Goal: Information Seeking & Learning: Learn about a topic

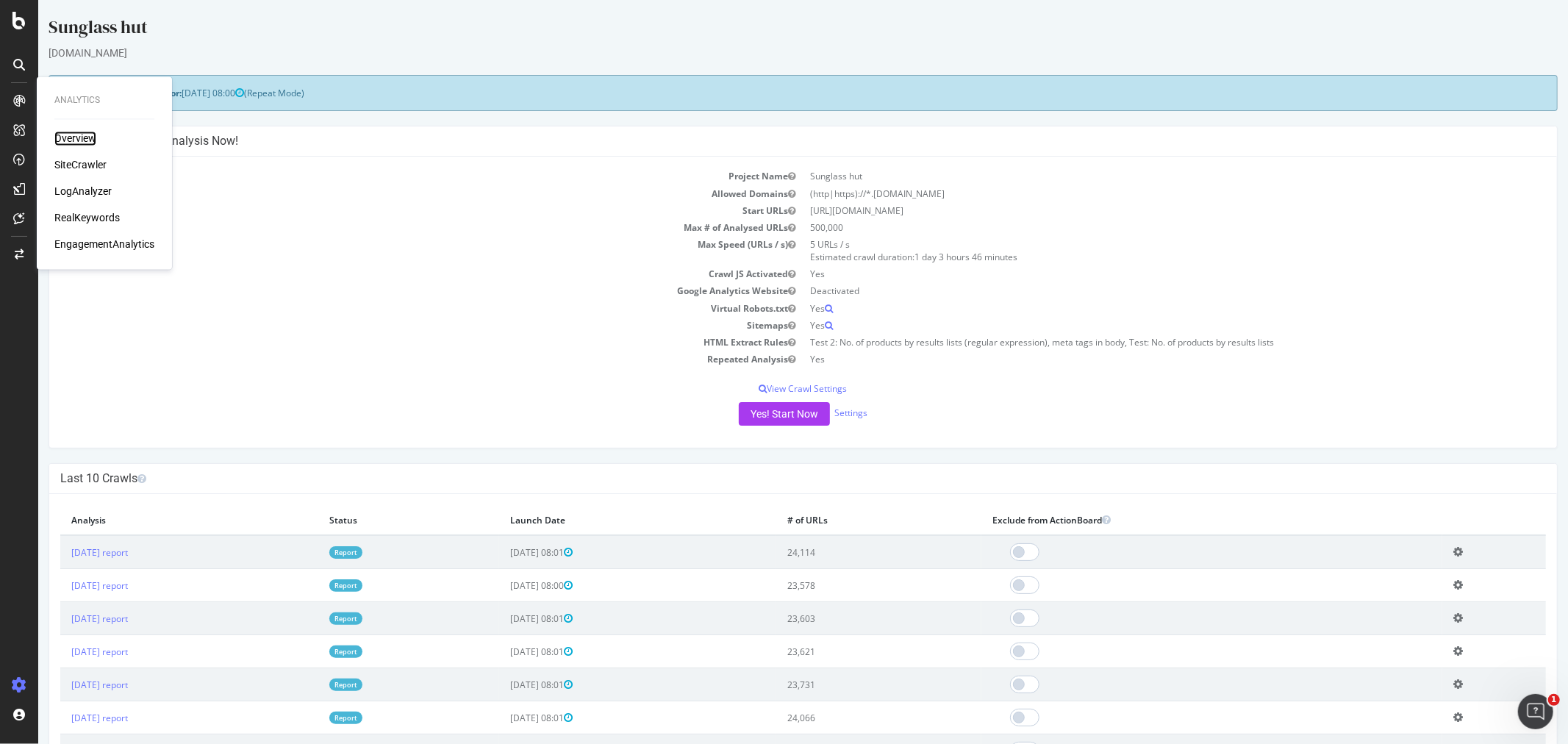
click at [86, 136] on div "Overview" at bounding box center [76, 140] width 42 height 15
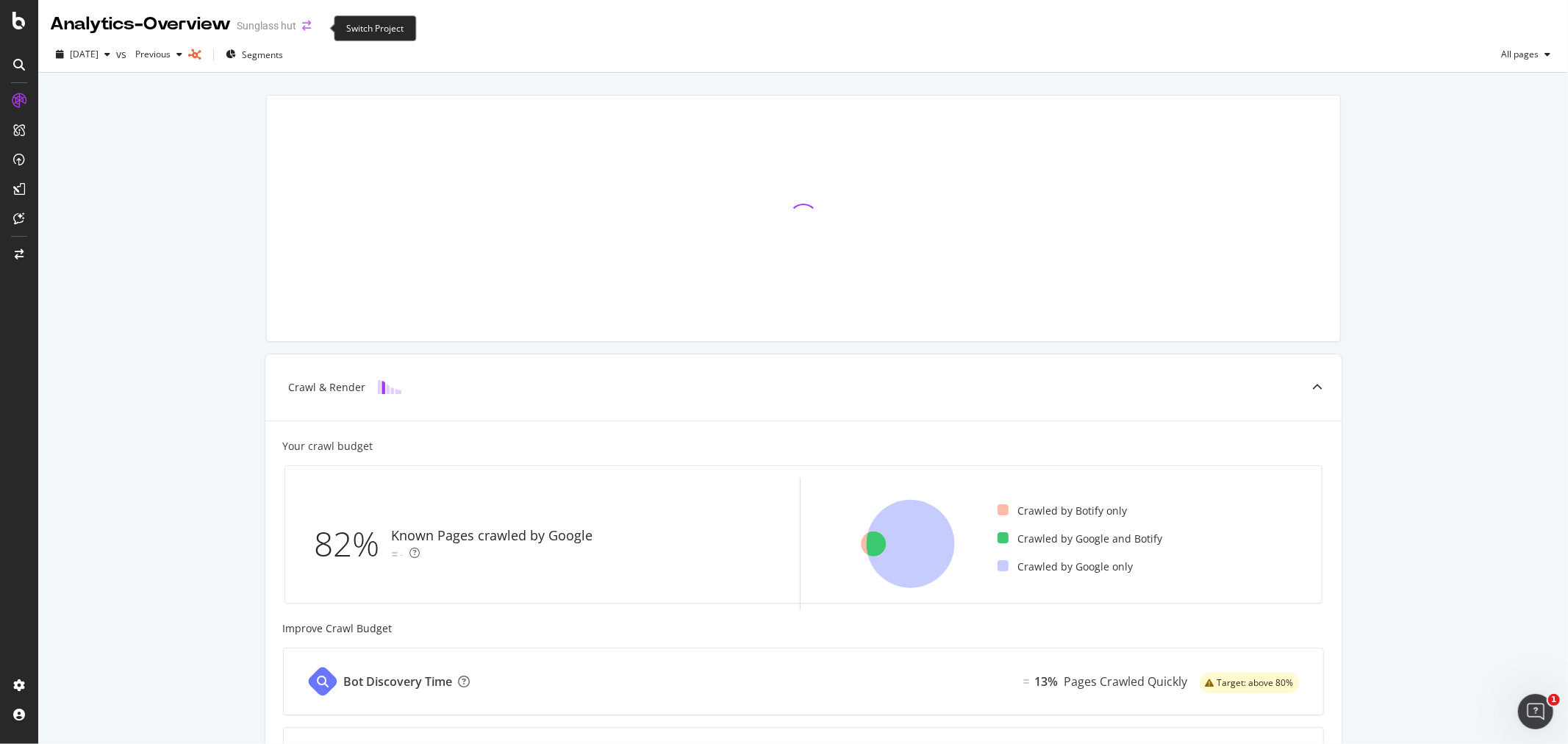
click at [311, 28] on icon "arrow-right-arrow-left" at bounding box center [307, 26] width 9 height 10
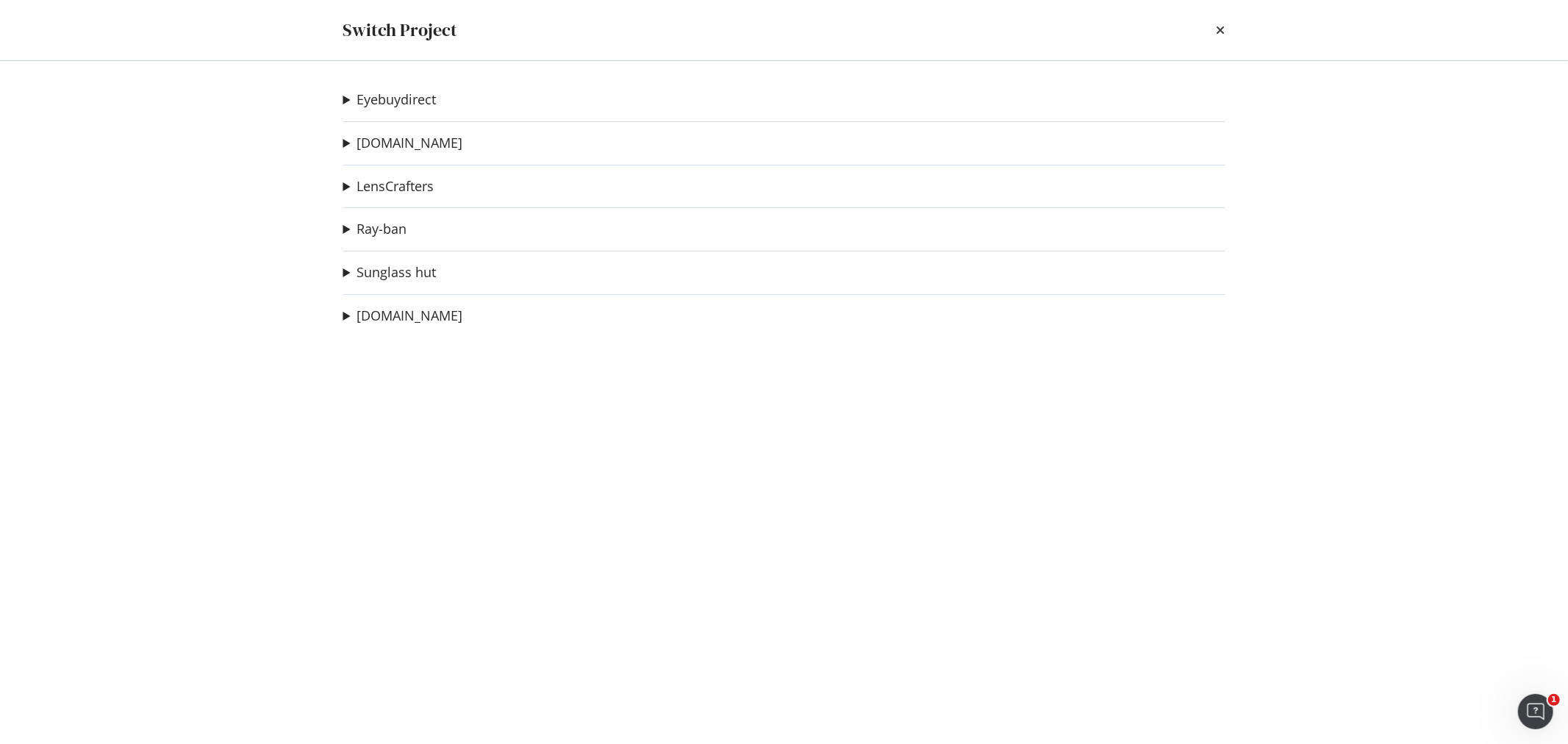
click at [402, 91] on summary "Eyebuydirect" at bounding box center [390, 100] width 94 height 19
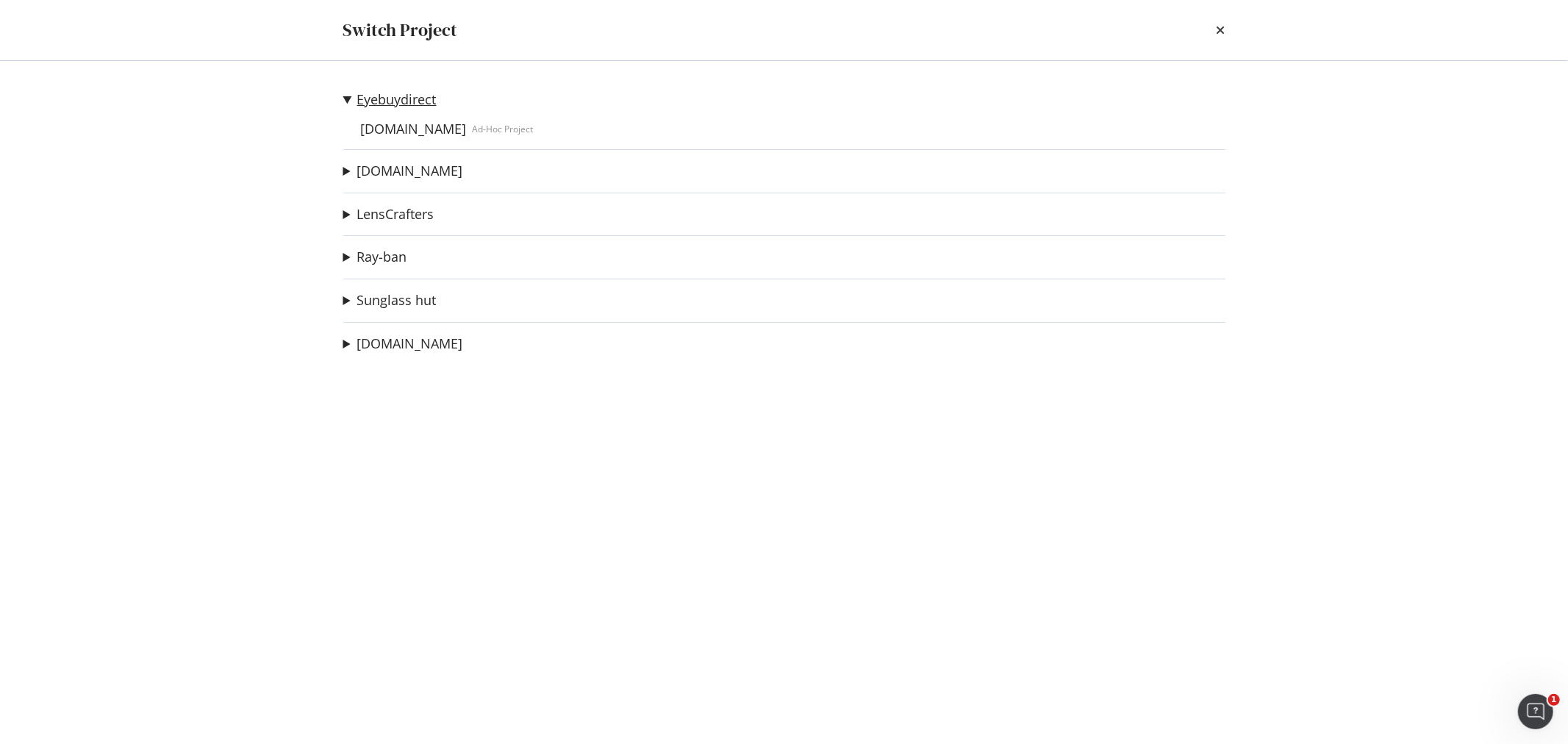
click at [396, 100] on link "Eyebuydirect" at bounding box center [397, 100] width 79 height 16
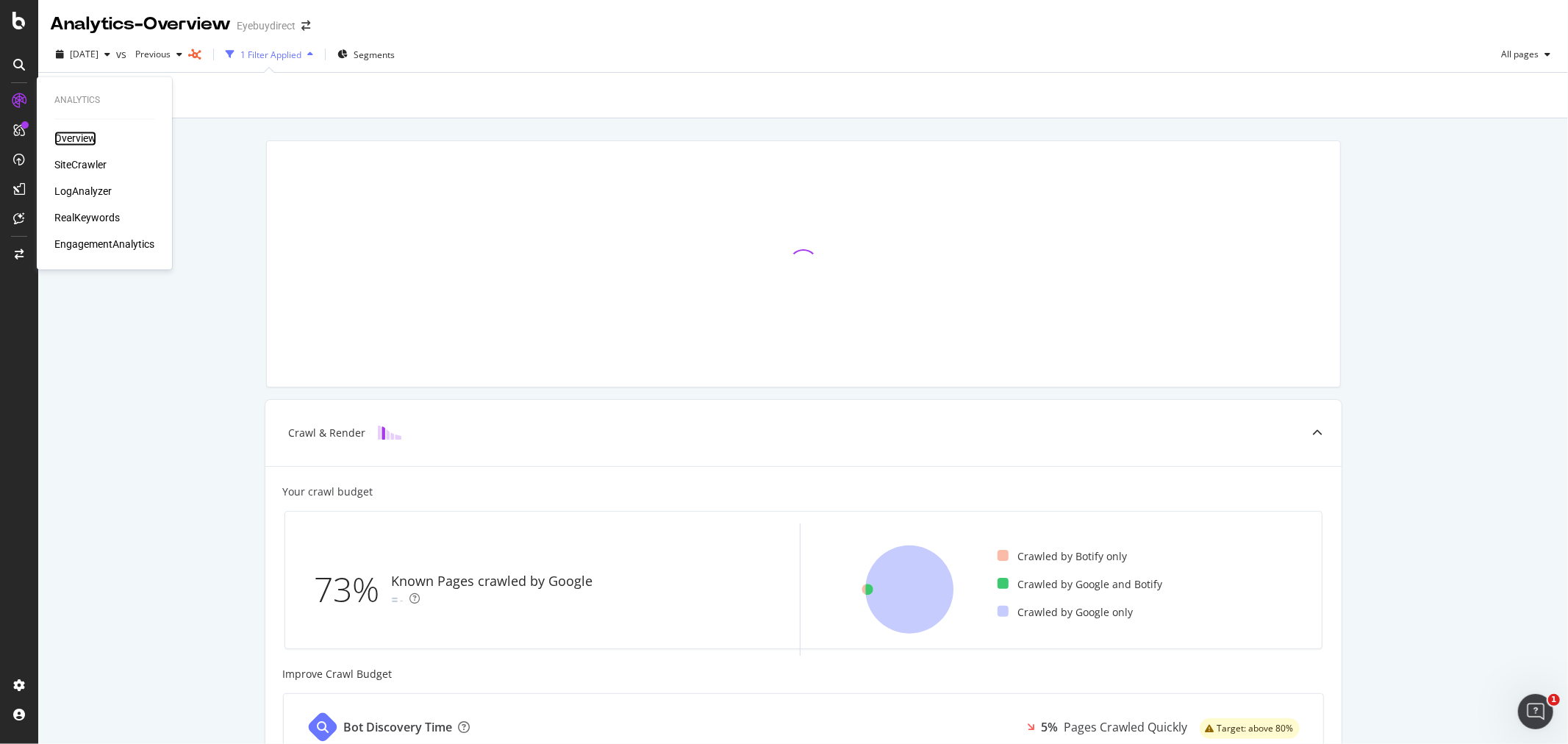
click at [86, 133] on div "Overview" at bounding box center [76, 140] width 42 height 15
click at [100, 219] on div "RealKeywords" at bounding box center [87, 218] width 65 height 15
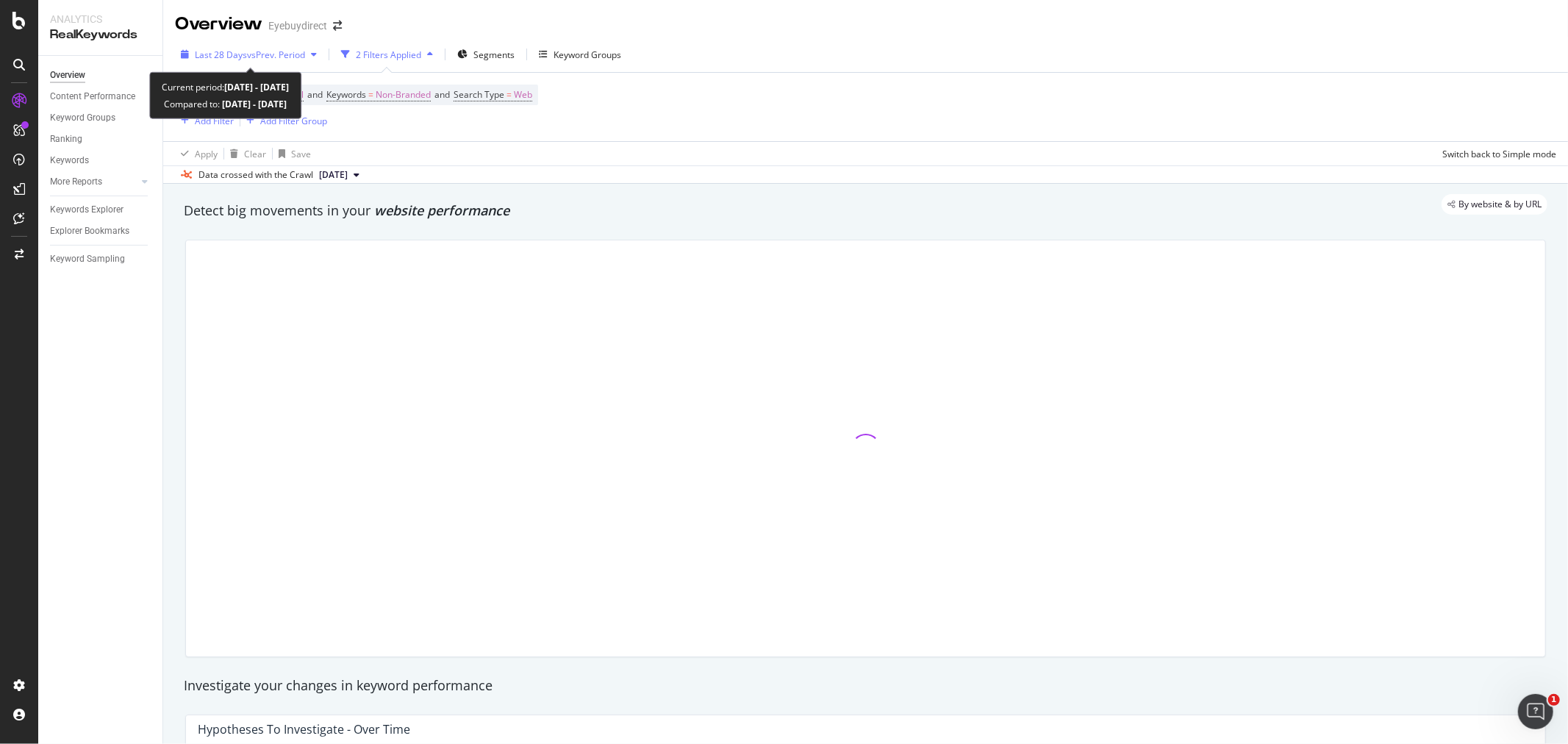
click at [273, 56] on span "vs Prev. Period" at bounding box center [275, 55] width 58 height 13
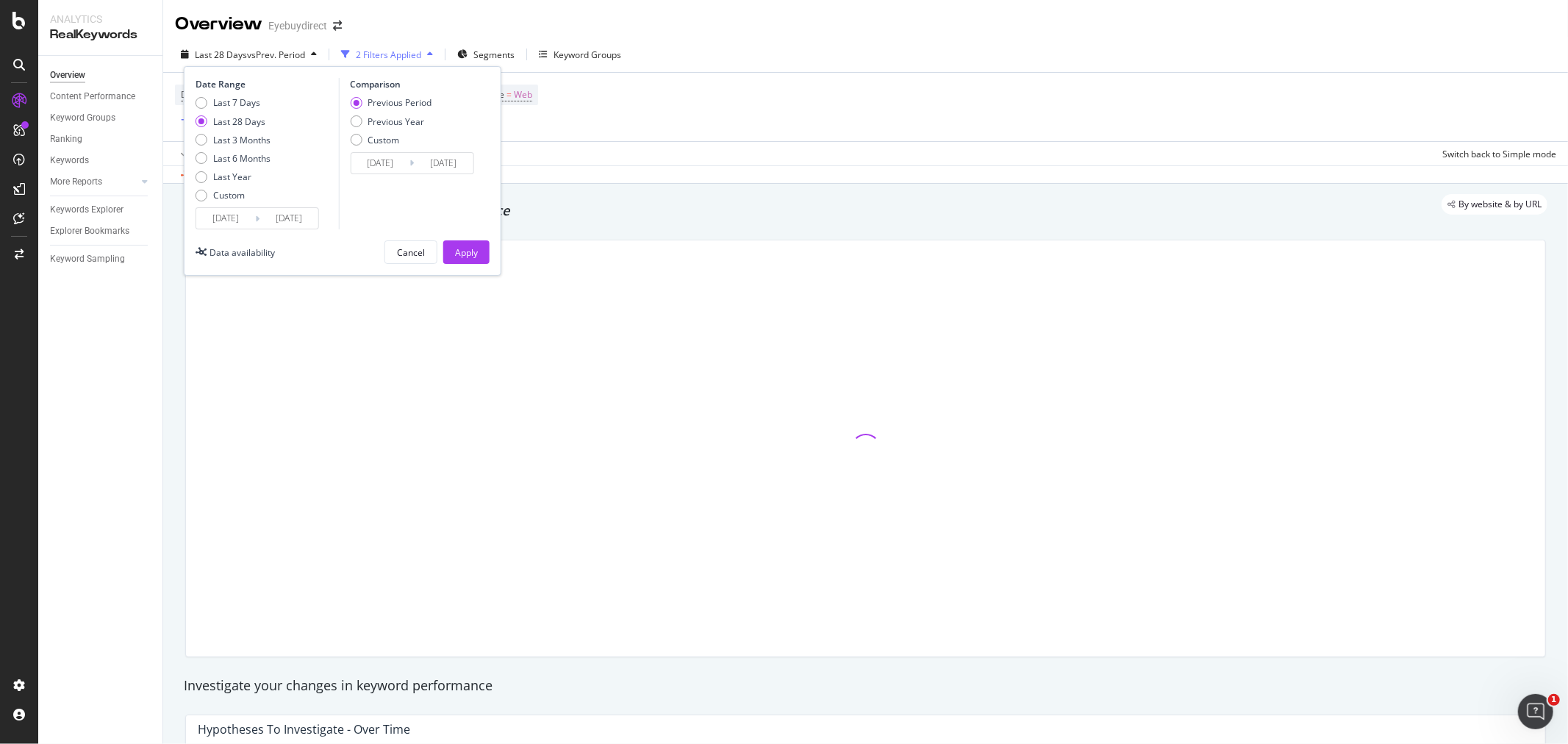
click at [217, 214] on input "[DATE]" at bounding box center [226, 218] width 58 height 20
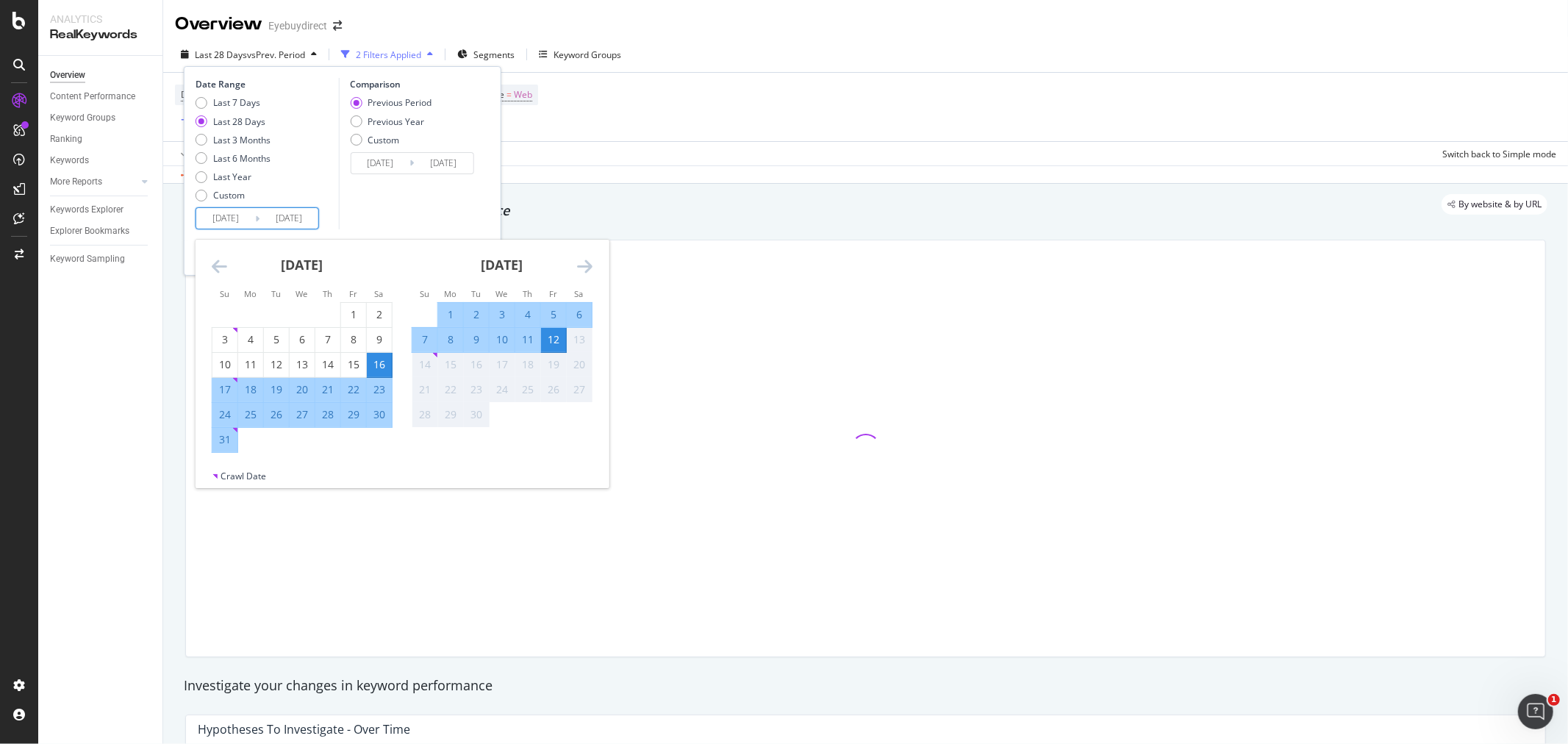
click at [219, 269] on icon "Move backward to switch to the previous month." at bounding box center [219, 266] width 16 height 18
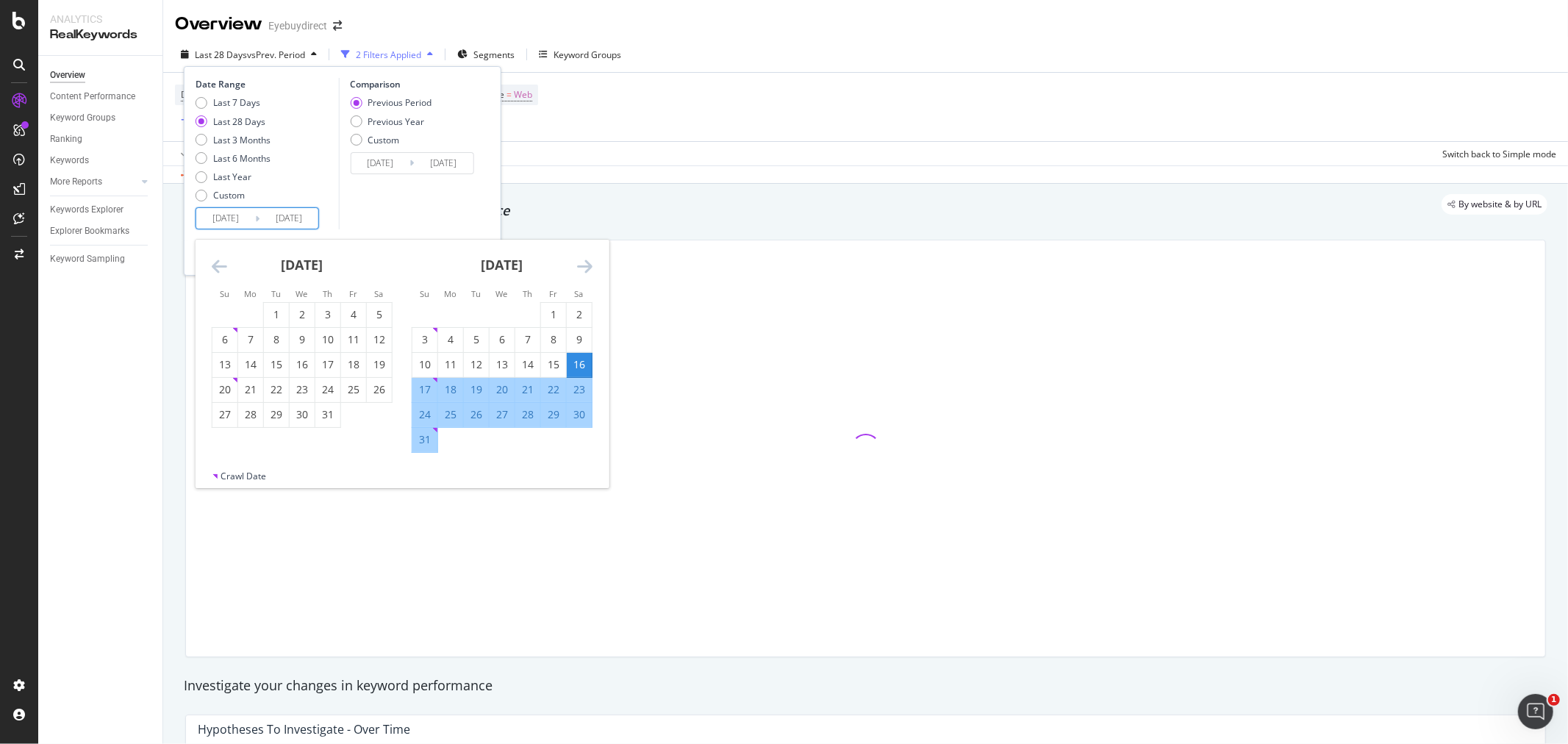
click at [219, 269] on icon "Move backward to switch to the previous month." at bounding box center [219, 266] width 16 height 18
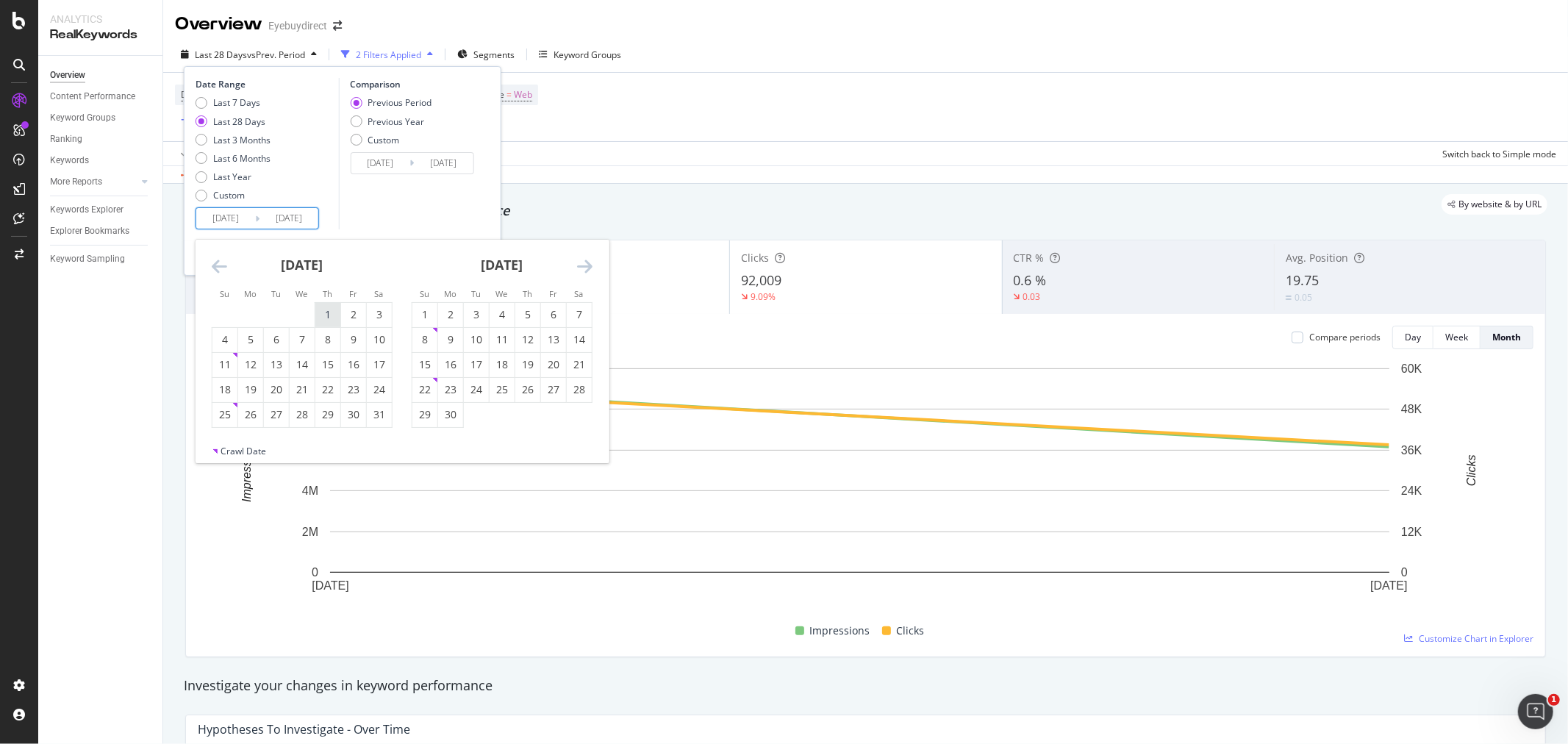
click at [331, 323] on div "1" at bounding box center [328, 315] width 25 height 24
type input "[DATE]"
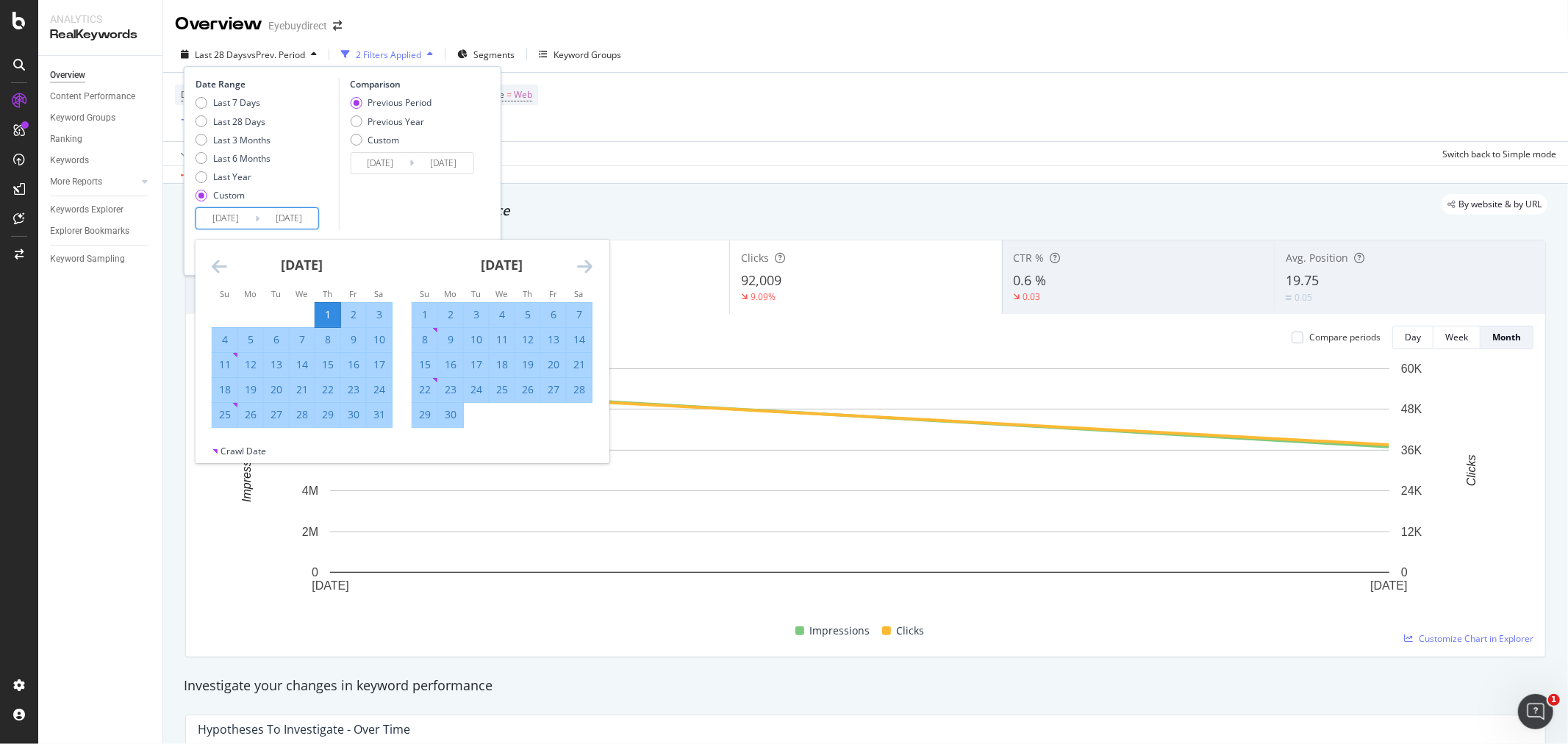
click at [285, 216] on input "[DATE]" at bounding box center [289, 218] width 58 height 20
click at [584, 267] on icon "Move forward to switch to the next month." at bounding box center [585, 266] width 16 height 18
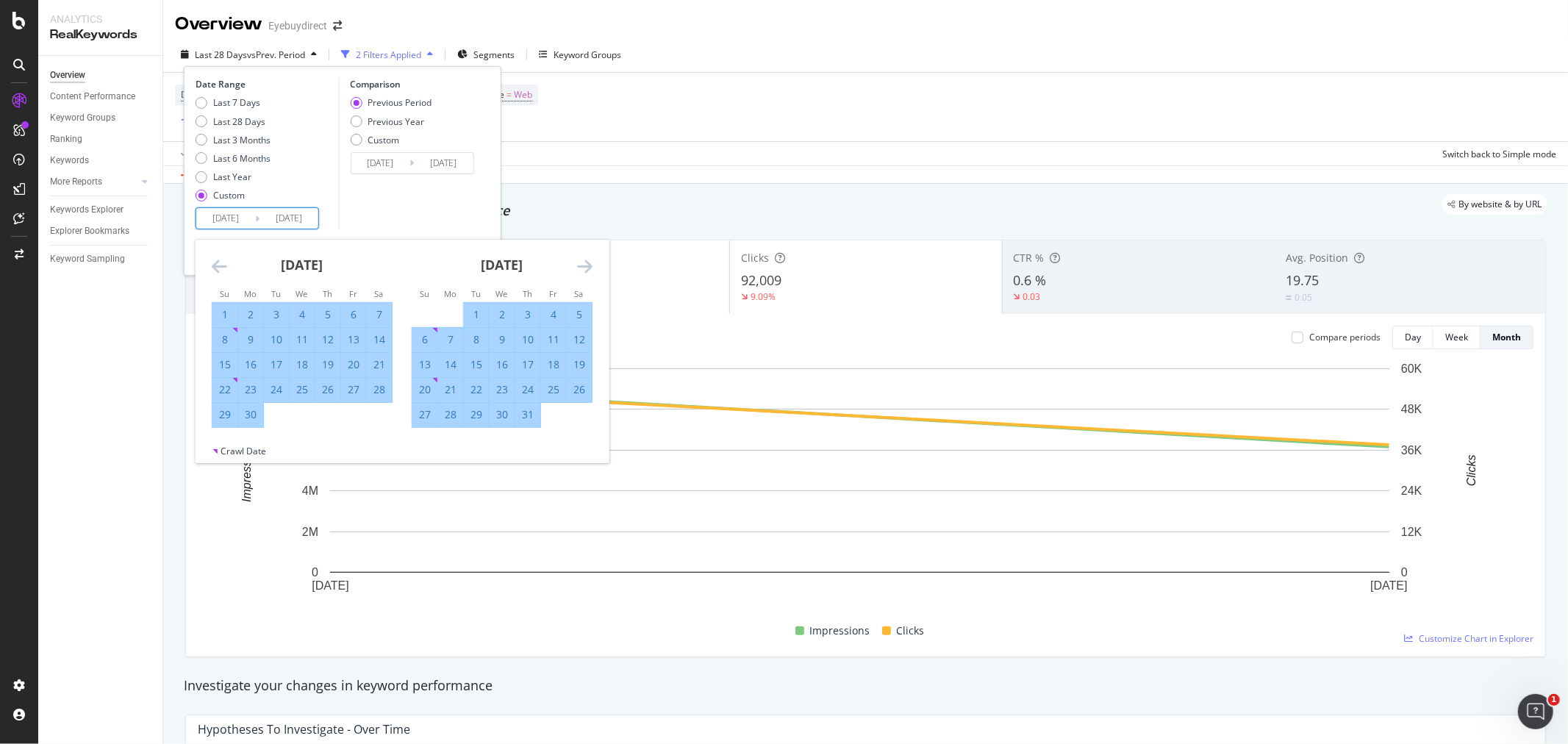
click at [584, 267] on icon "Move forward to switch to the next month." at bounding box center [585, 266] width 16 height 18
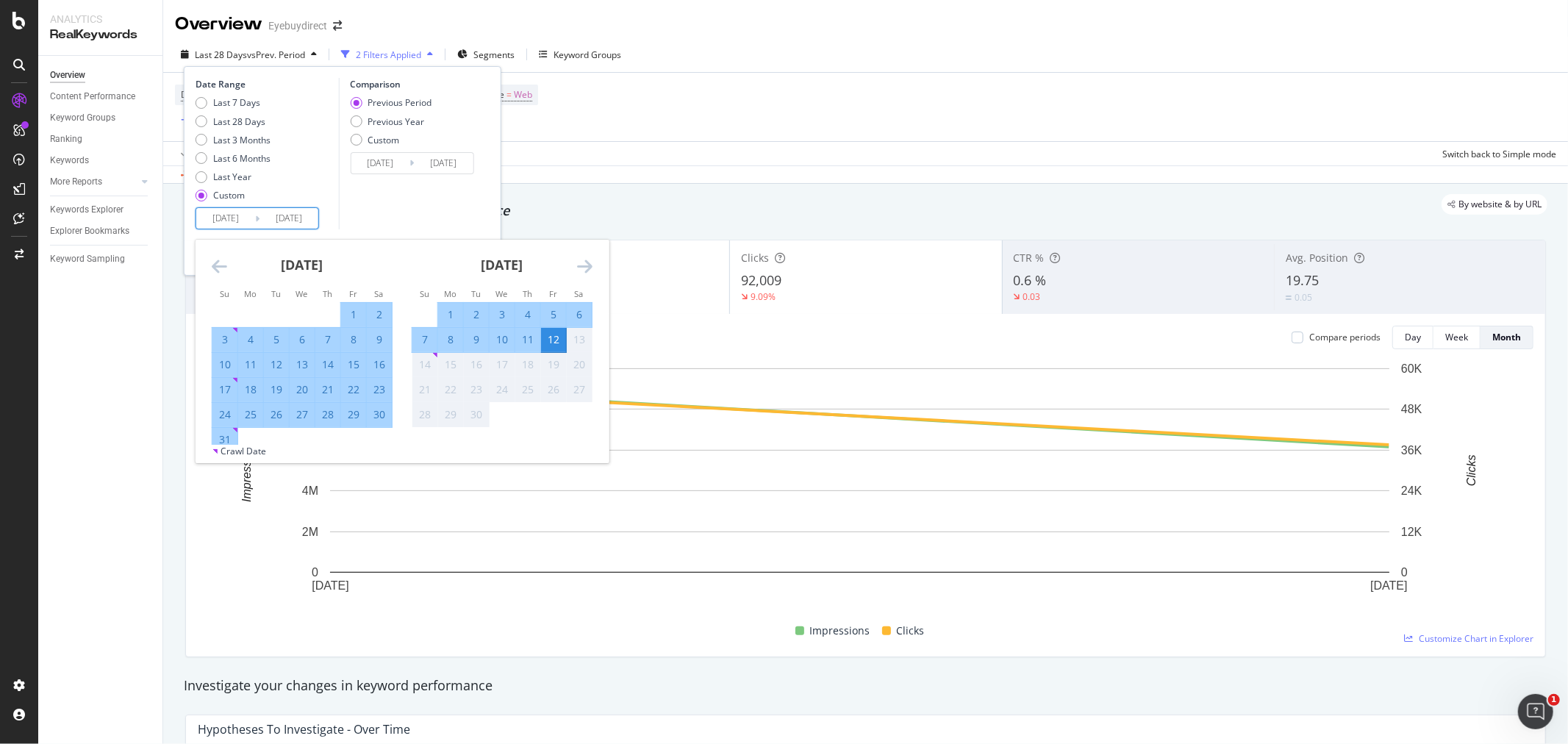
click at [555, 338] on div "12" at bounding box center [553, 340] width 25 height 15
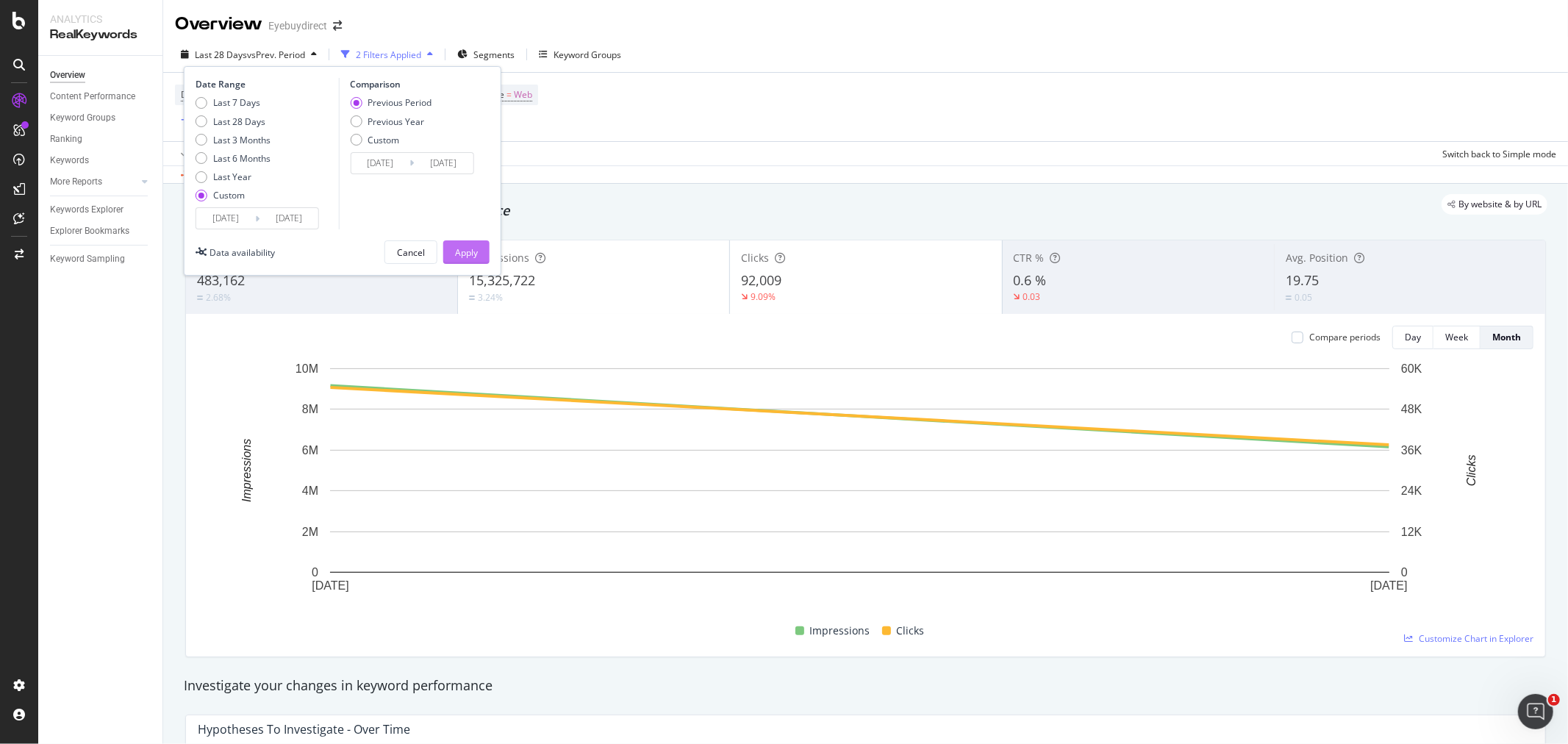
click at [469, 248] on div "Apply" at bounding box center [466, 253] width 22 height 13
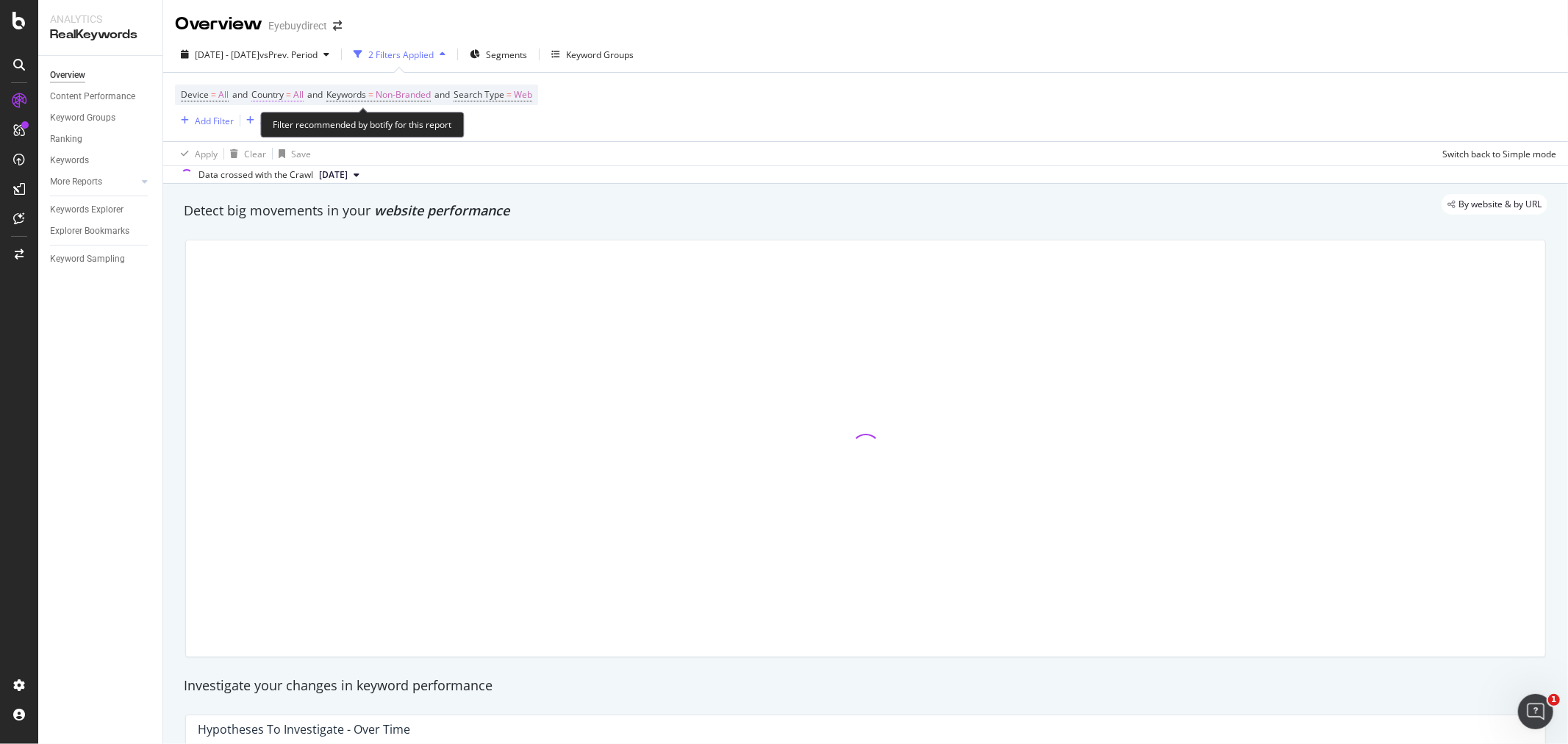
click at [302, 97] on span "All" at bounding box center [298, 94] width 10 height 20
click at [280, 134] on icon at bounding box center [285, 130] width 10 height 9
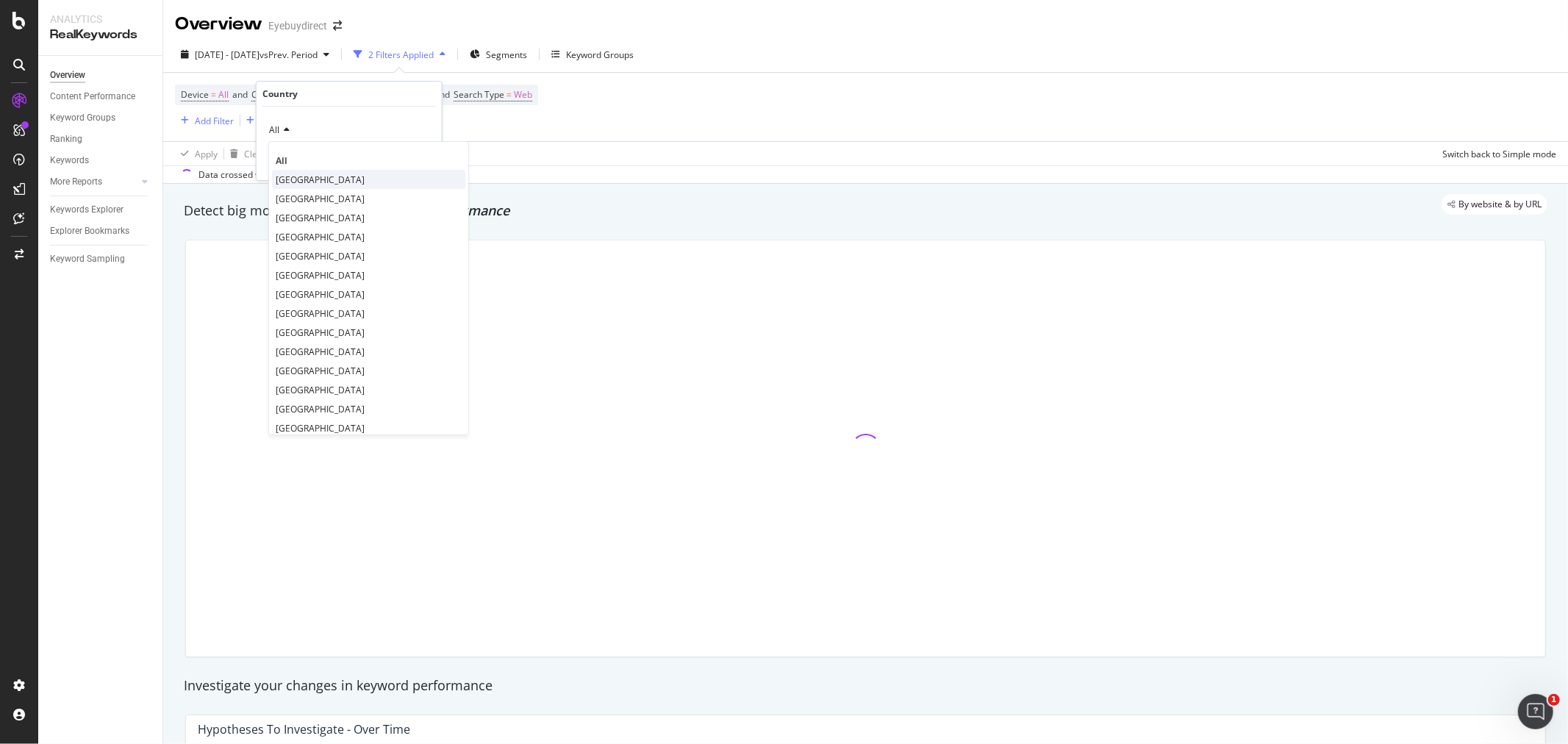
click at [324, 174] on span "[GEOGRAPHIC_DATA]" at bounding box center [320, 179] width 89 height 13
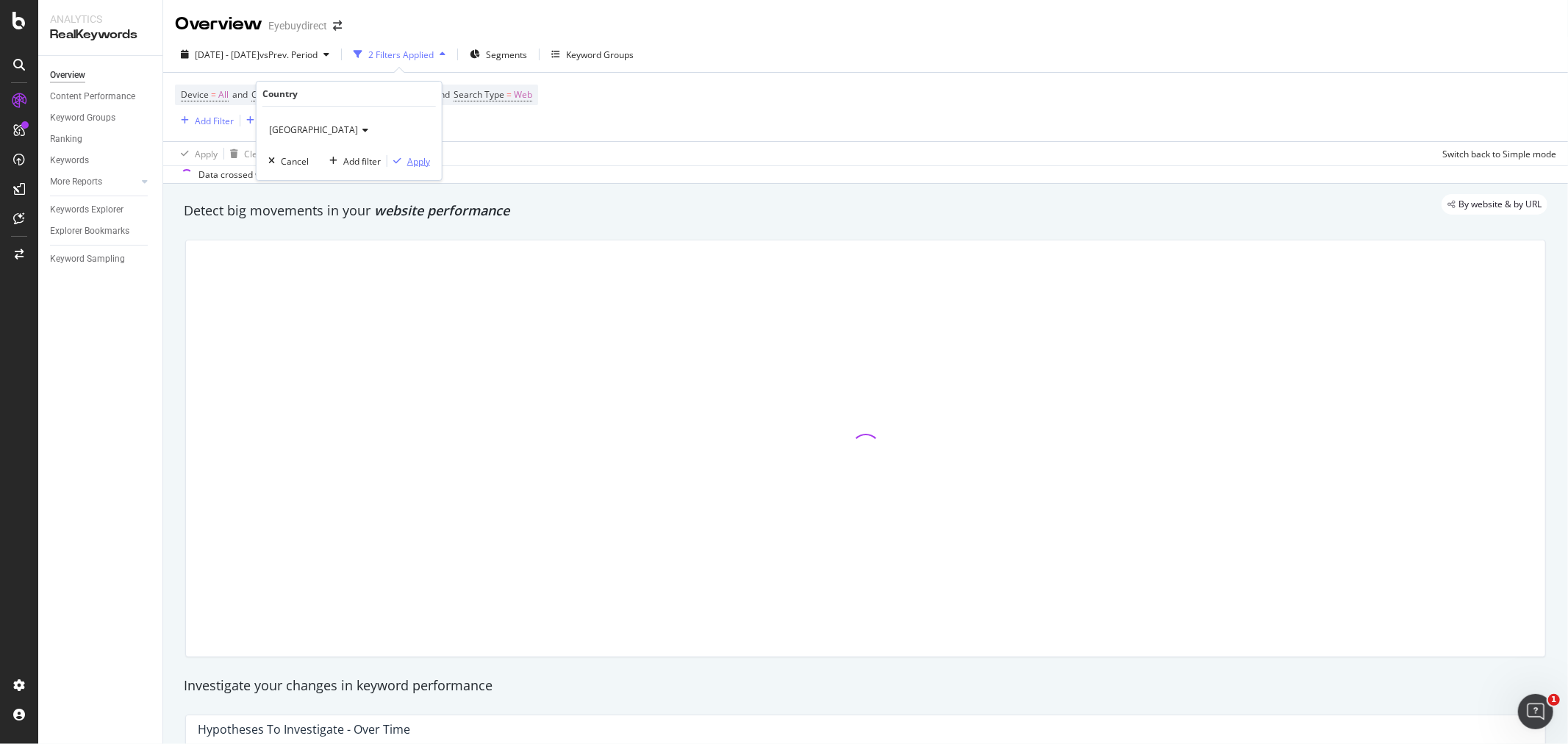
click at [412, 166] on div "Apply" at bounding box center [418, 161] width 22 height 13
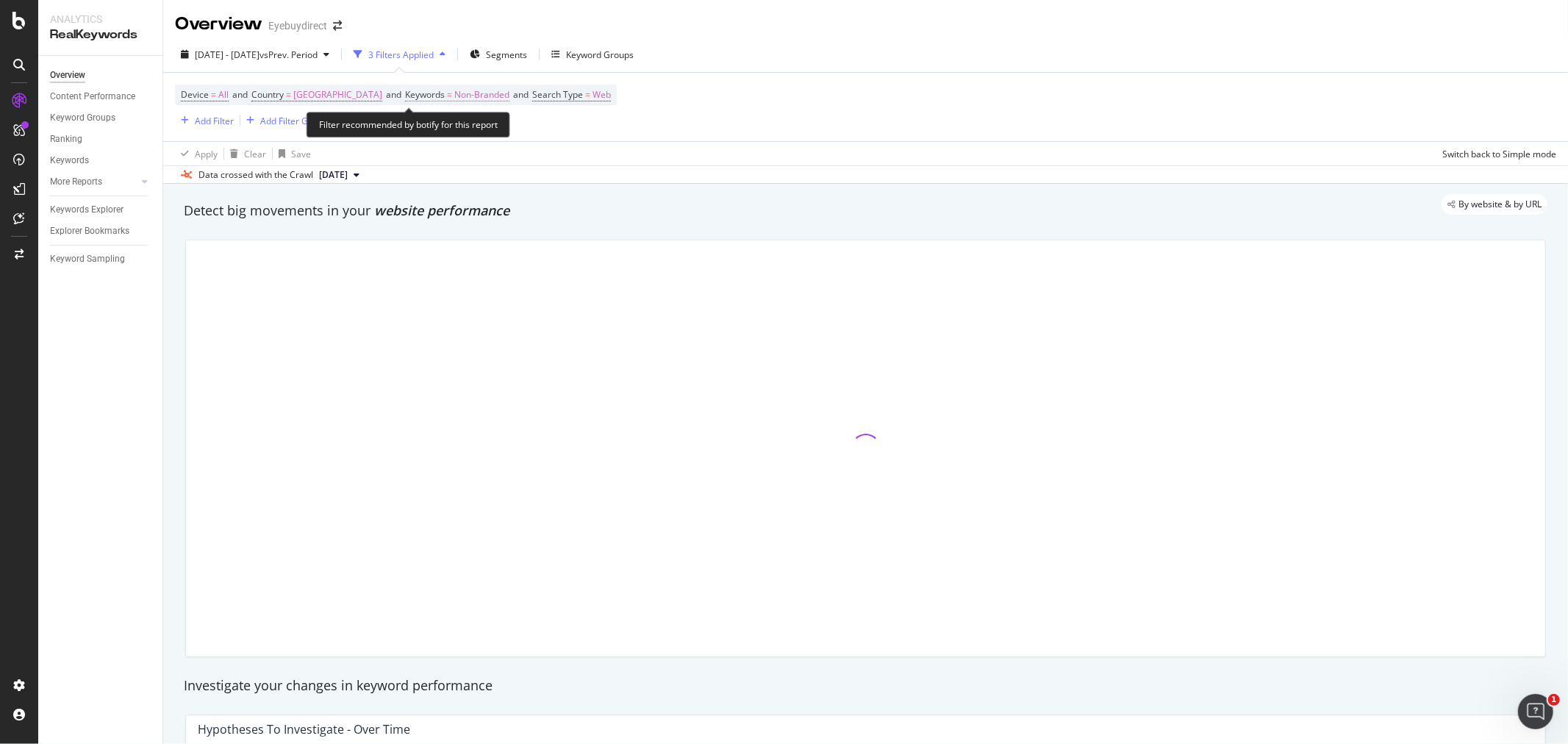
click at [505, 98] on span "Non-Branded" at bounding box center [482, 94] width 55 height 20
click at [494, 131] on span "Non-Branded" at bounding box center [469, 130] width 61 height 13
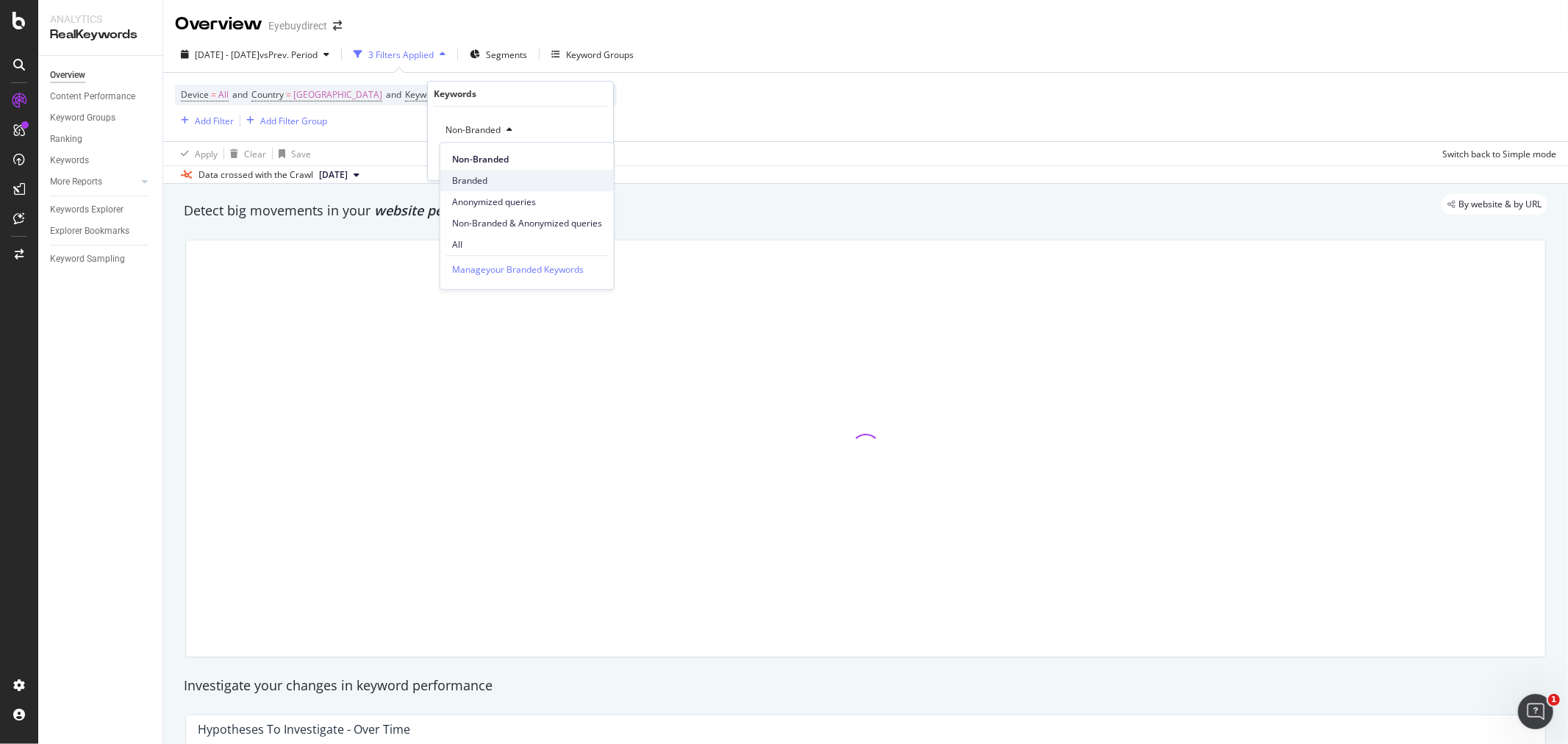
click at [472, 175] on span "Branded" at bounding box center [527, 181] width 150 height 14
click at [597, 170] on div "Branded Cancel Add filter Apply" at bounding box center [520, 143] width 185 height 74
click at [588, 158] on div "Apply" at bounding box center [590, 161] width 22 height 13
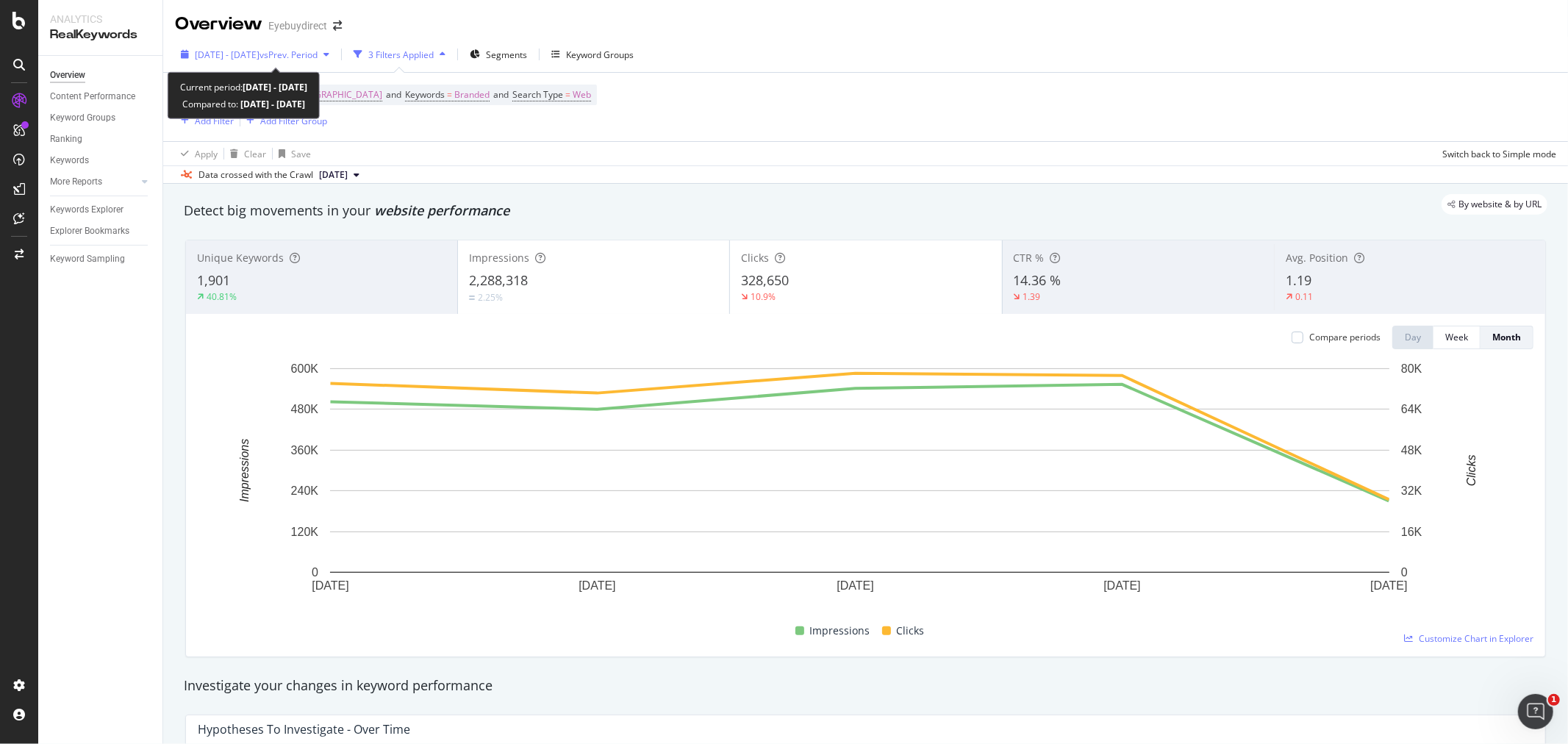
click at [259, 56] on span "[DATE] - [DATE]" at bounding box center [227, 55] width 64 height 13
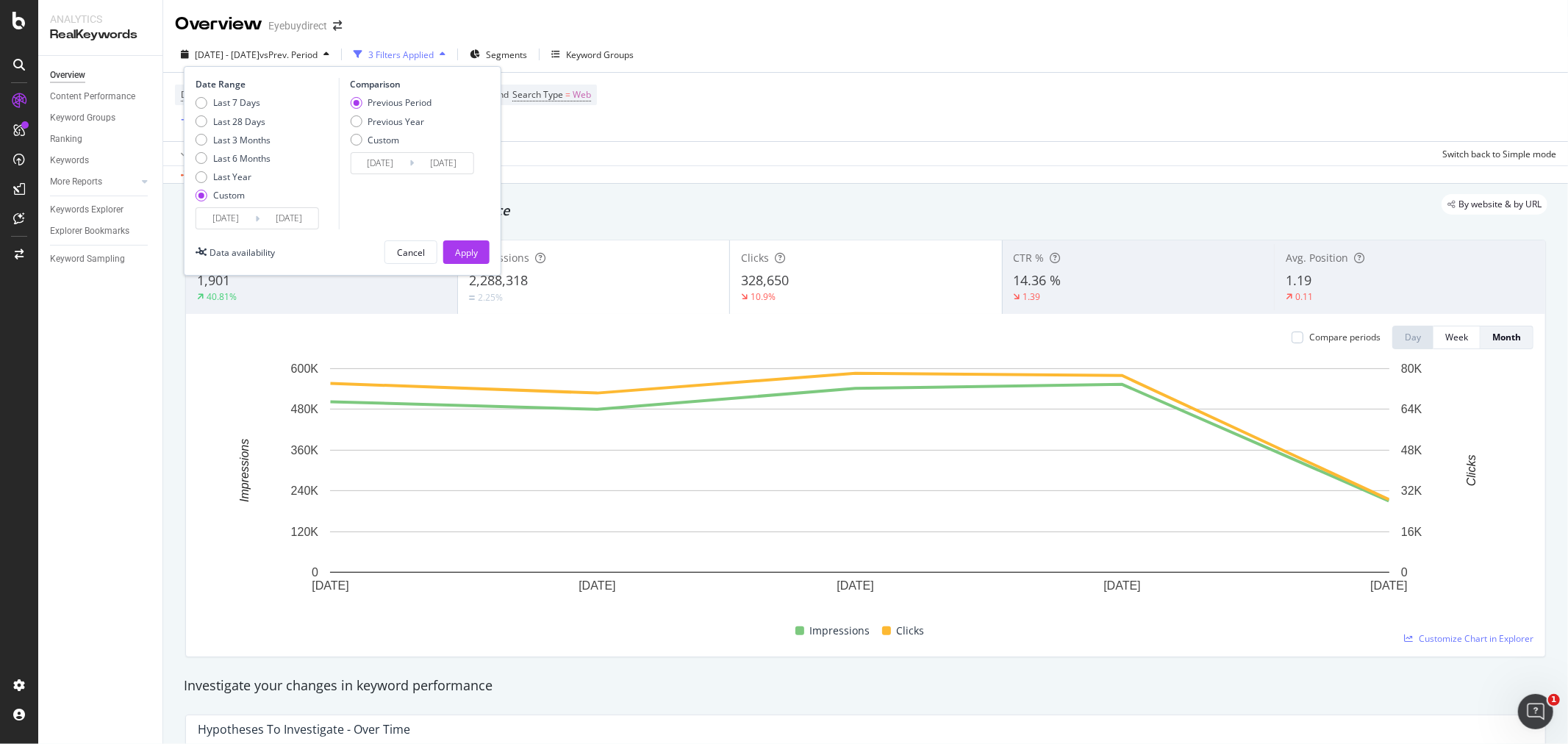
click at [817, 148] on div "Apply Clear Save Switch back to Simple mode" at bounding box center [866, 153] width 1405 height 24
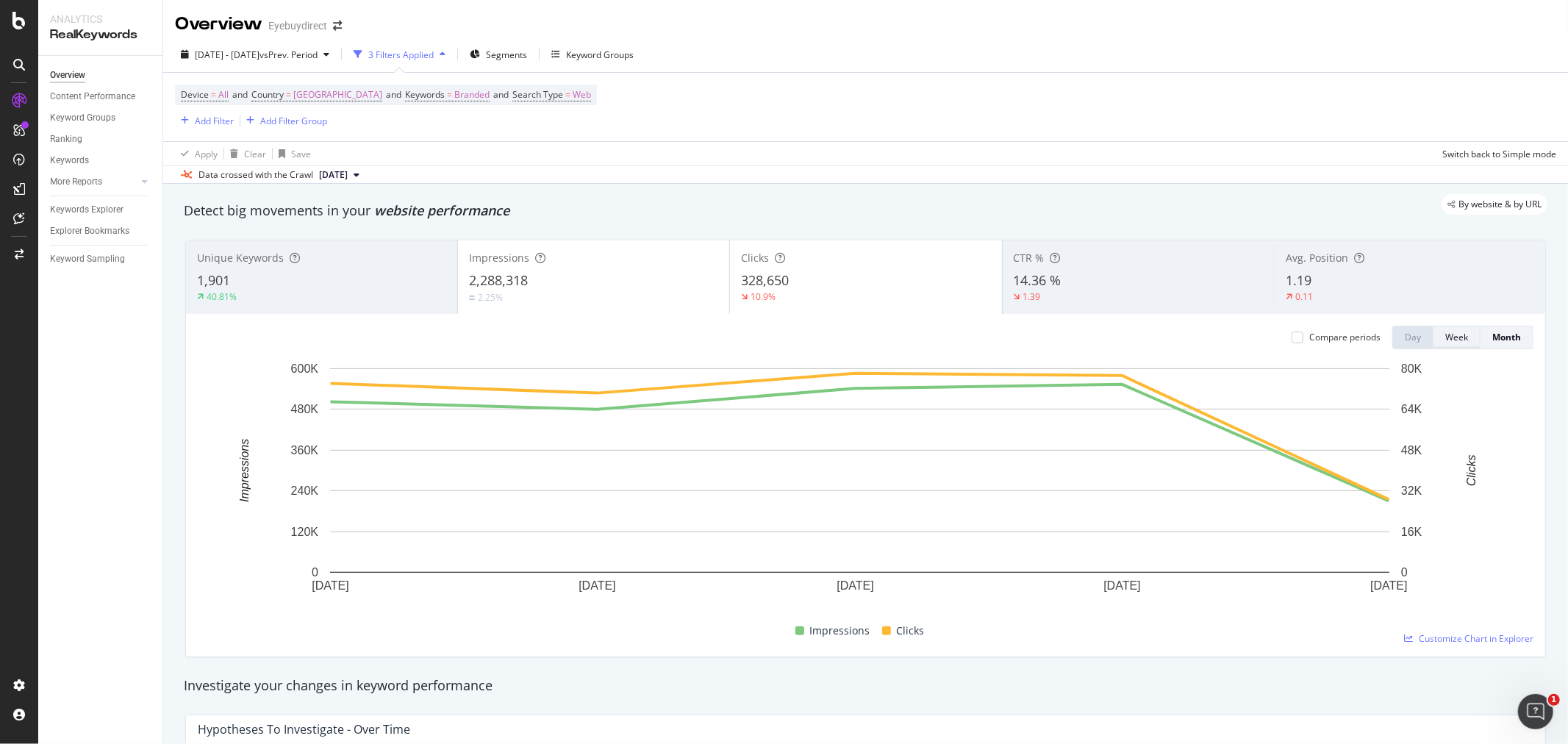
click at [1450, 344] on div "Week" at bounding box center [1456, 337] width 22 height 13
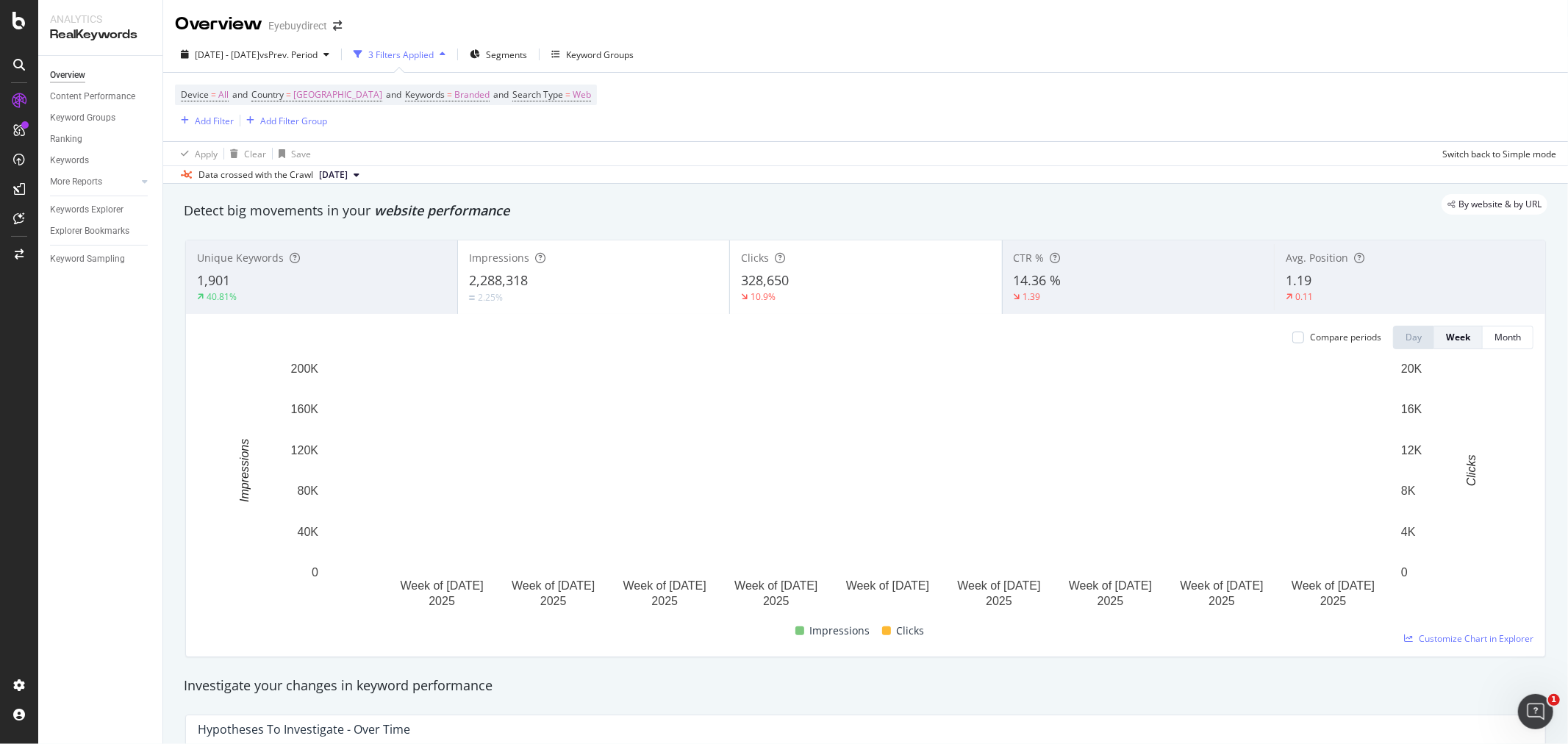
click at [600, 290] on div "2.25%" at bounding box center [594, 297] width 249 height 14
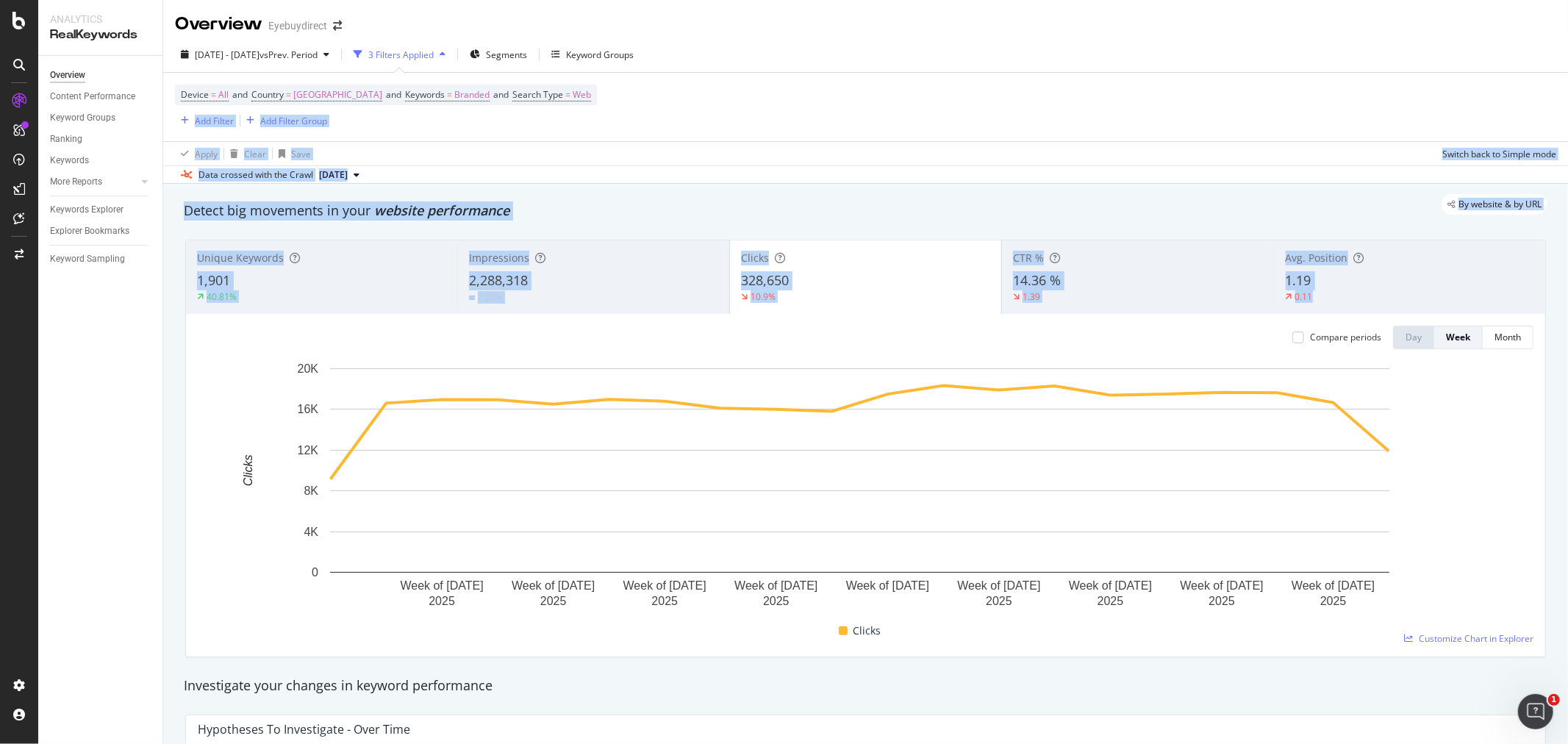
drag, startPoint x: 1284, startPoint y: 340, endPoint x: 1252, endPoint y: 128, distance: 214.4
click at [1349, 133] on div "Overview Eyebuydirect [DATE] - [DATE] vs Prev. Period 3 Filters Applied Segment…" at bounding box center [866, 372] width 1405 height 744
click at [933, 116] on div "Device = All and Country = [GEOGRAPHIC_DATA] and Keywords = Branded and Search …" at bounding box center [865, 106] width 1381 height 68
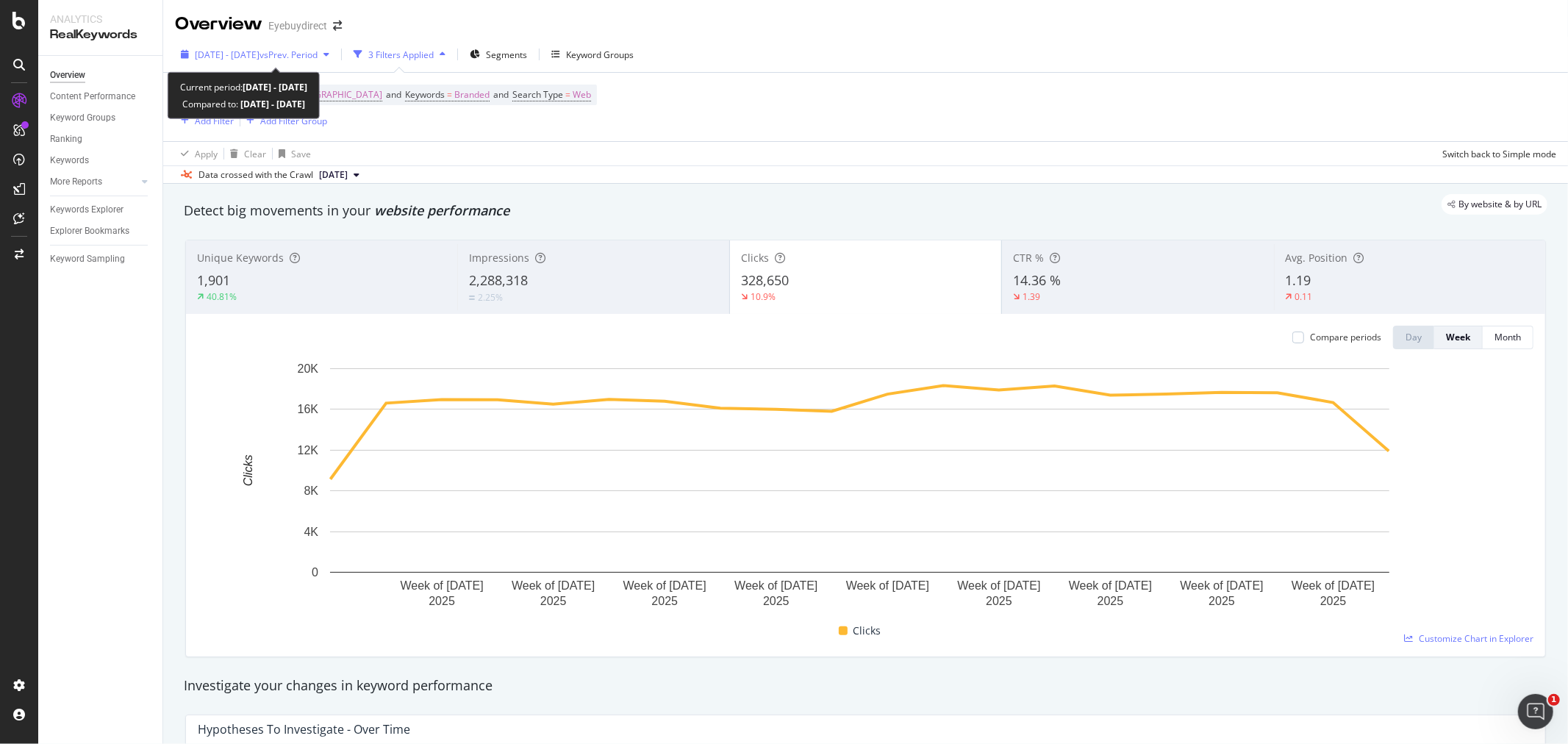
click at [315, 49] on span "vs Prev. Period" at bounding box center [288, 55] width 58 height 13
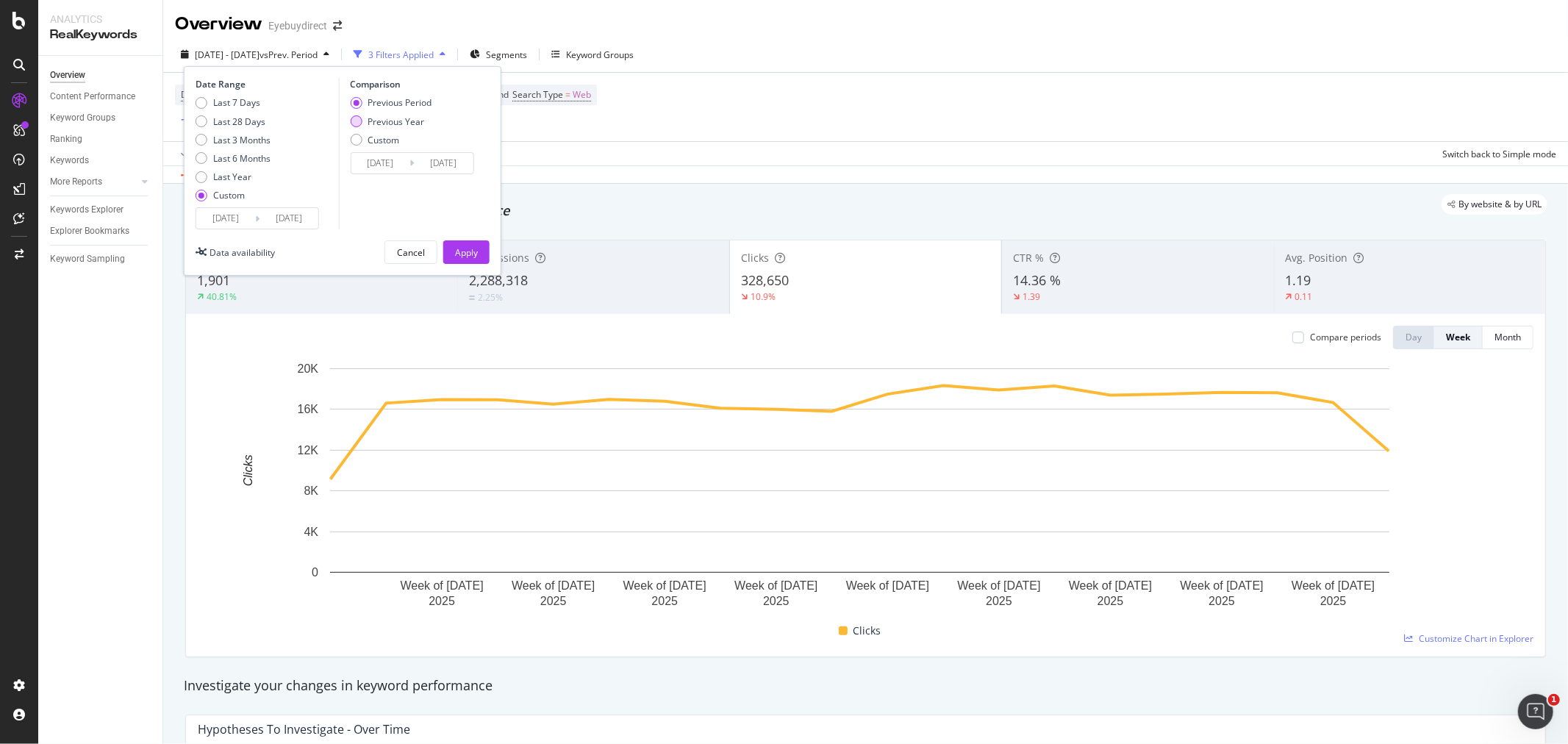
click at [411, 123] on div "Previous Year" at bounding box center [396, 122] width 57 height 13
type input "[DATE]"
click at [469, 247] on div "Apply" at bounding box center [466, 253] width 22 height 13
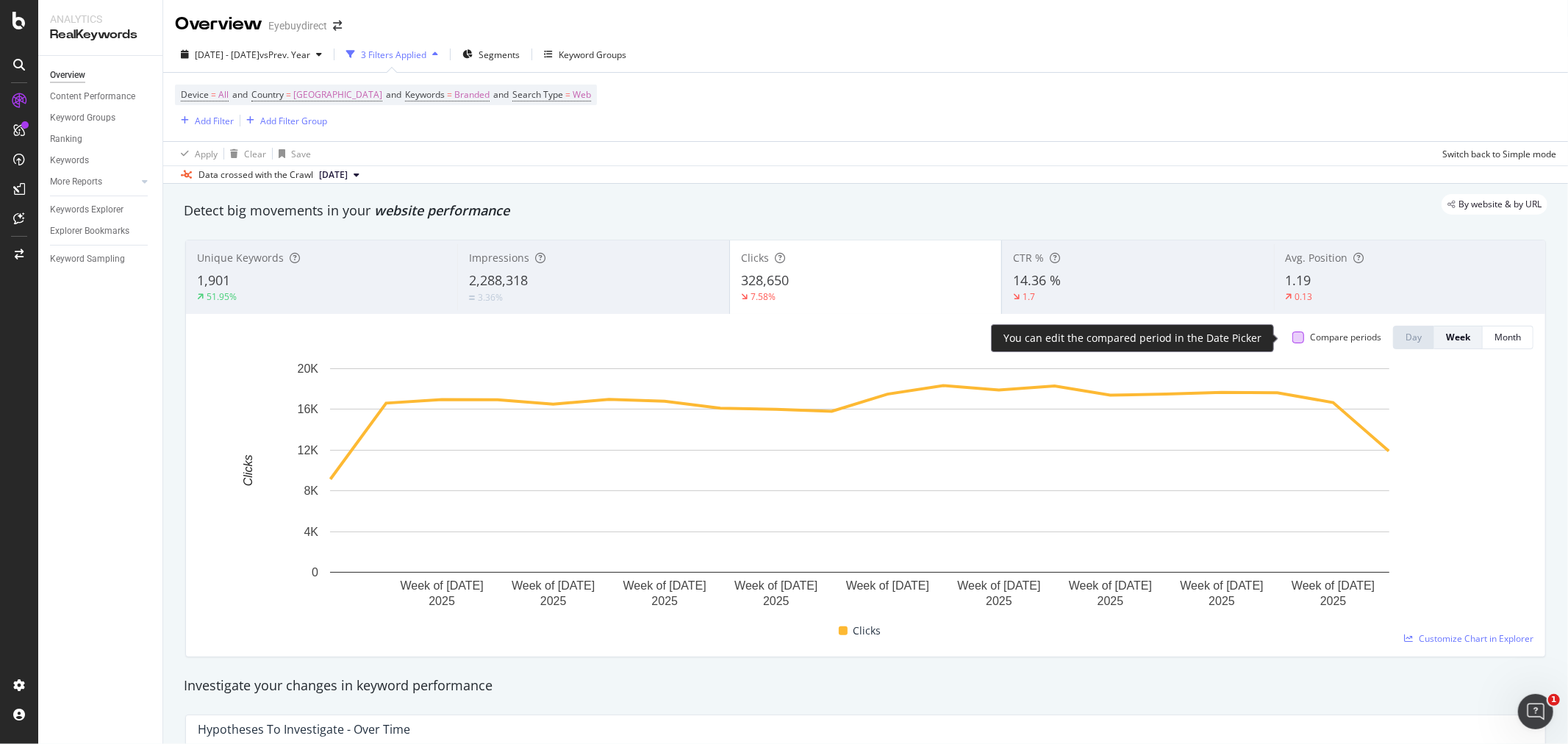
click at [1292, 334] on div at bounding box center [1298, 338] width 12 height 12
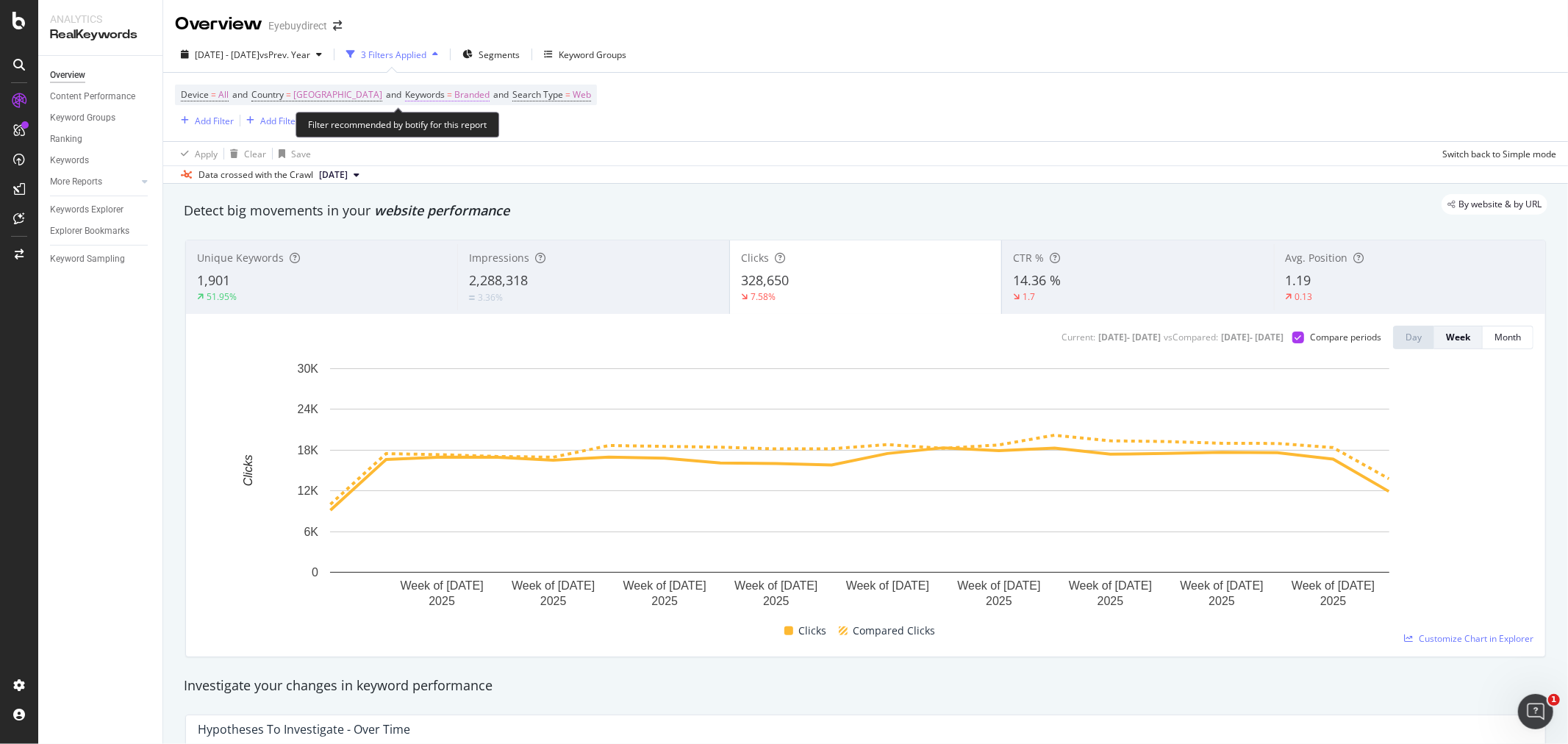
click at [489, 97] on span "Branded" at bounding box center [471, 94] width 35 height 20
click at [474, 135] on div "Branded" at bounding box center [468, 130] width 58 height 22
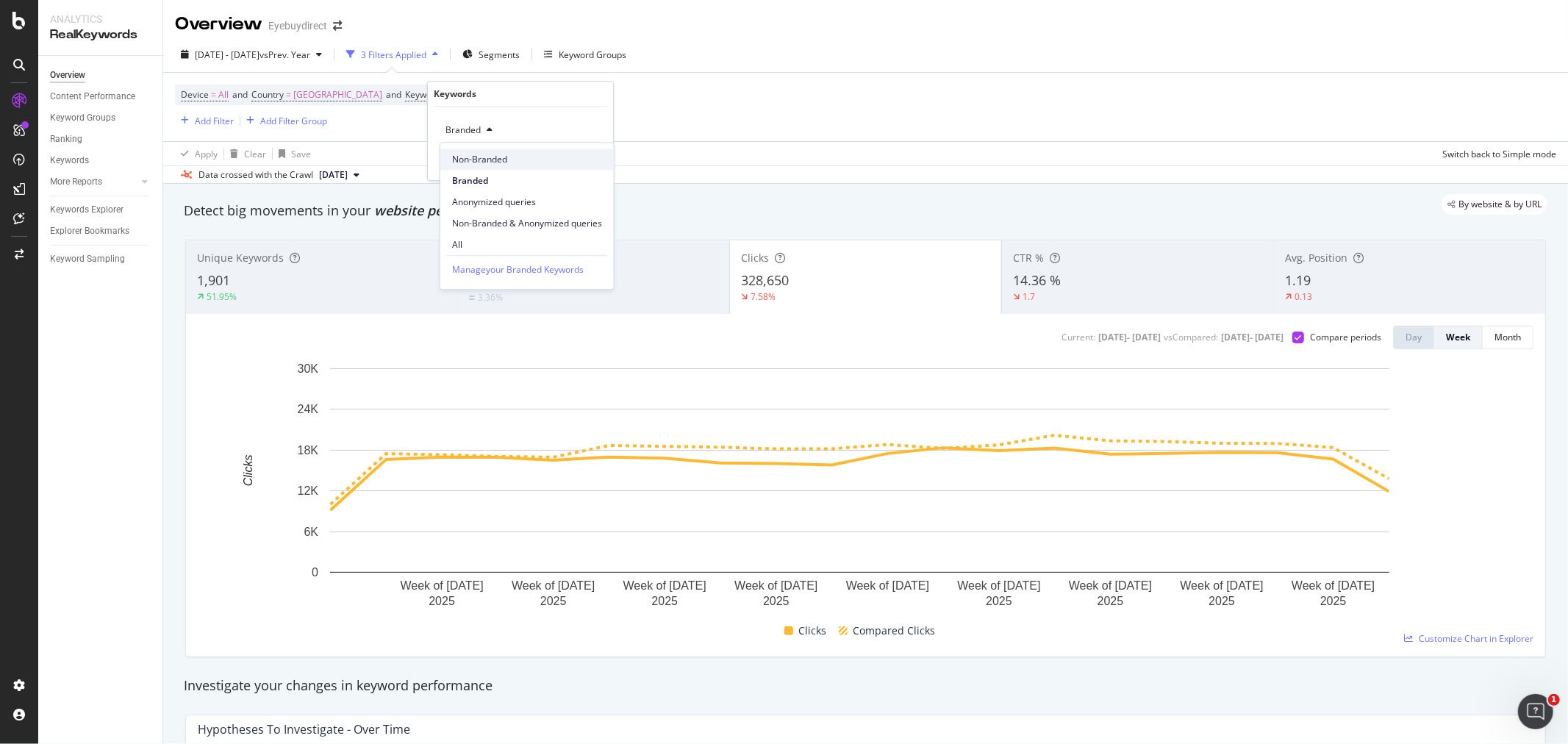
click at [489, 164] on span "Non-Branded" at bounding box center [527, 160] width 150 height 14
click at [588, 165] on div "Apply" at bounding box center [590, 161] width 22 height 13
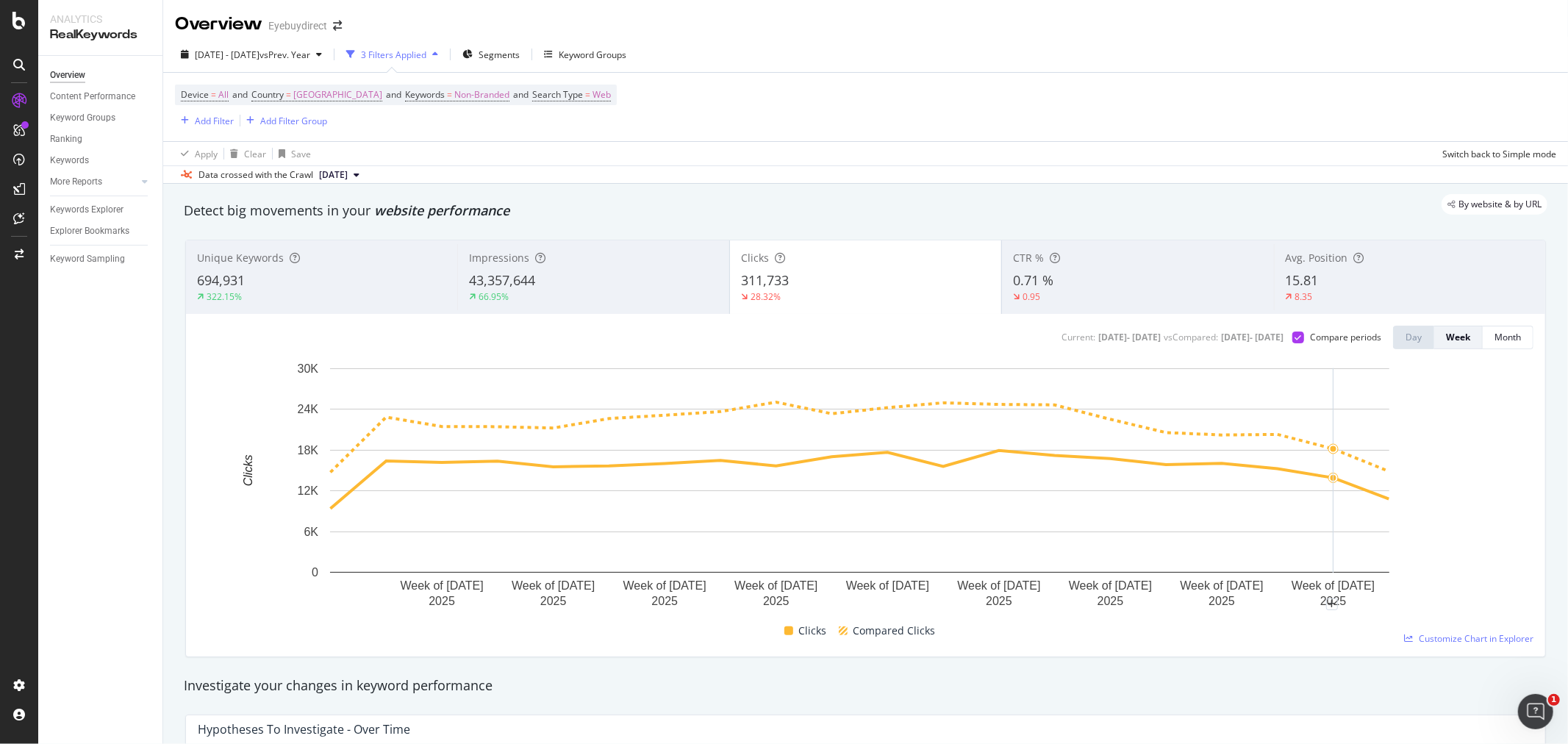
click at [1318, 476] on icon "A chart." at bounding box center [860, 479] width 1058 height 58
click at [500, 95] on span "Non-Branded" at bounding box center [482, 94] width 55 height 20
click at [501, 134] on div "button" at bounding box center [510, 130] width 18 height 9
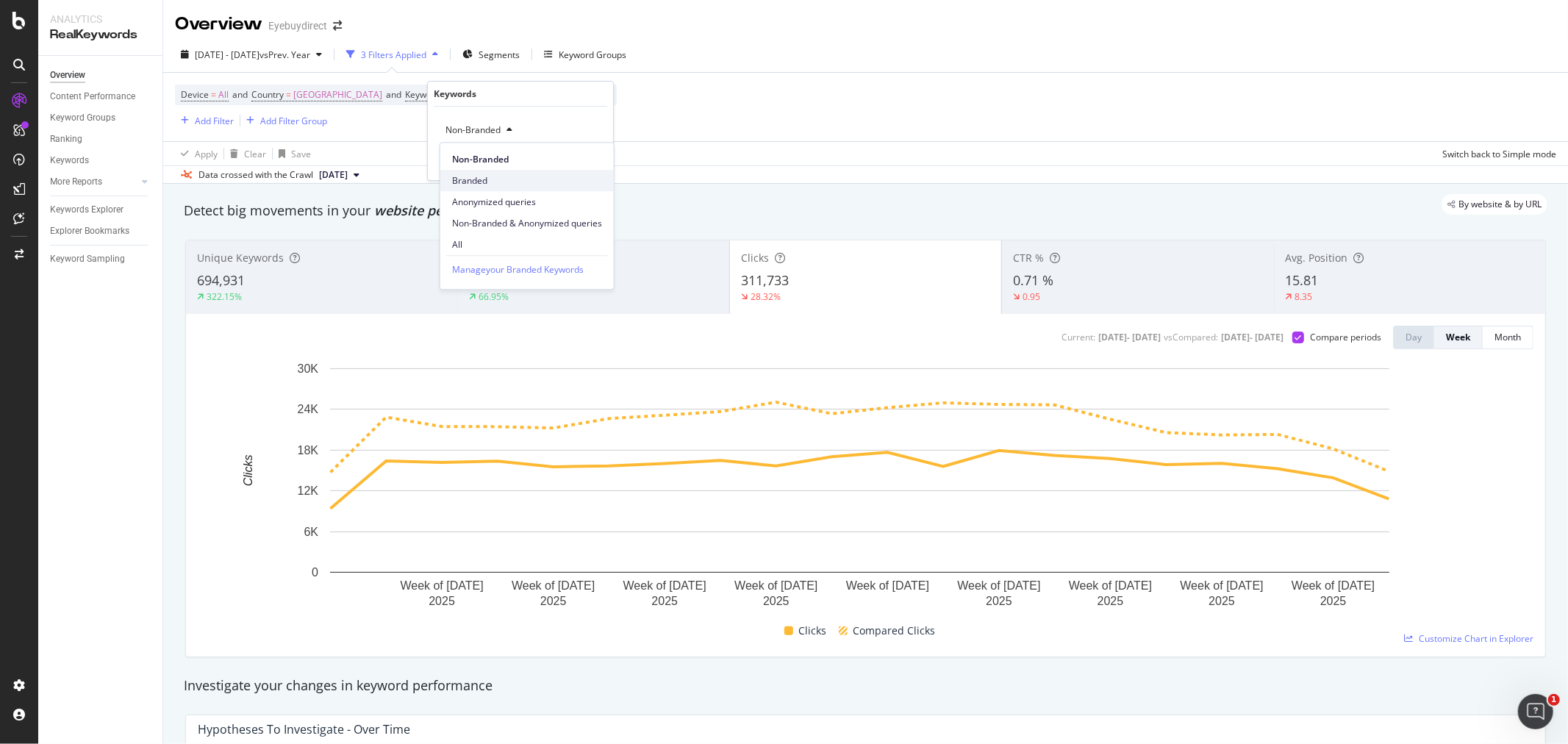
click at [483, 175] on span "Branded" at bounding box center [527, 181] width 150 height 14
click at [588, 158] on div "Apply" at bounding box center [590, 161] width 22 height 13
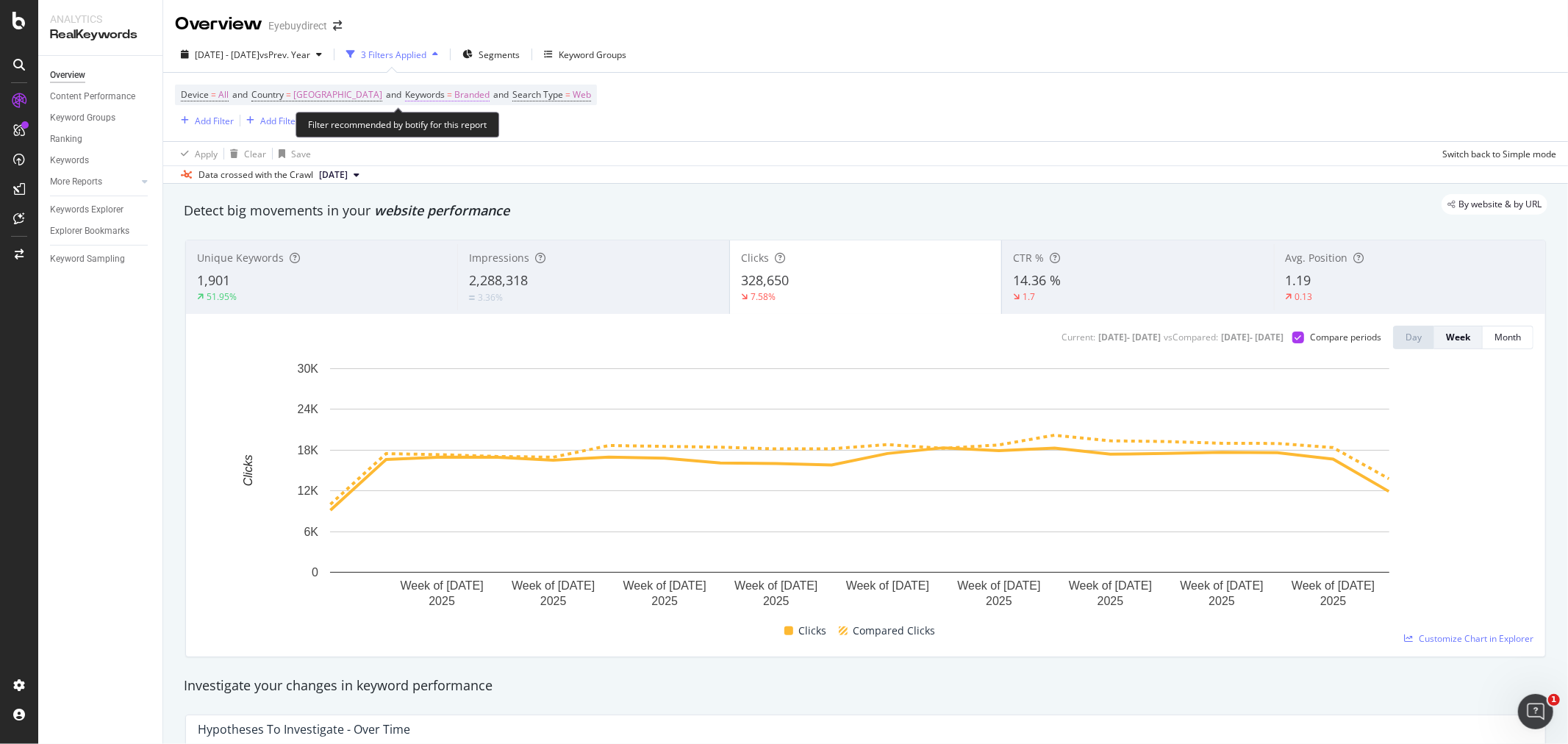
click at [489, 101] on span "Branded" at bounding box center [471, 94] width 35 height 20
click at [481, 146] on div "Branded Cancel Add filter Apply" at bounding box center [520, 143] width 185 height 74
click at [483, 136] on div "Branded" at bounding box center [468, 130] width 58 height 22
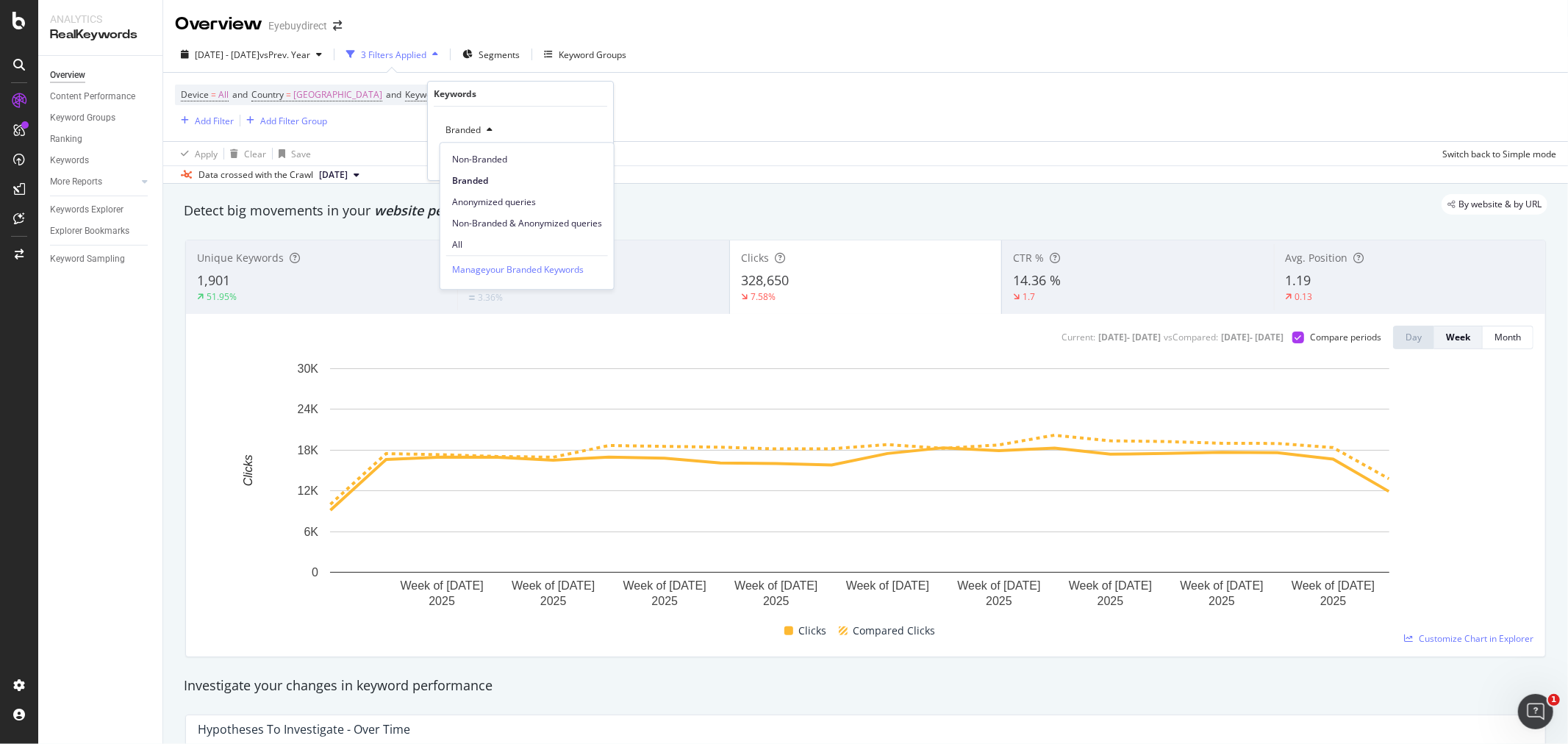
click at [480, 202] on span "Anonymized queries" at bounding box center [527, 202] width 150 height 14
click at [591, 165] on div "Apply" at bounding box center [590, 161] width 22 height 13
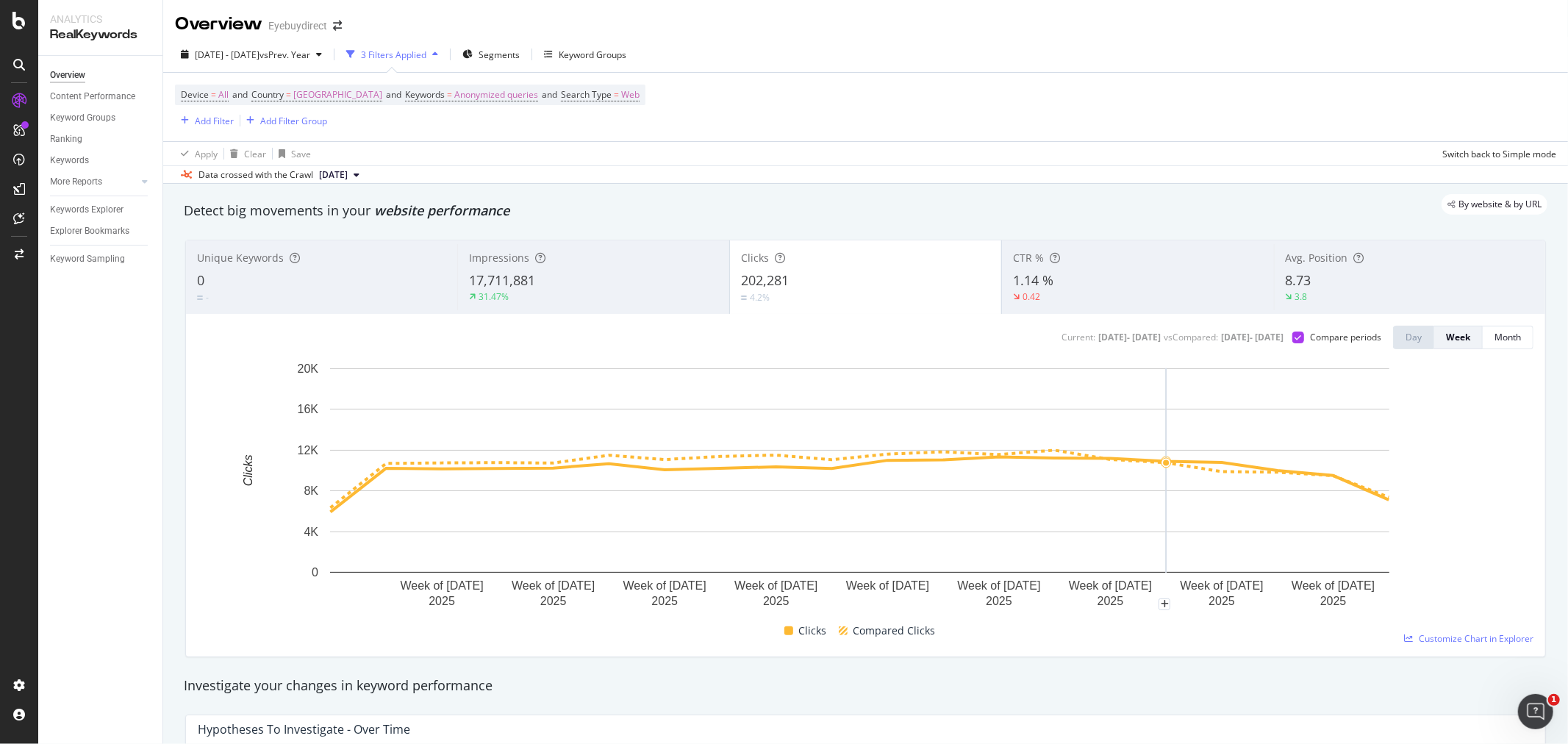
drag, startPoint x: 1147, startPoint y: 494, endPoint x: 1201, endPoint y: 480, distance: 55.8
click at [1164, 490] on rect "A chart." at bounding box center [859, 470] width 1059 height 205
click at [508, 97] on span "Anonymized queries" at bounding box center [496, 94] width 84 height 20
click at [525, 130] on span "Anonymized queries" at bounding box center [484, 130] width 90 height 13
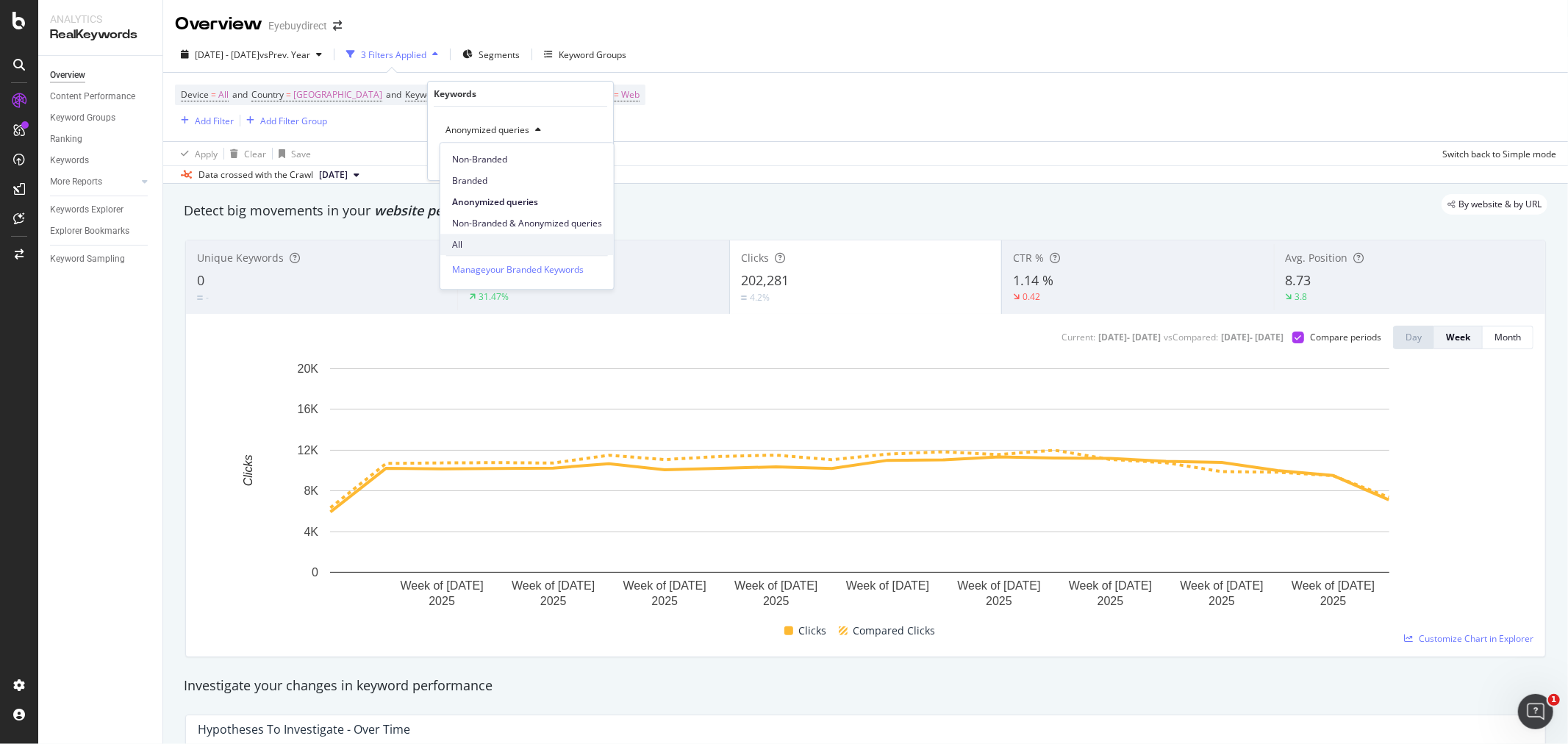
click at [493, 239] on span "All" at bounding box center [527, 245] width 150 height 14
click at [601, 160] on div "All Cancel Add filter Apply" at bounding box center [520, 143] width 185 height 74
click at [591, 162] on div "Apply" at bounding box center [590, 161] width 22 height 13
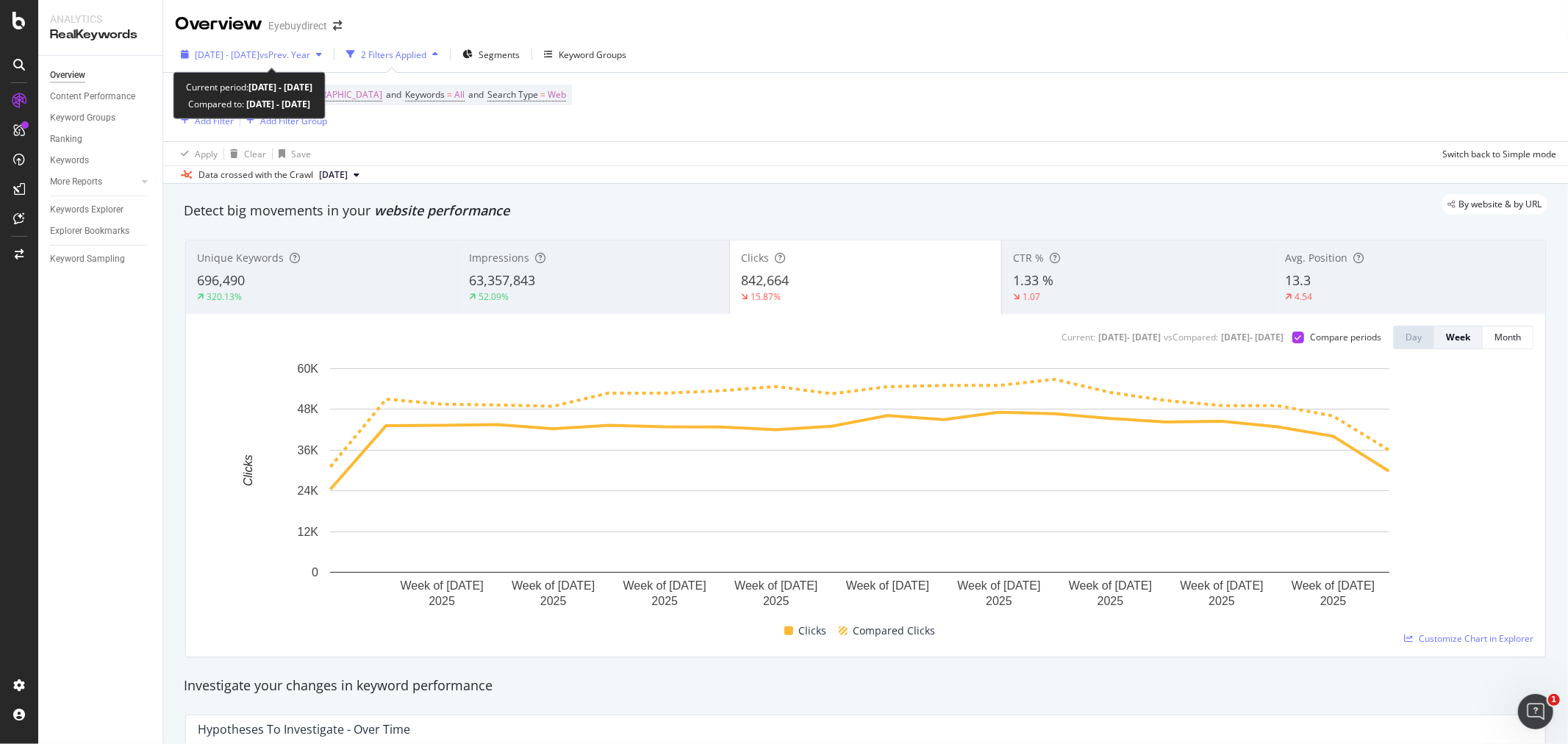
click at [245, 50] on span "[DATE] - [DATE]" at bounding box center [227, 55] width 64 height 13
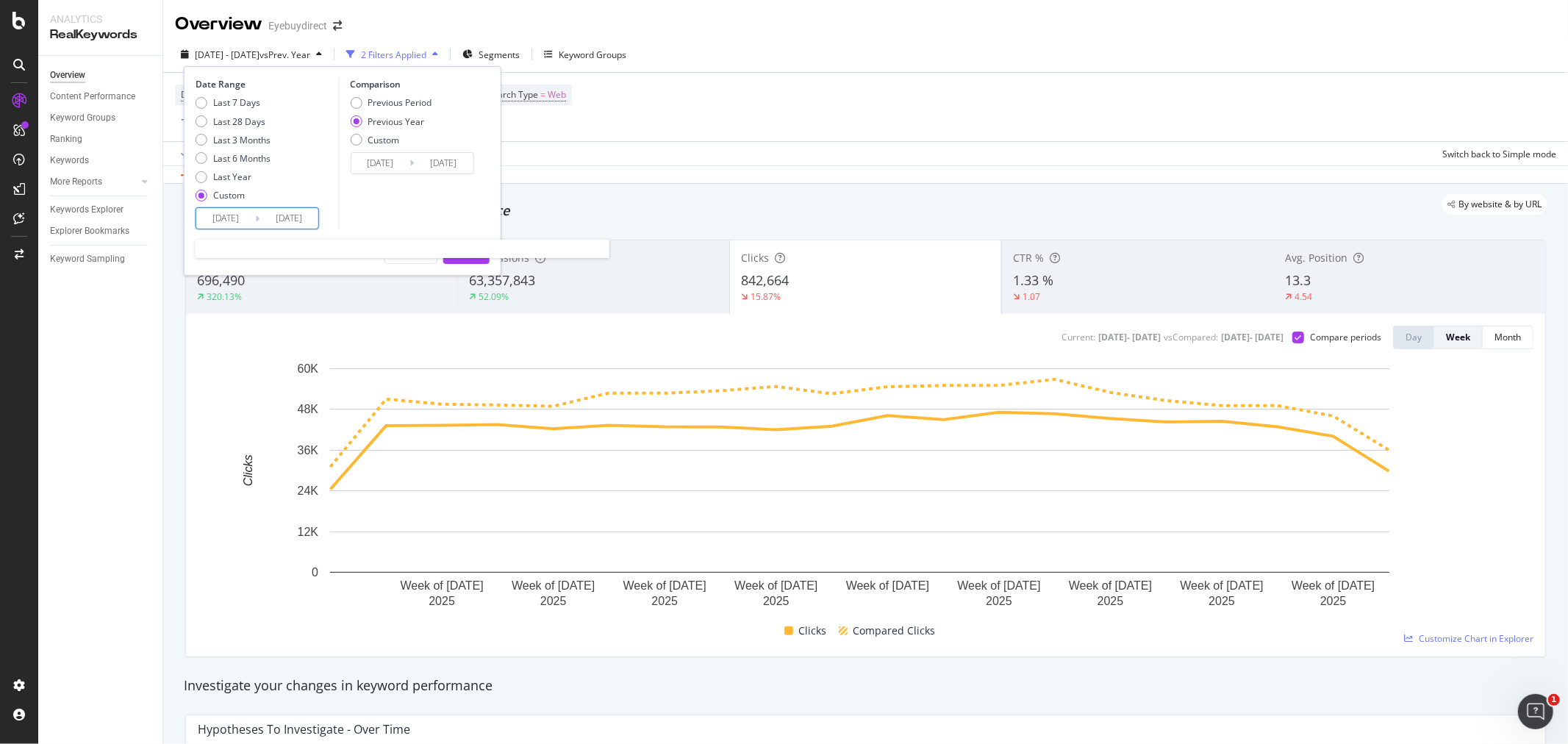
click at [215, 218] on input "[DATE]" at bounding box center [226, 218] width 58 height 20
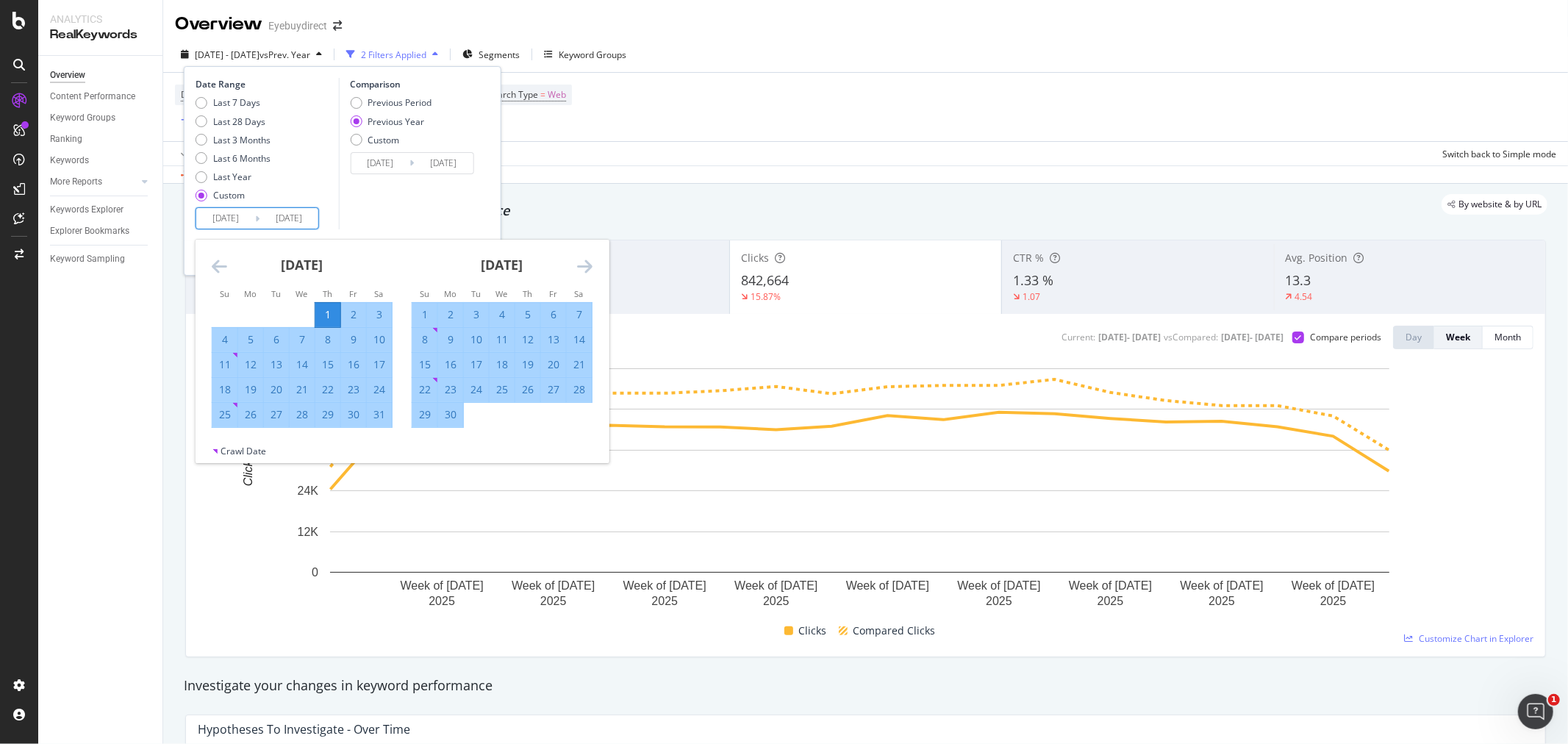
click at [217, 267] on icon "Move backward to switch to the previous month." at bounding box center [219, 266] width 16 height 18
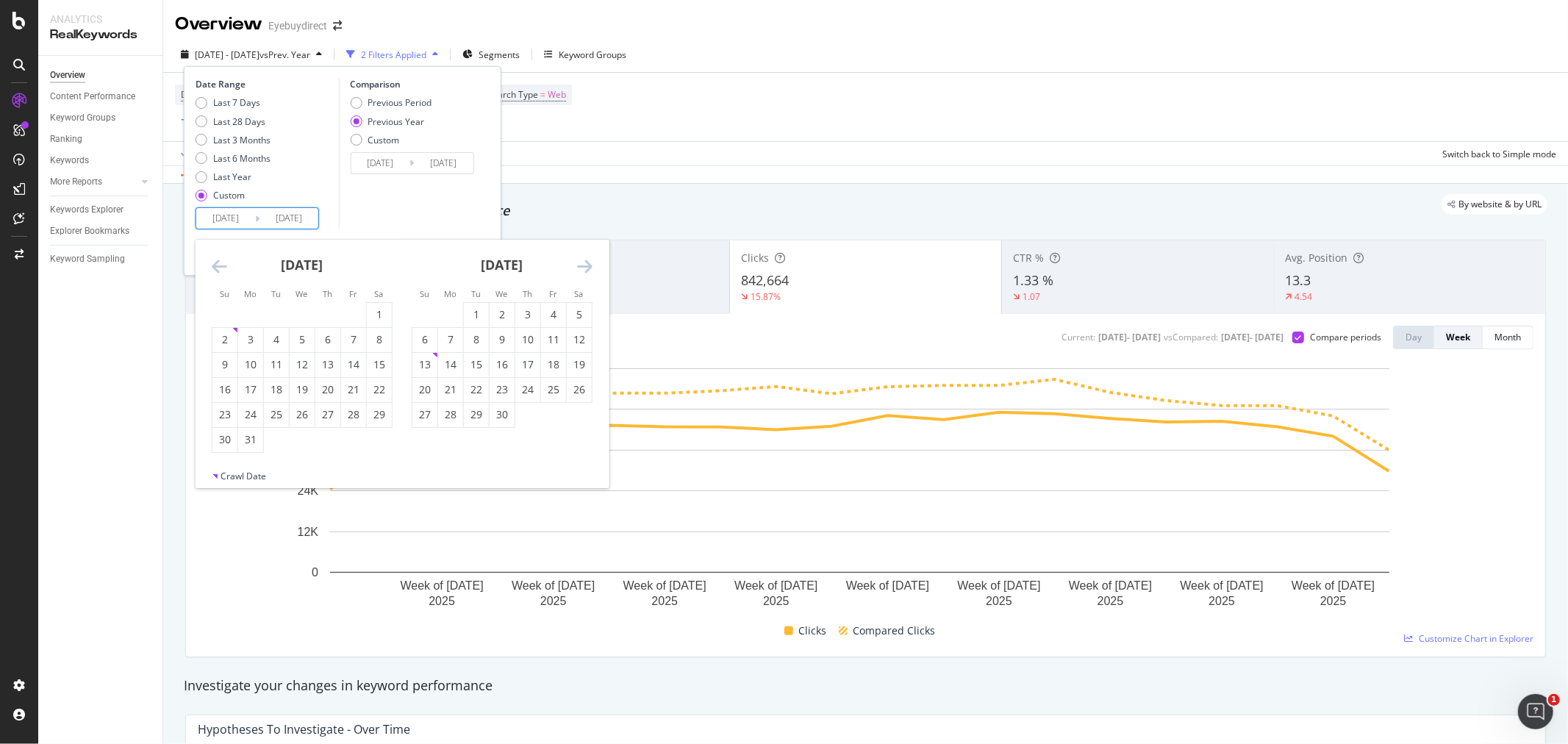
click at [217, 267] on icon "Move backward to switch to the previous month." at bounding box center [219, 266] width 16 height 18
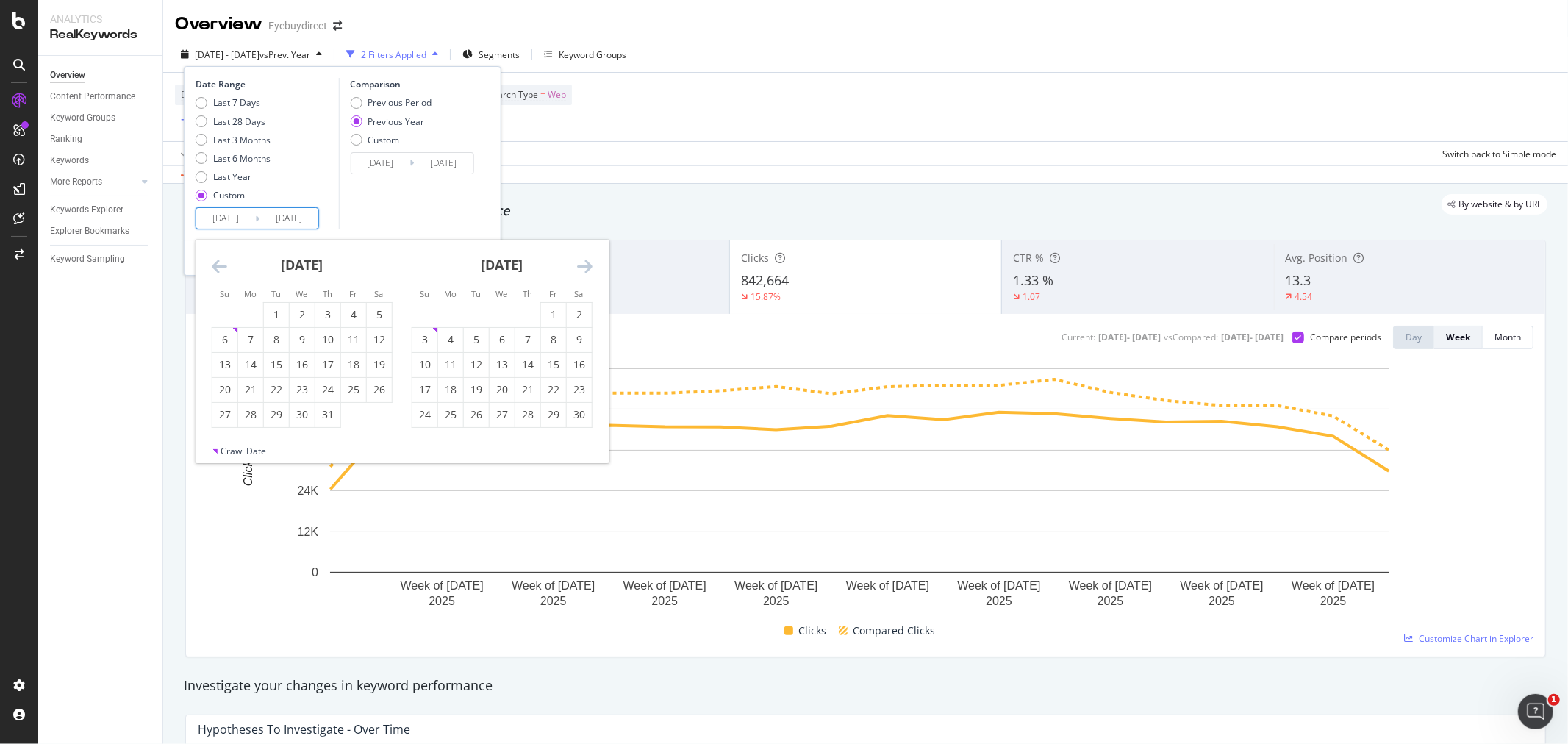
click at [217, 267] on icon "Move backward to switch to the previous month." at bounding box center [219, 266] width 16 height 18
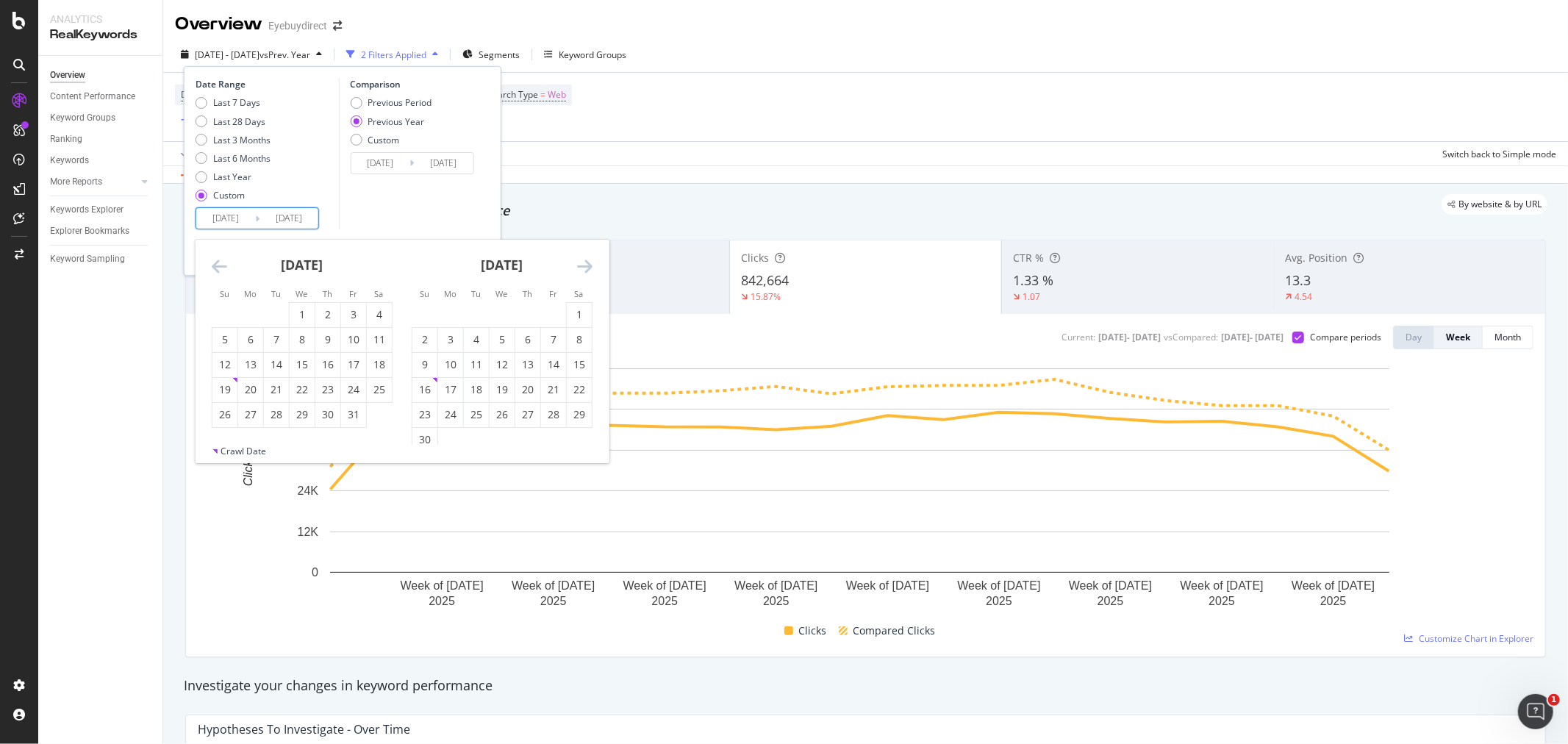
click at [217, 267] on icon "Move backward to switch to the previous month." at bounding box center [219, 266] width 16 height 18
click at [218, 267] on icon "Move backward to switch to the previous month." at bounding box center [219, 266] width 16 height 18
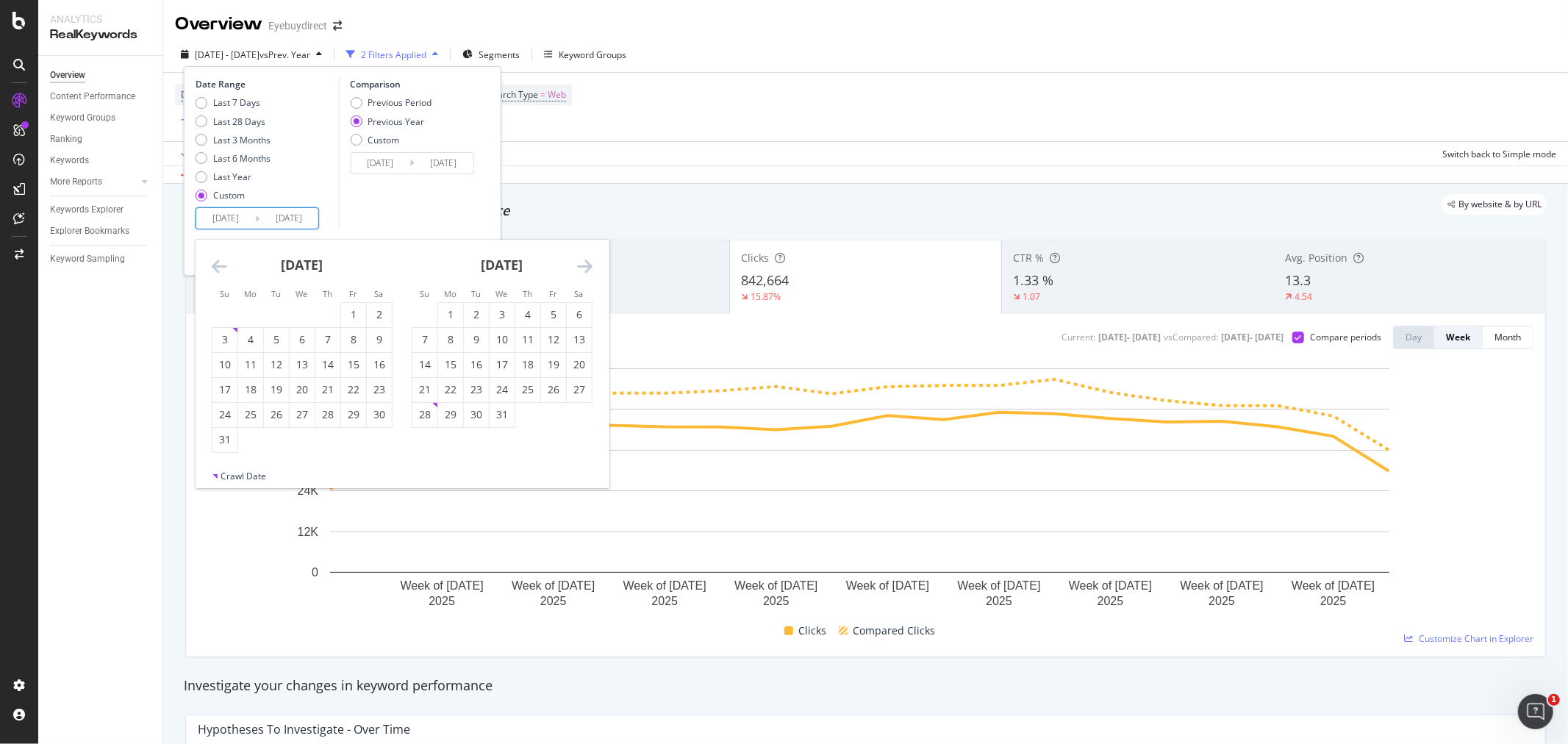
click at [218, 267] on icon "Move backward to switch to the previous month." at bounding box center [219, 266] width 16 height 18
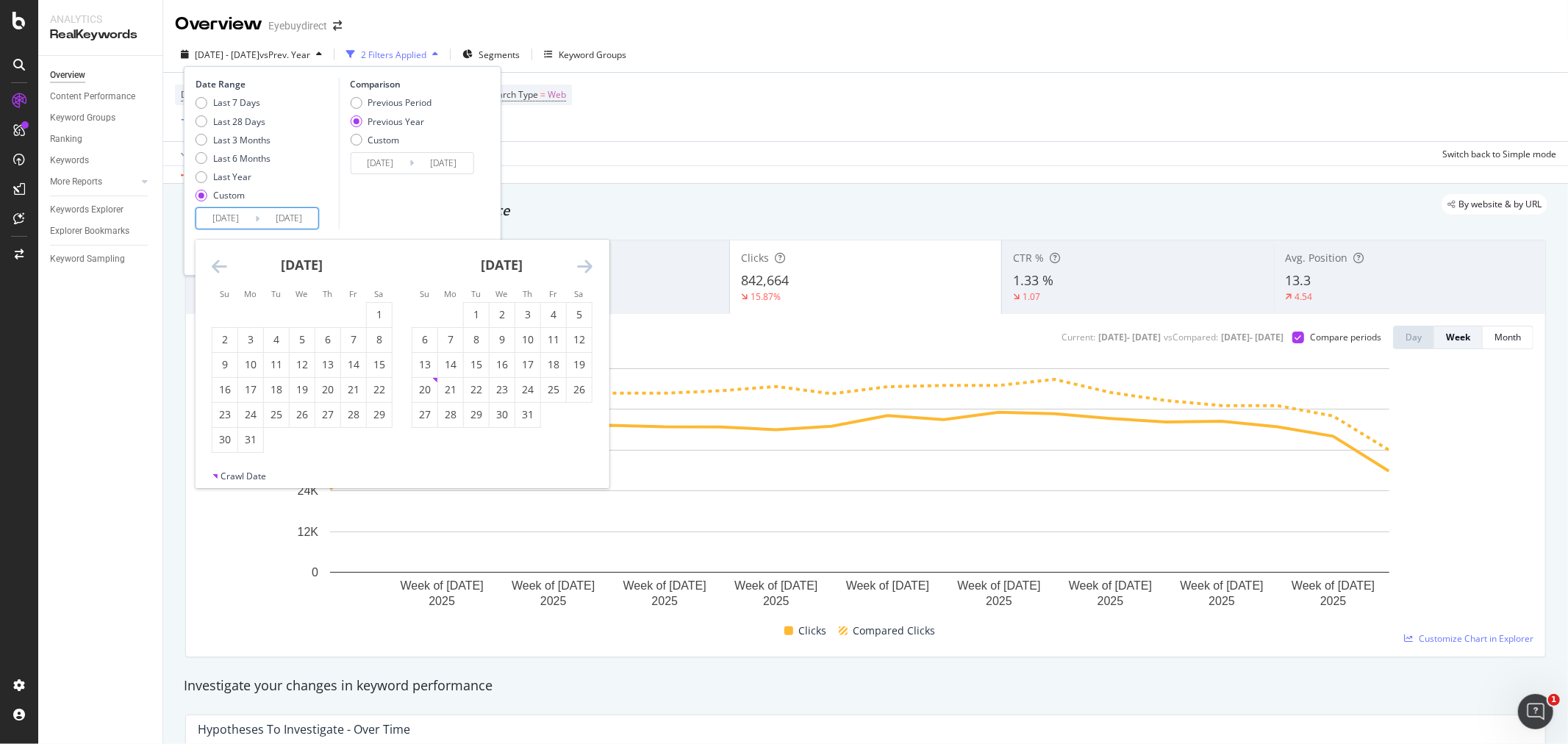
click at [218, 267] on icon "Move backward to switch to the previous month." at bounding box center [219, 266] width 16 height 18
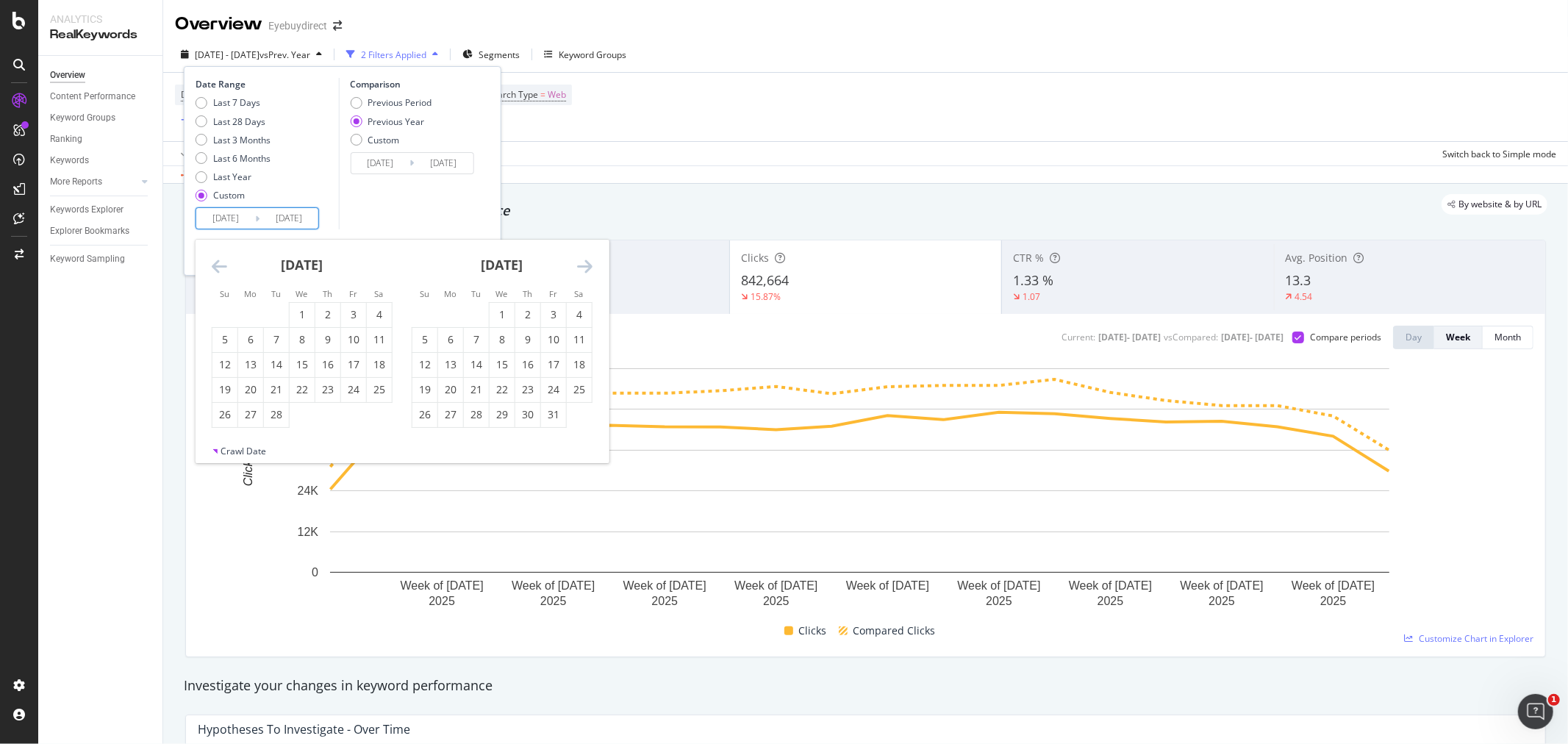
click at [218, 267] on icon "Move backward to switch to the previous month." at bounding box center [219, 266] width 16 height 18
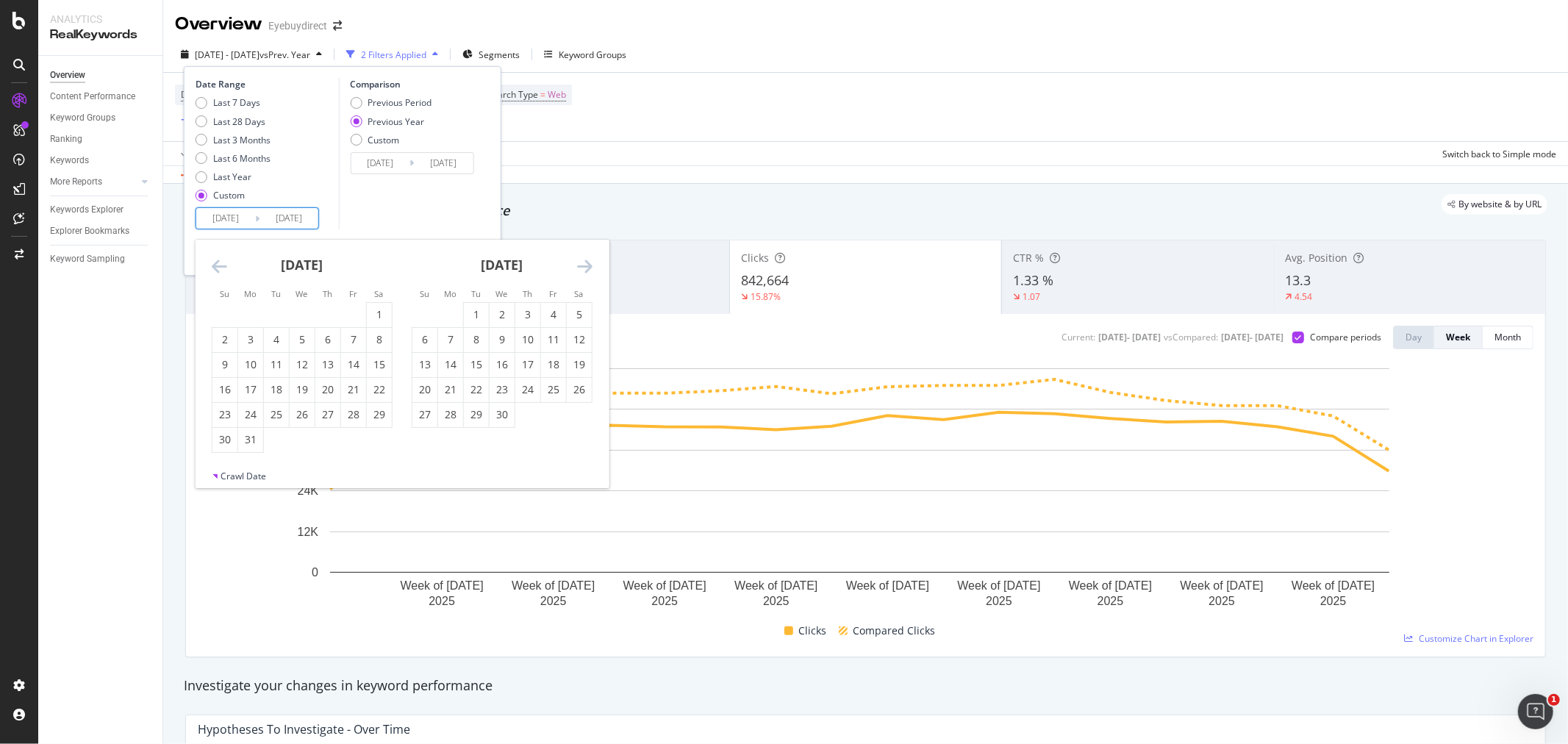
click at [218, 267] on icon "Move backward to switch to the previous month." at bounding box center [219, 266] width 16 height 18
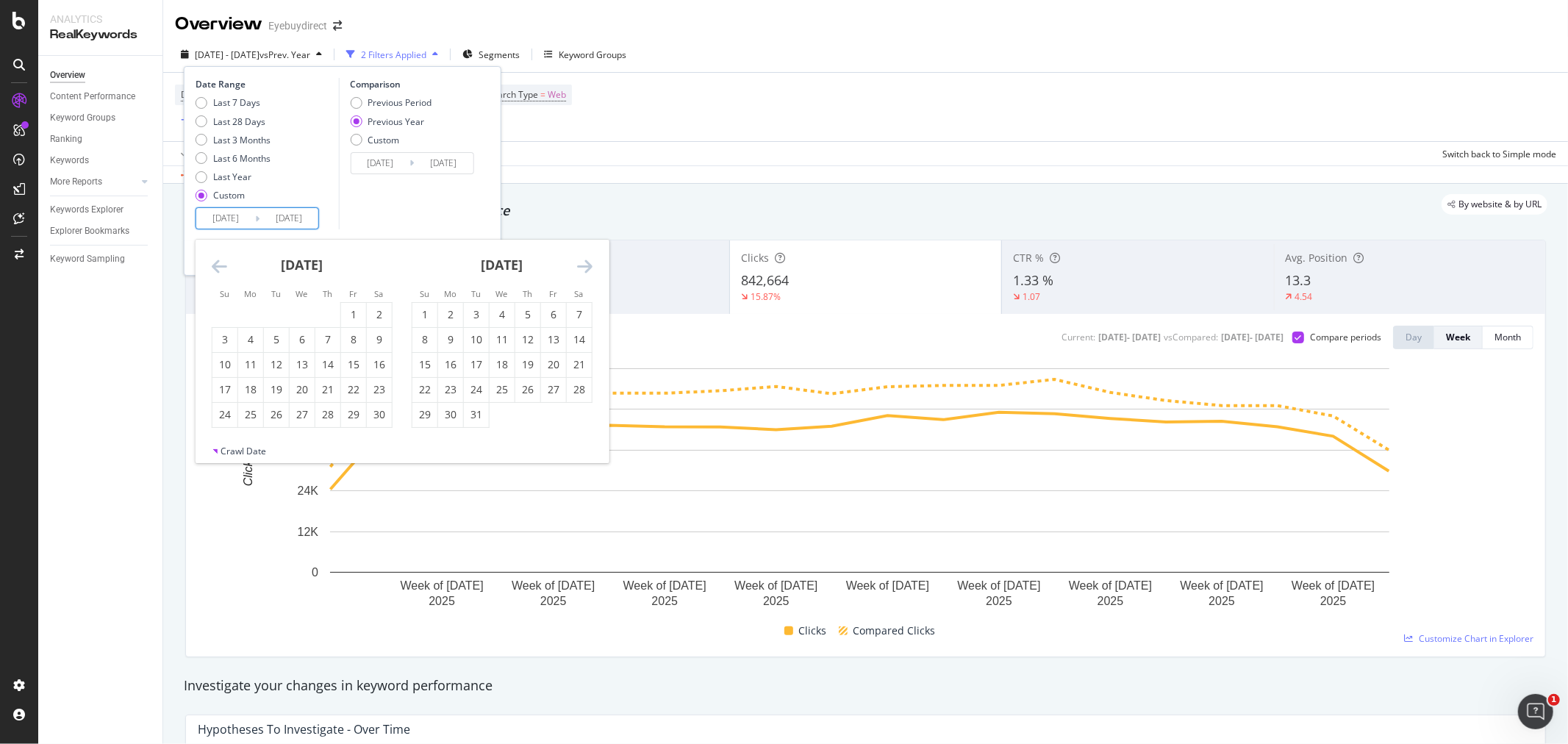
click at [218, 267] on icon "Move backward to switch to the previous month." at bounding box center [219, 266] width 16 height 18
click at [376, 310] on div "1" at bounding box center [379, 315] width 25 height 15
type input "[DATE]"
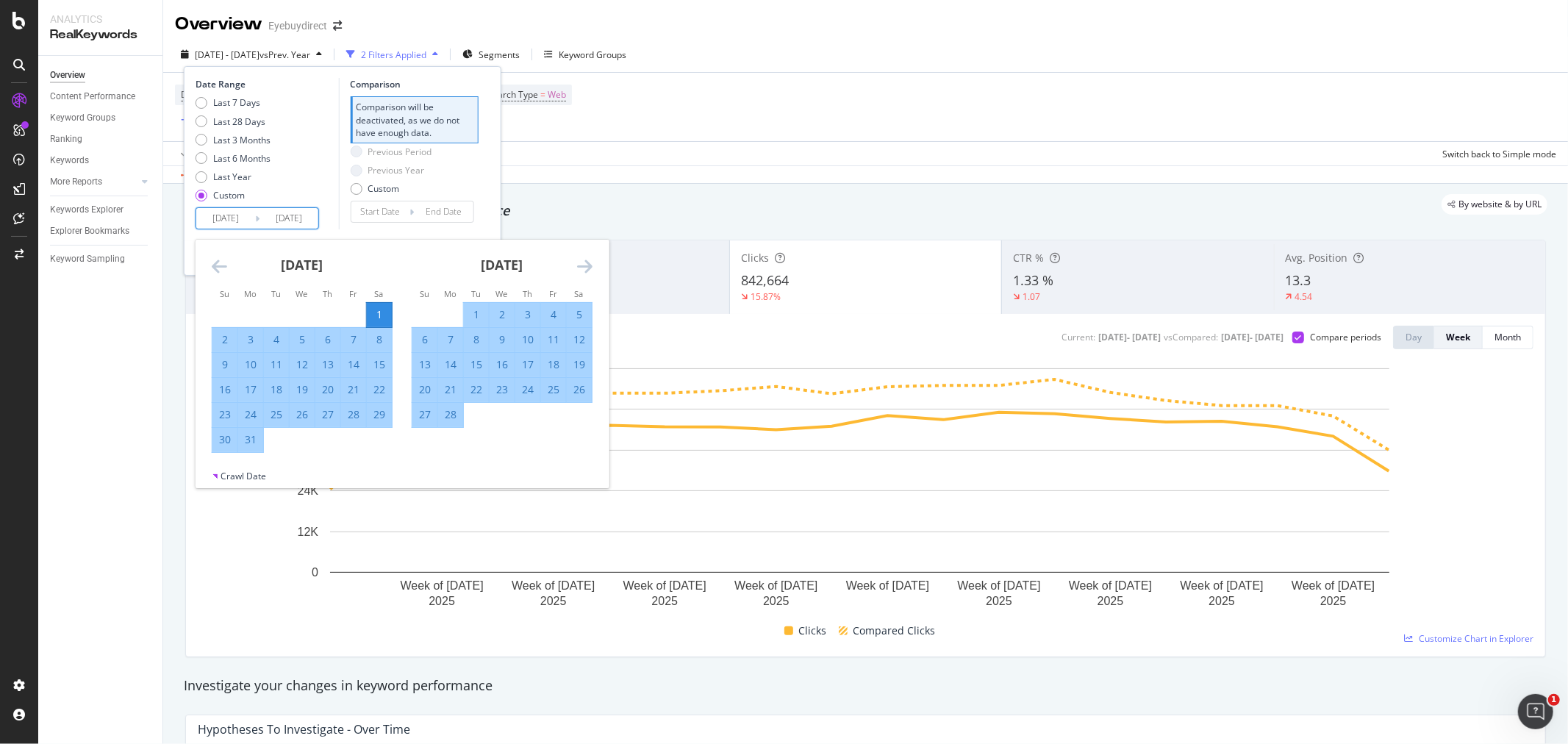
click at [292, 219] on input "[DATE]" at bounding box center [289, 218] width 58 height 20
click at [579, 265] on icon "Move forward to switch to the next month." at bounding box center [585, 266] width 16 height 18
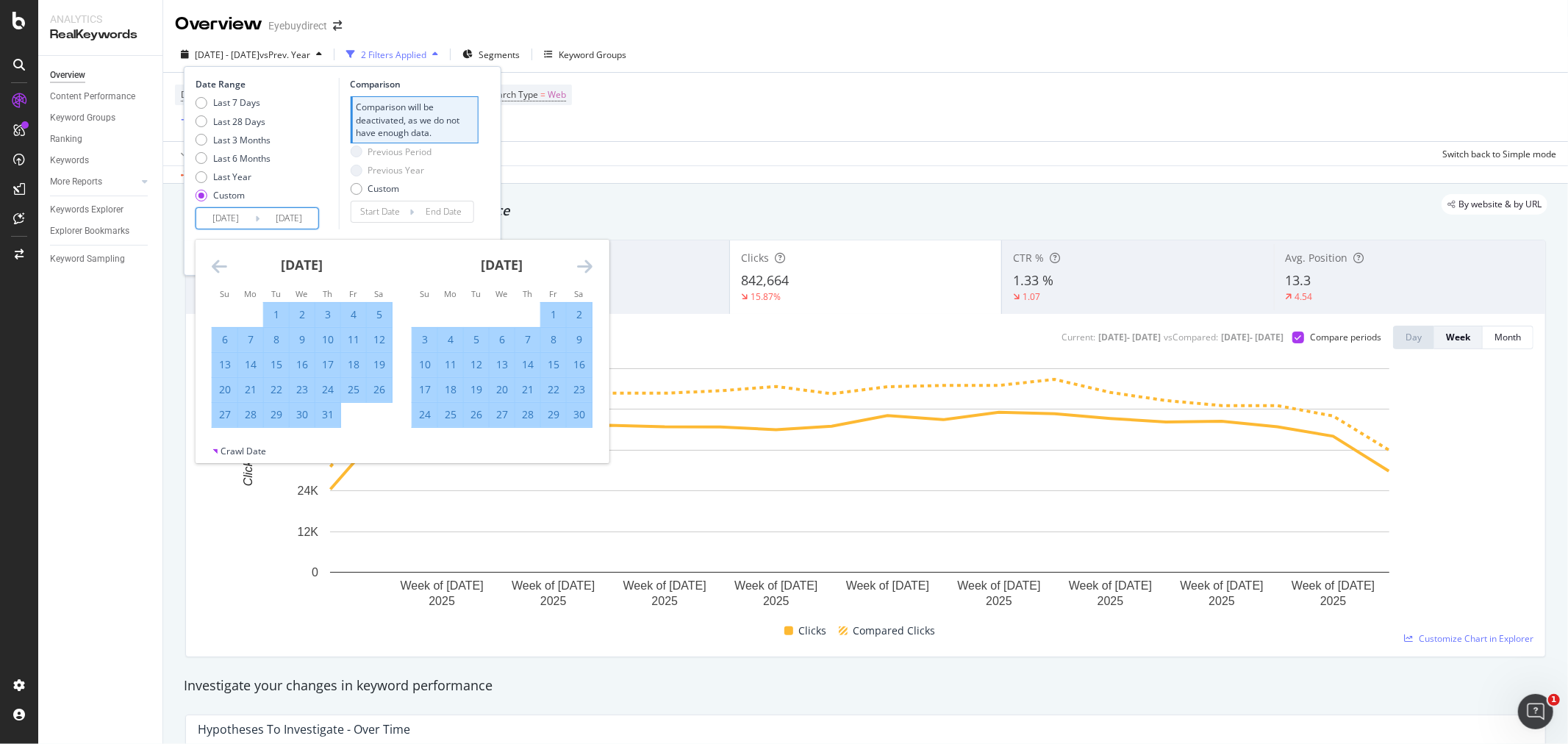
click at [582, 265] on icon "Move forward to switch to the next month." at bounding box center [585, 266] width 16 height 18
click at [585, 267] on icon "Move forward to switch to the next month." at bounding box center [585, 266] width 16 height 18
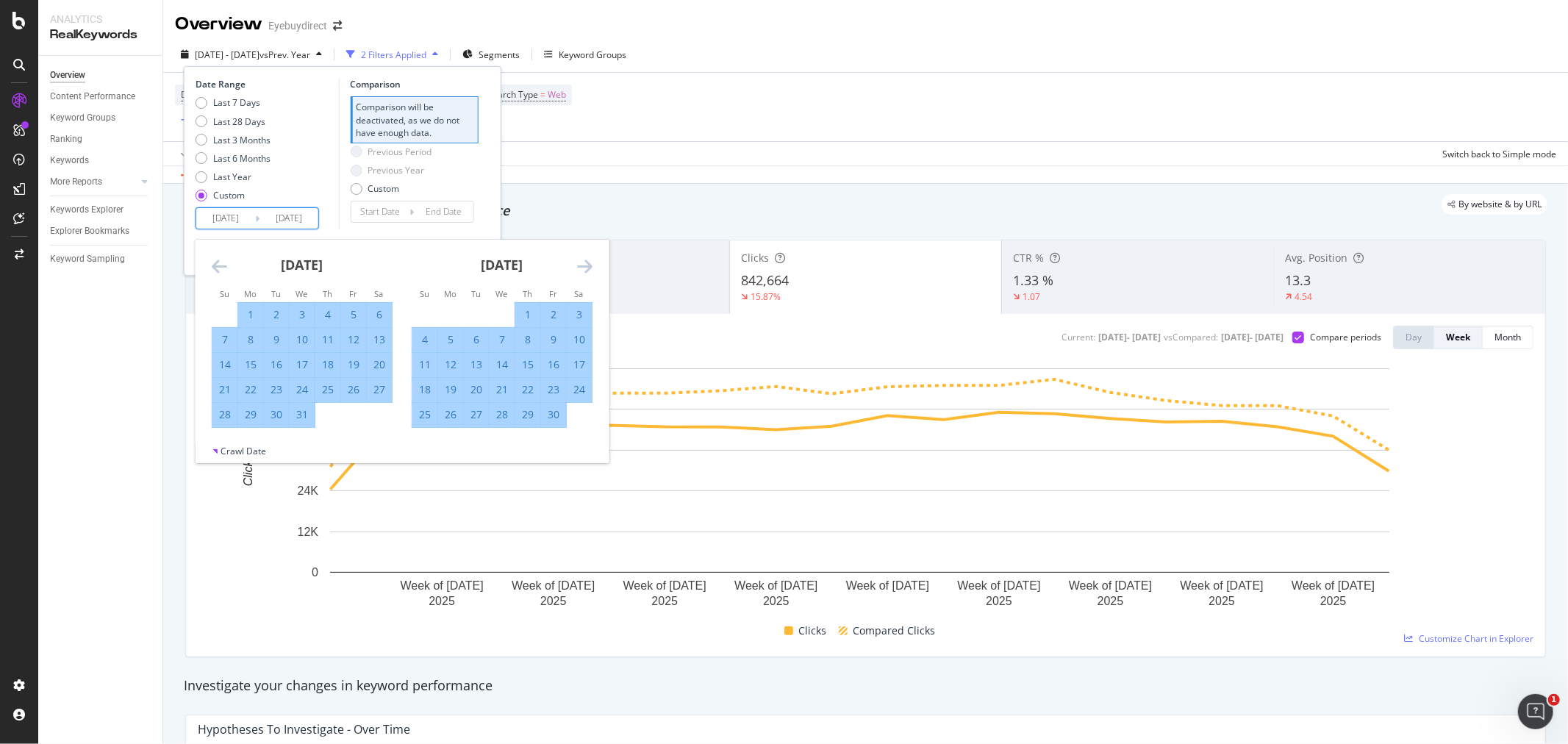
click at [585, 267] on icon "Move forward to switch to the next month." at bounding box center [585, 266] width 16 height 18
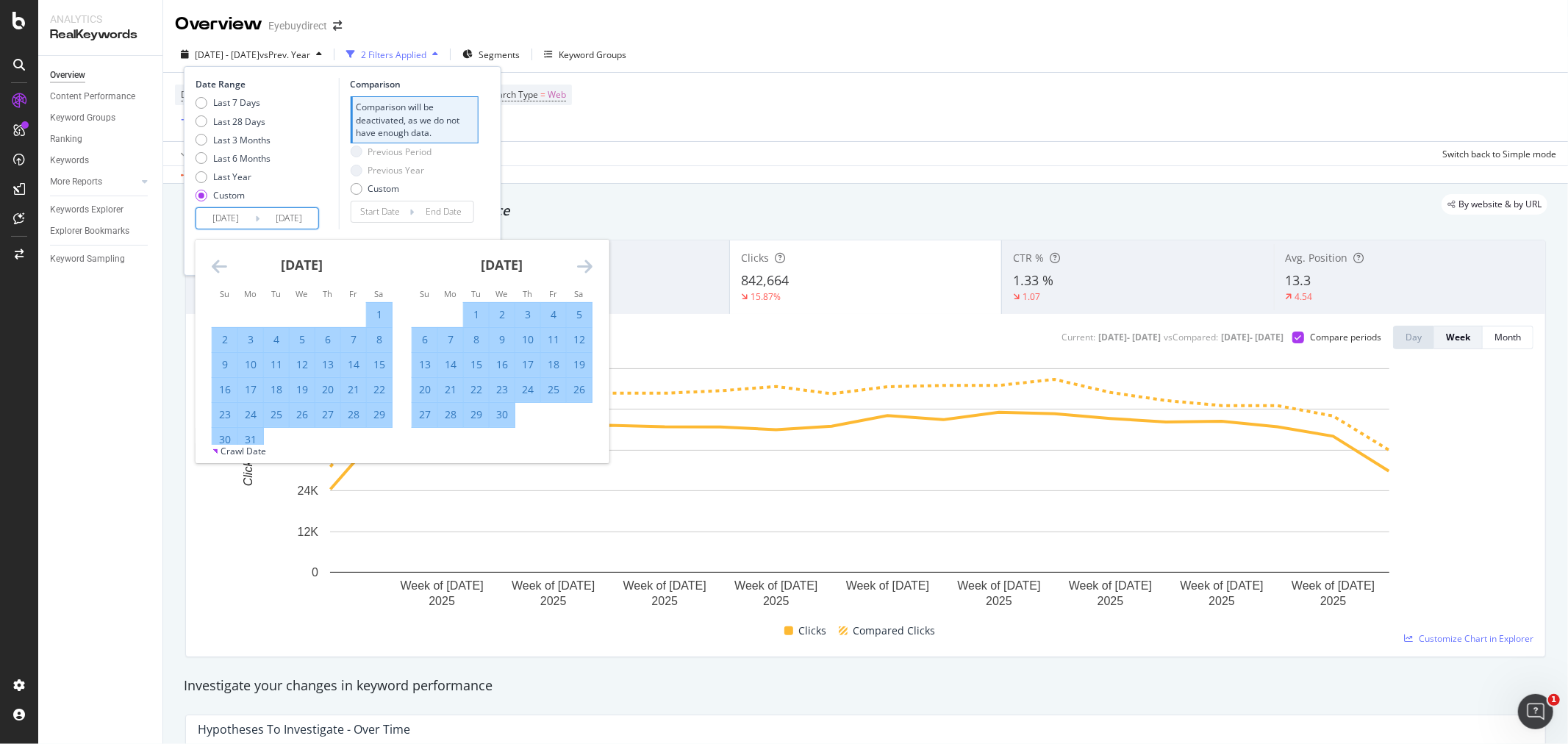
click at [585, 267] on icon "Move forward to switch to the next month." at bounding box center [585, 266] width 16 height 18
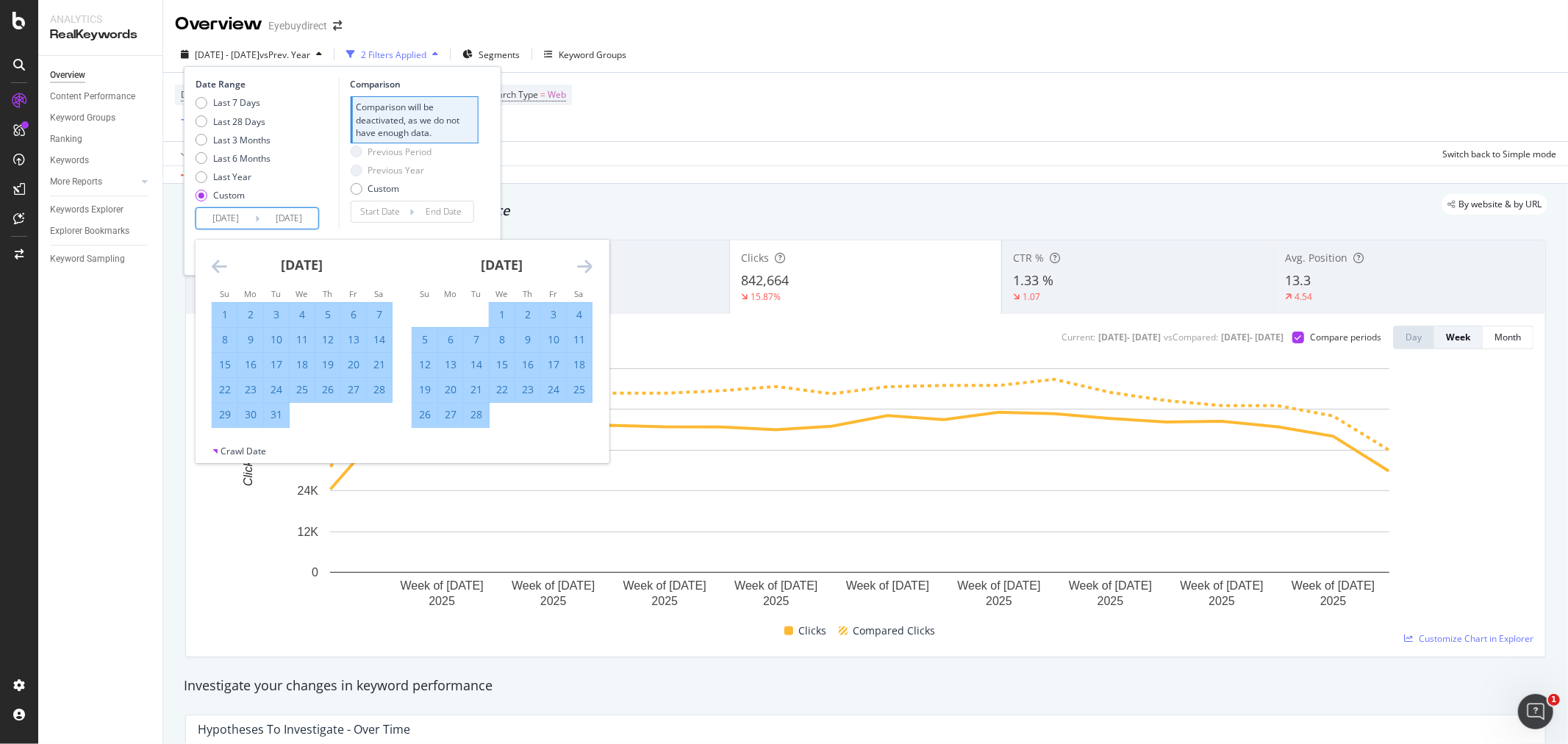
click at [585, 267] on icon "Move forward to switch to the next month." at bounding box center [585, 266] width 16 height 18
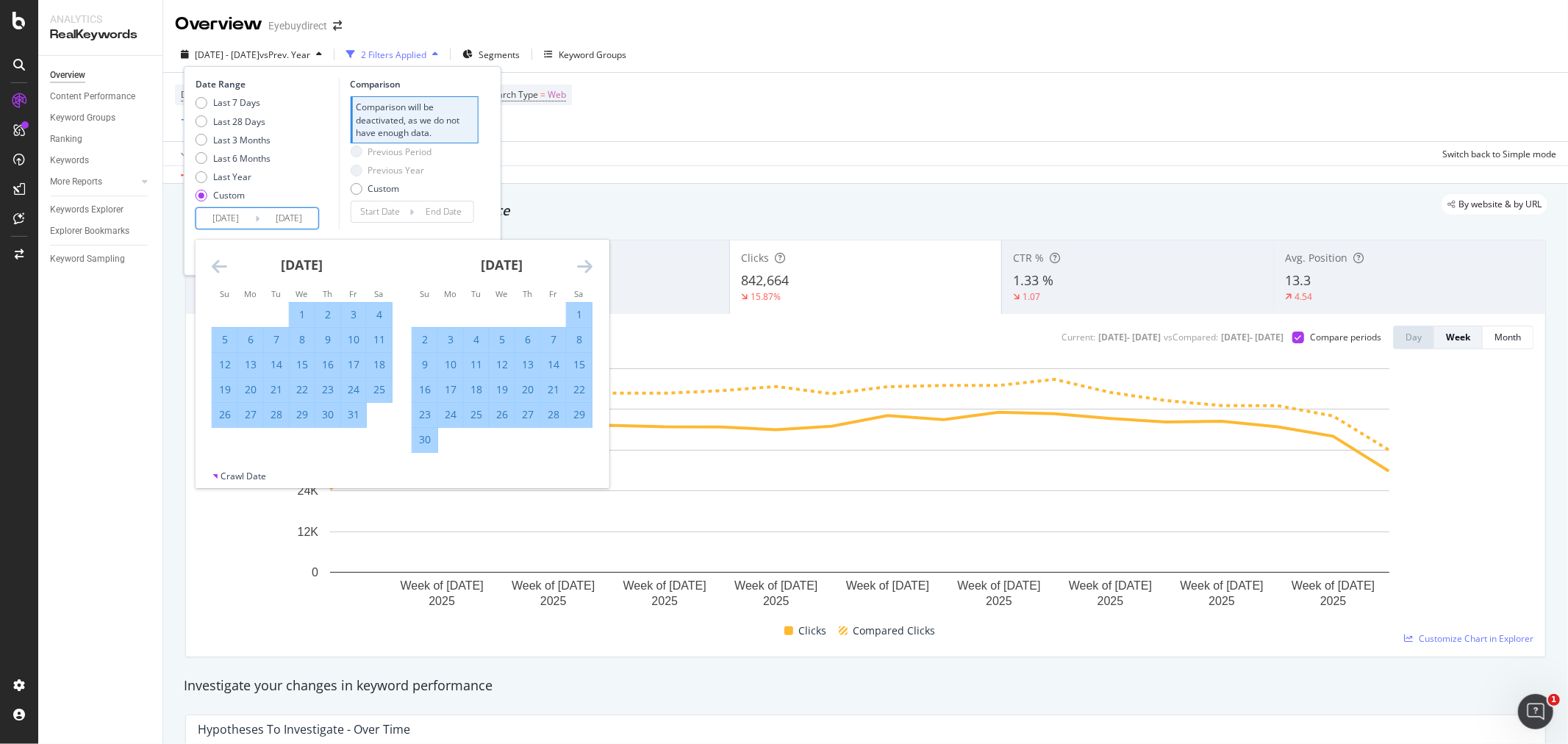
click at [585, 267] on icon "Move forward to switch to the next month." at bounding box center [585, 266] width 16 height 18
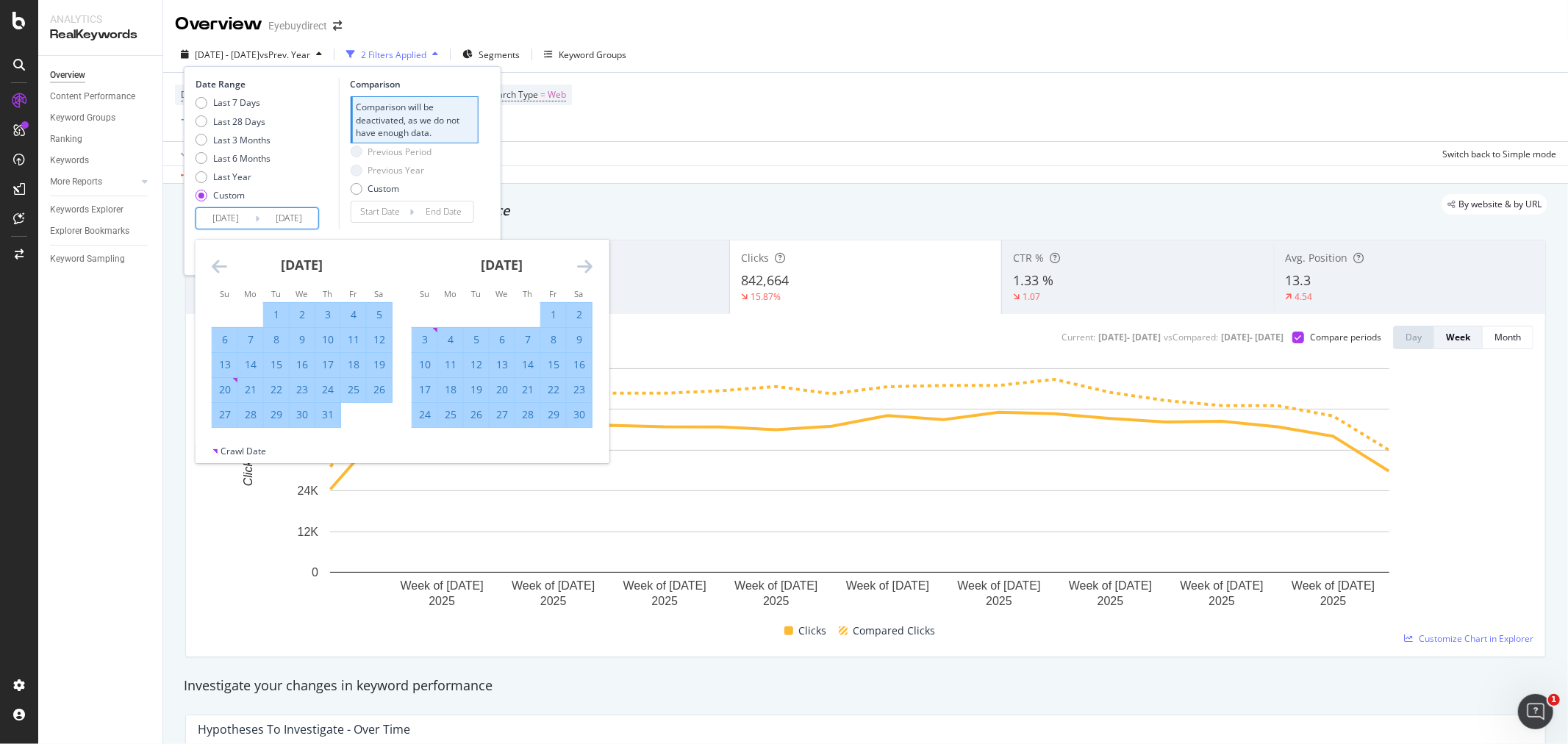
click at [585, 267] on icon "Move forward to switch to the next month." at bounding box center [585, 266] width 16 height 18
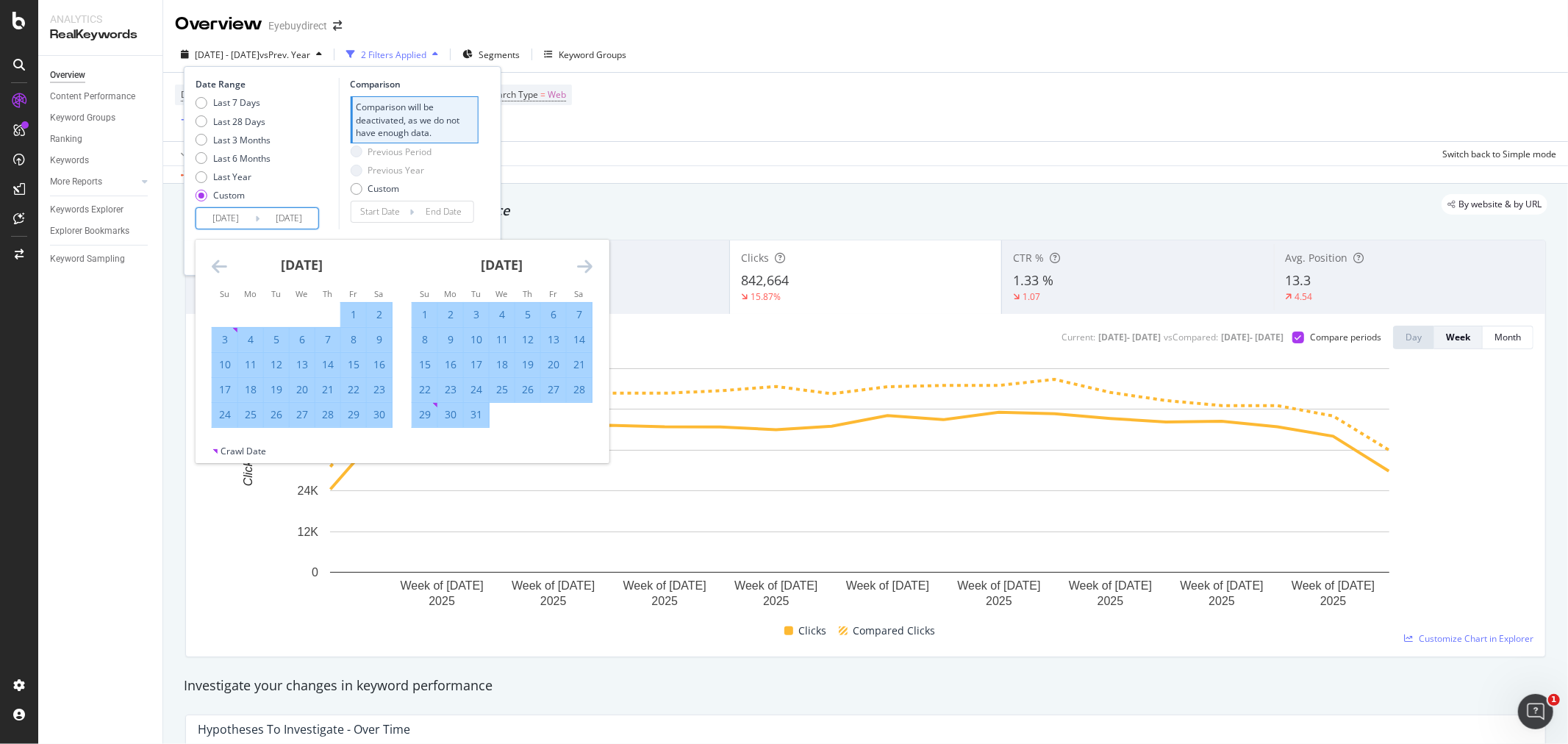
click at [585, 267] on icon "Move forward to switch to the next month." at bounding box center [585, 266] width 16 height 18
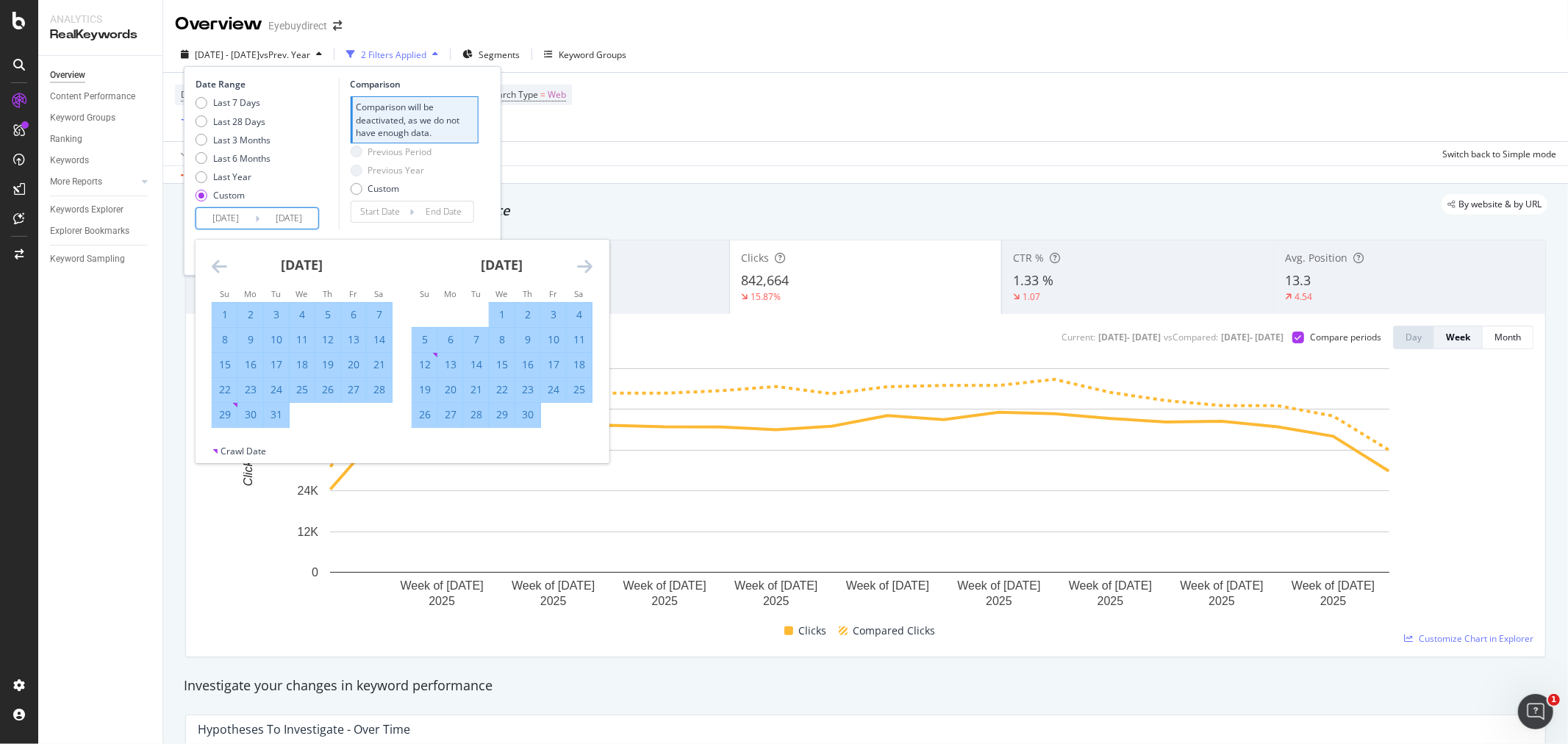
click at [585, 267] on icon "Move forward to switch to the next month." at bounding box center [585, 266] width 16 height 18
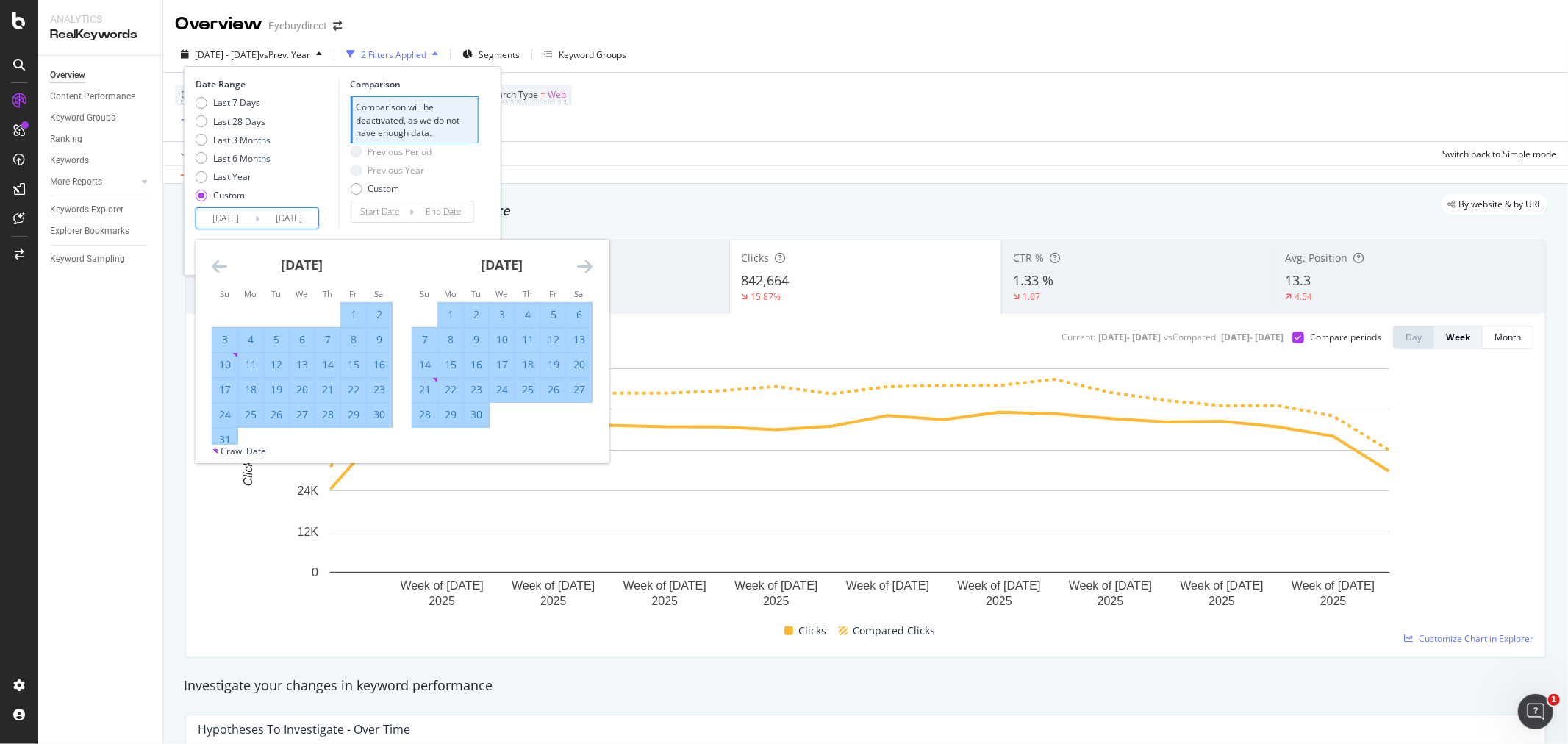
click at [585, 267] on icon "Move forward to switch to the next month." at bounding box center [585, 266] width 16 height 18
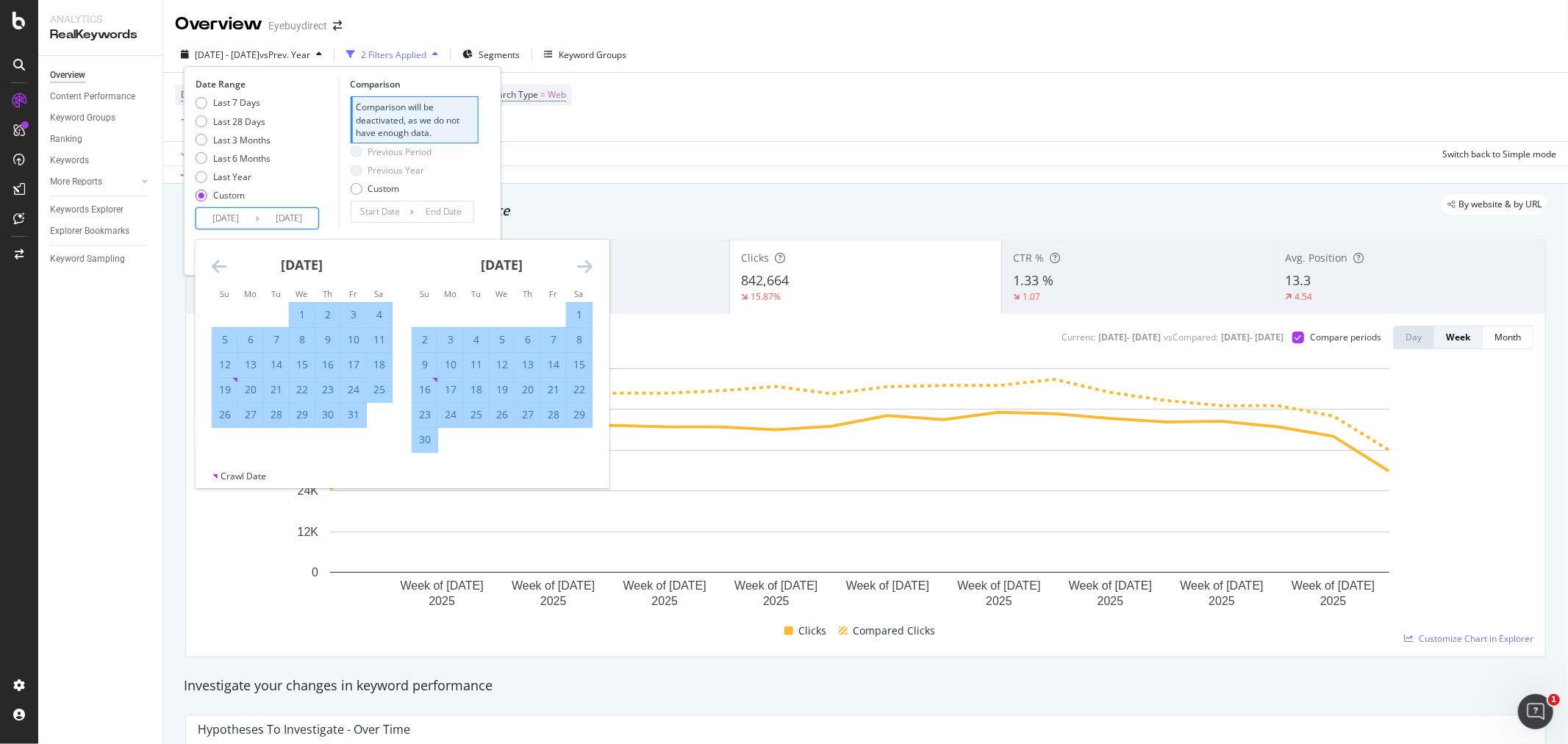
click at [585, 267] on icon "Move forward to switch to the next month." at bounding box center [585, 266] width 16 height 18
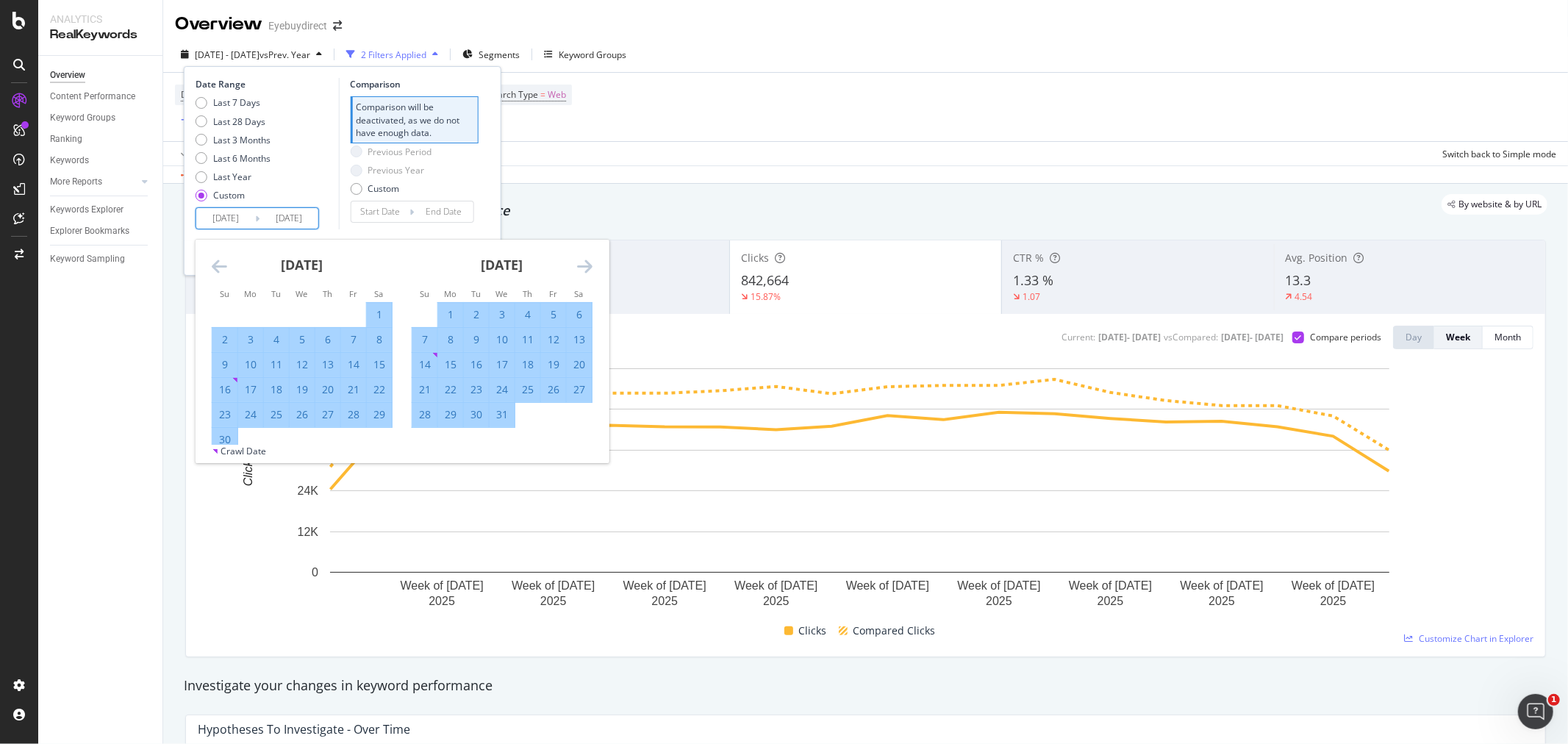
click at [585, 267] on icon "Move forward to switch to the next month." at bounding box center [585, 266] width 16 height 18
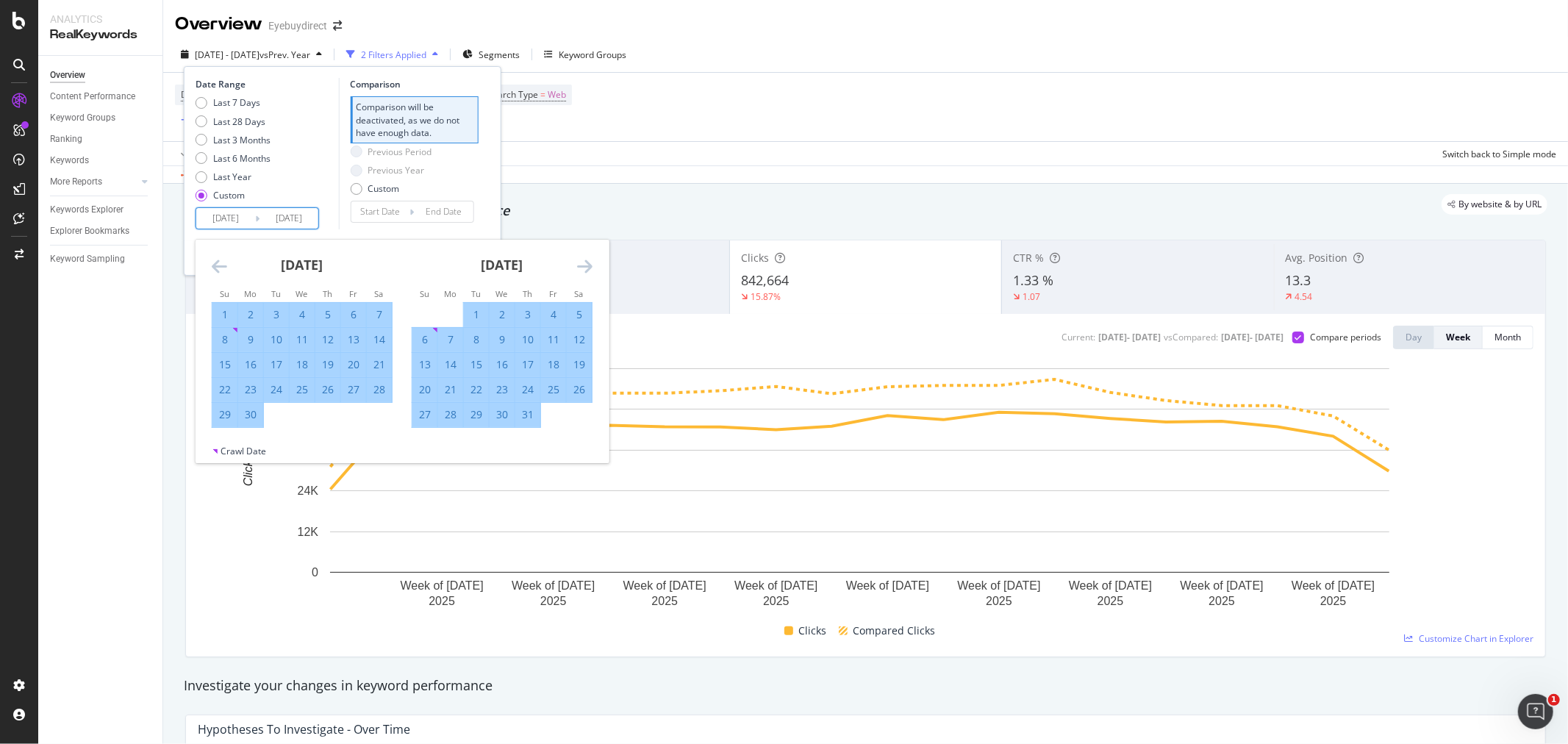
click at [585, 267] on icon "Move forward to switch to the next month." at bounding box center [585, 266] width 16 height 18
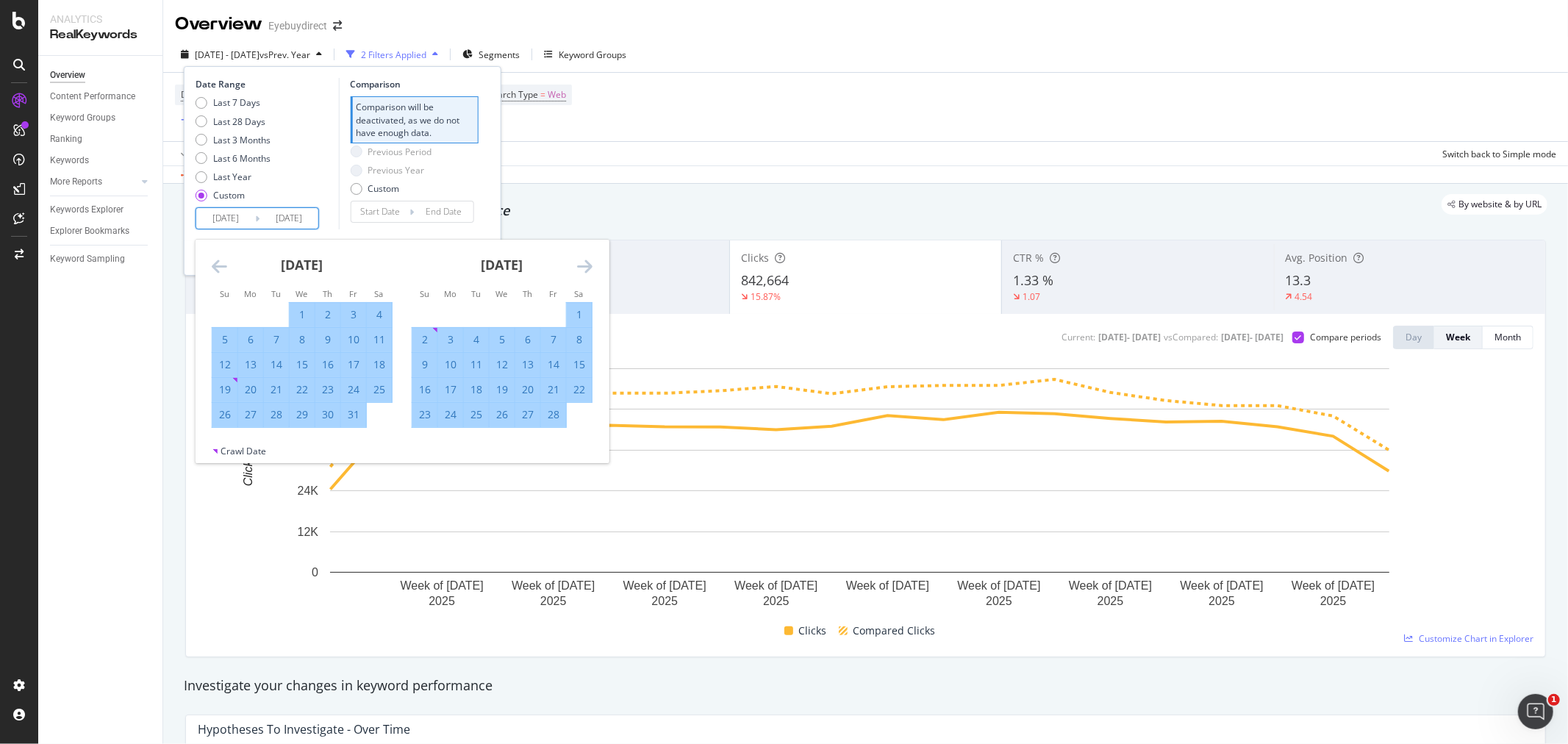
click at [585, 267] on icon "Move forward to switch to the next month." at bounding box center [585, 266] width 16 height 18
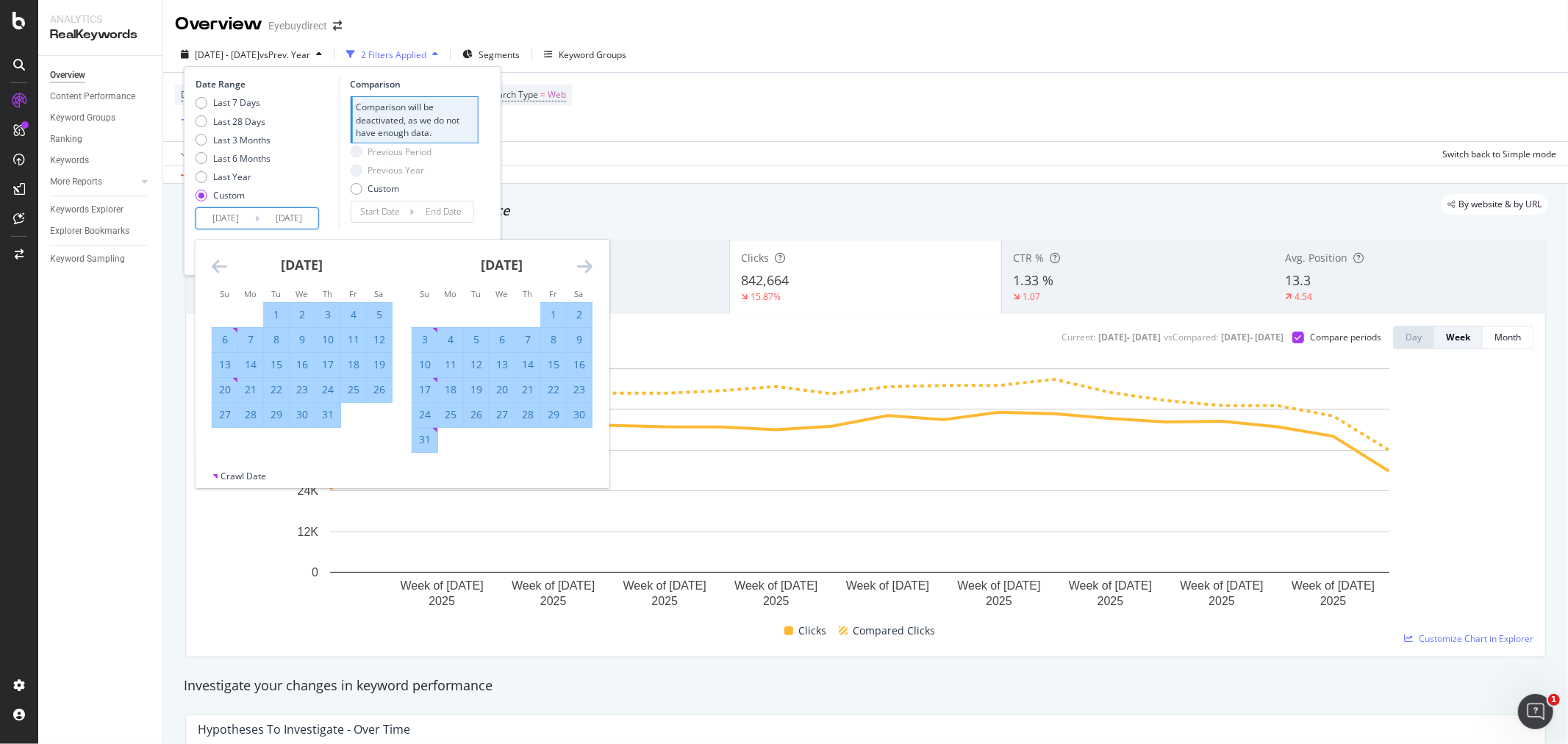
click at [585, 267] on icon "Move forward to switch to the next month." at bounding box center [585, 266] width 16 height 18
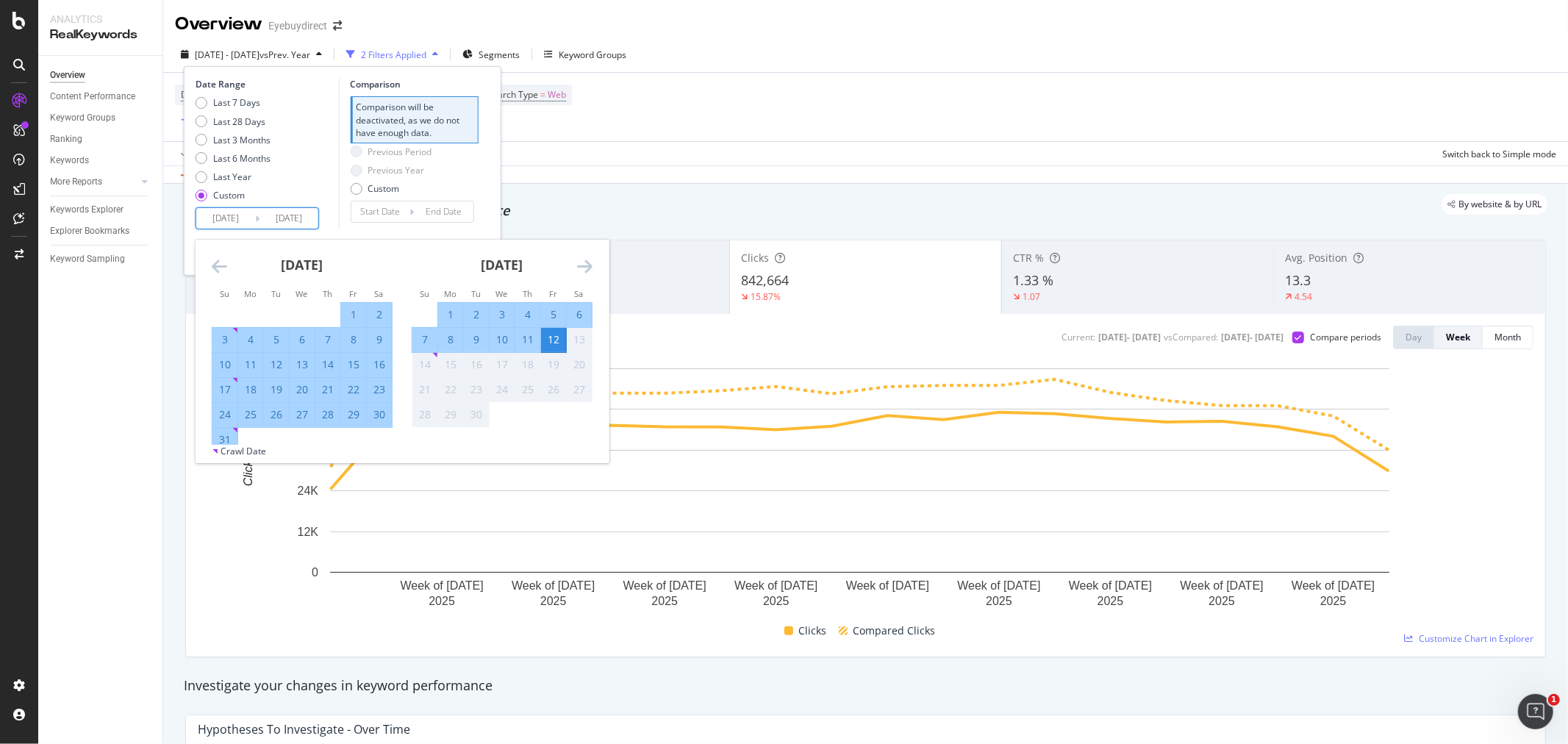
click at [585, 267] on icon "Move forward to switch to the next month." at bounding box center [585, 266] width 16 height 18
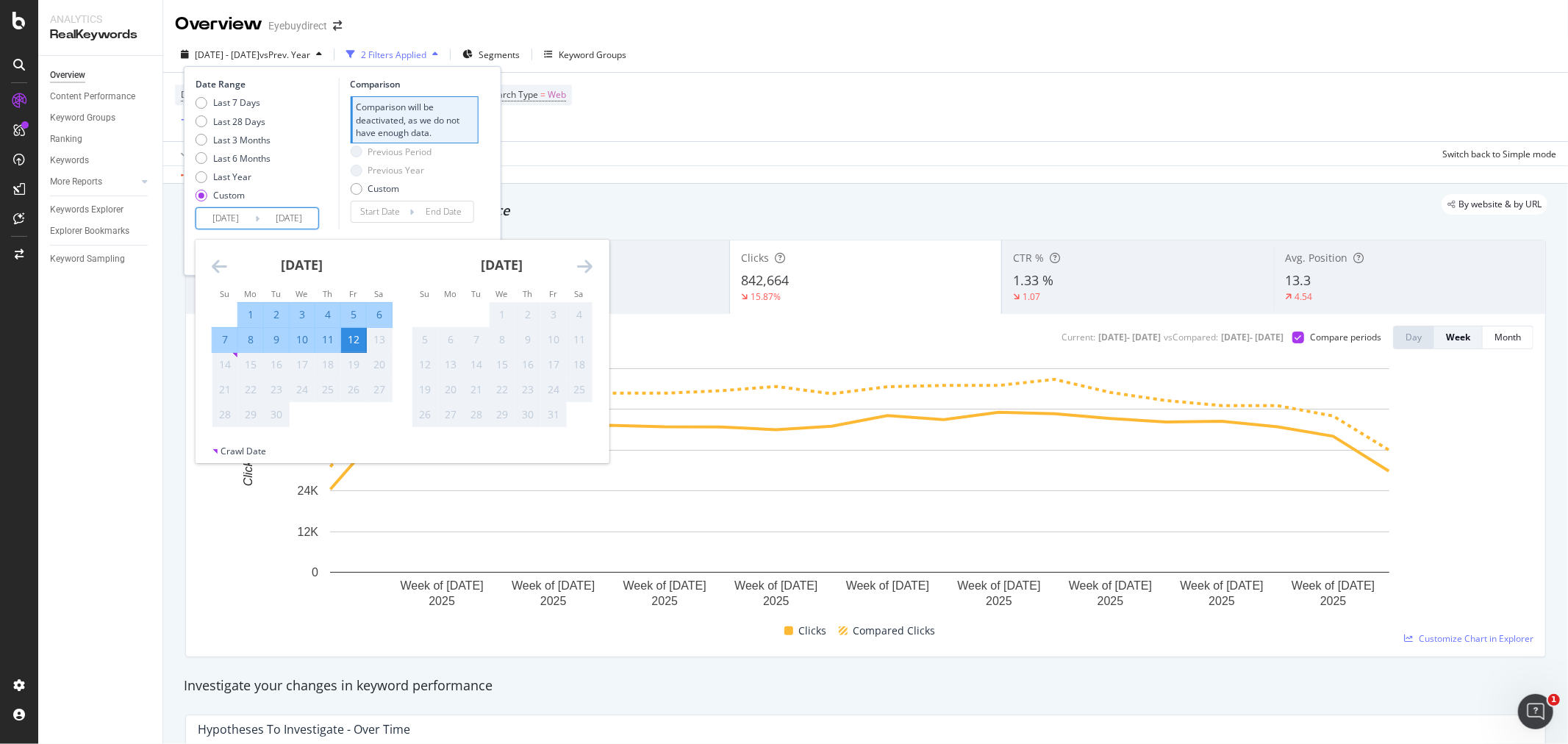
click at [295, 221] on input "[DATE]" at bounding box center [289, 218] width 58 height 20
click at [355, 339] on div "12" at bounding box center [353, 340] width 25 height 15
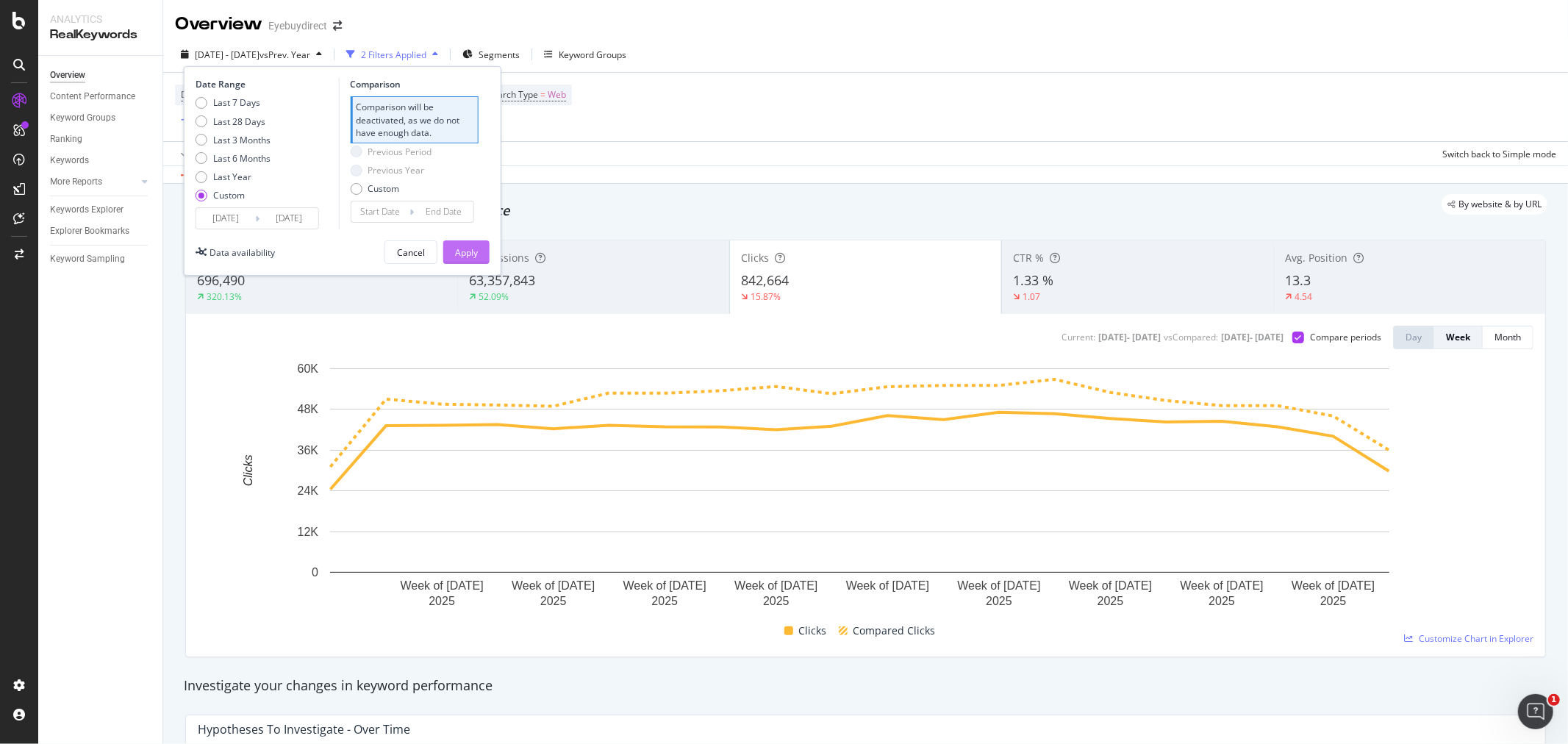
click at [461, 252] on div "Apply" at bounding box center [466, 253] width 22 height 13
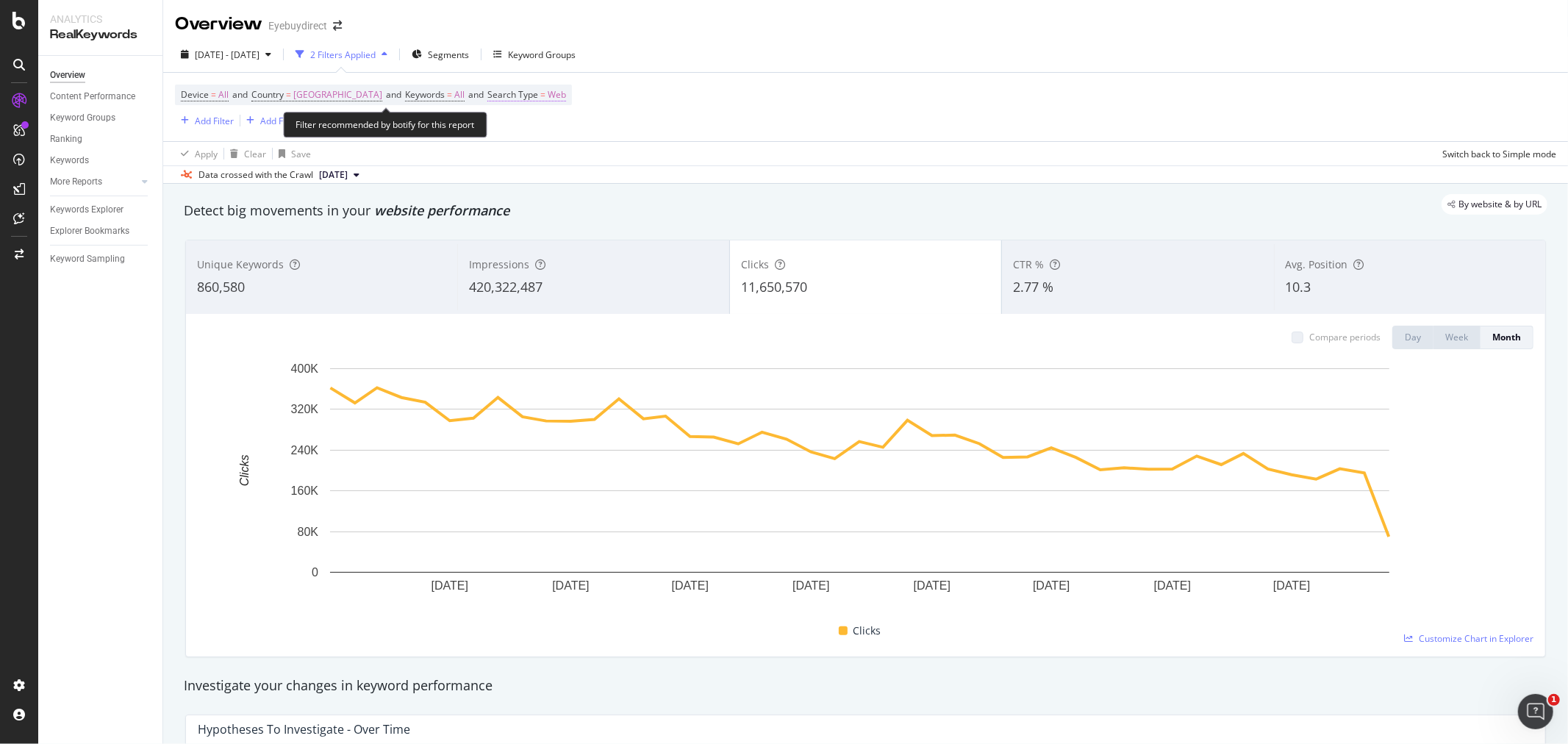
click at [566, 98] on span "Web" at bounding box center [557, 94] width 19 height 20
click at [546, 124] on span "Web" at bounding box center [537, 130] width 19 height 13
click at [920, 118] on div "Device = All and Country = [GEOGRAPHIC_DATA] and Keywords = All and Search Type…" at bounding box center [865, 106] width 1381 height 68
